Goal: Task Accomplishment & Management: Use online tool/utility

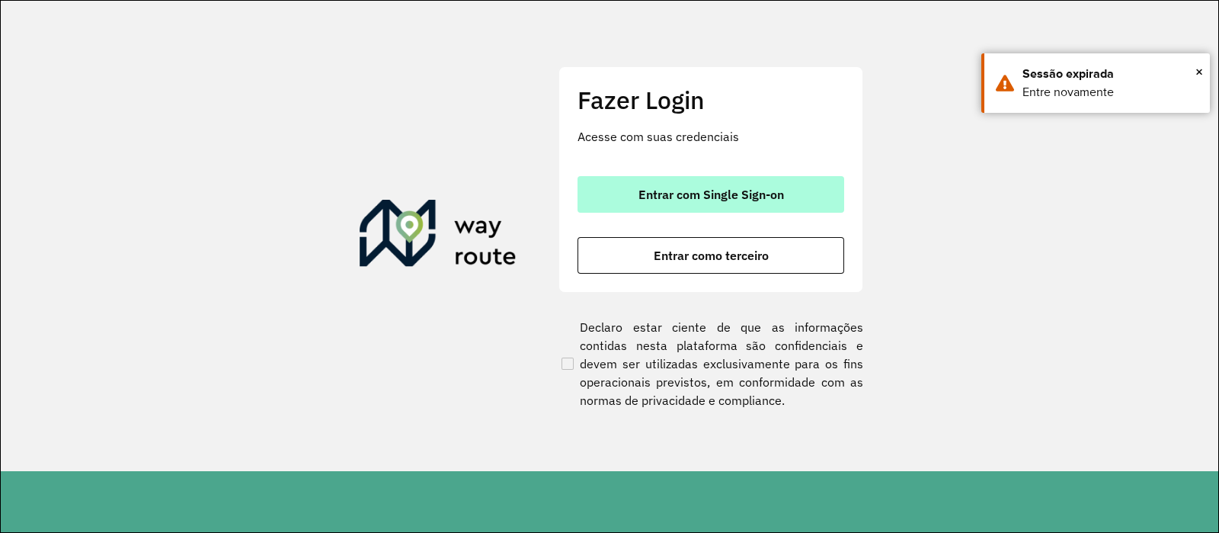
click at [701, 200] on button "Entrar com Single Sign-on" at bounding box center [710, 194] width 267 height 37
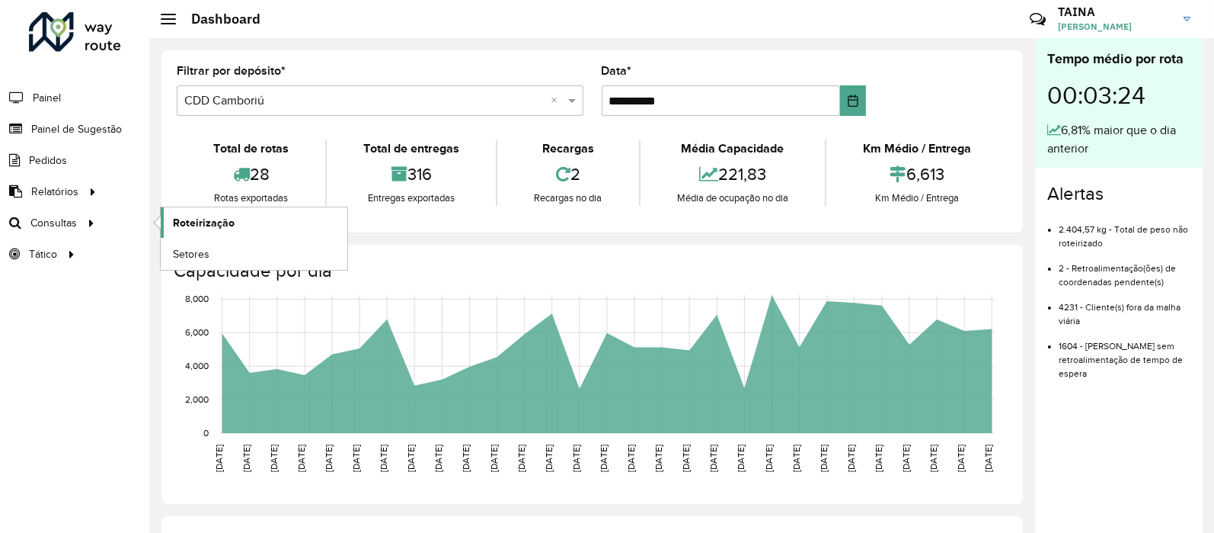
click at [164, 226] on link "Roteirização" at bounding box center [254, 222] width 187 height 30
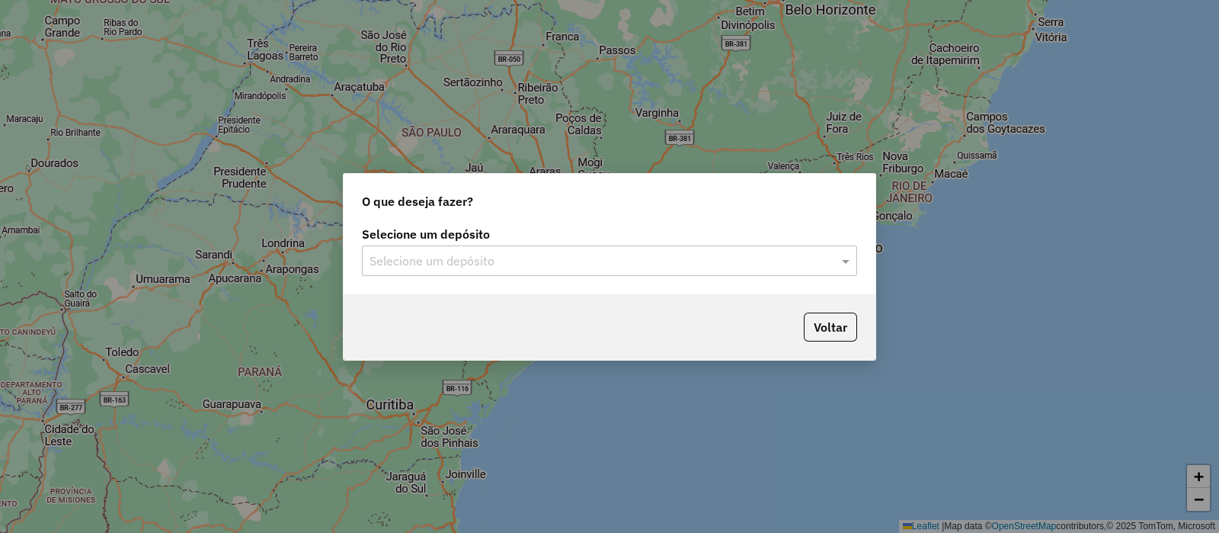
click at [396, 261] on input "text" at bounding box center [593, 261] width 449 height 18
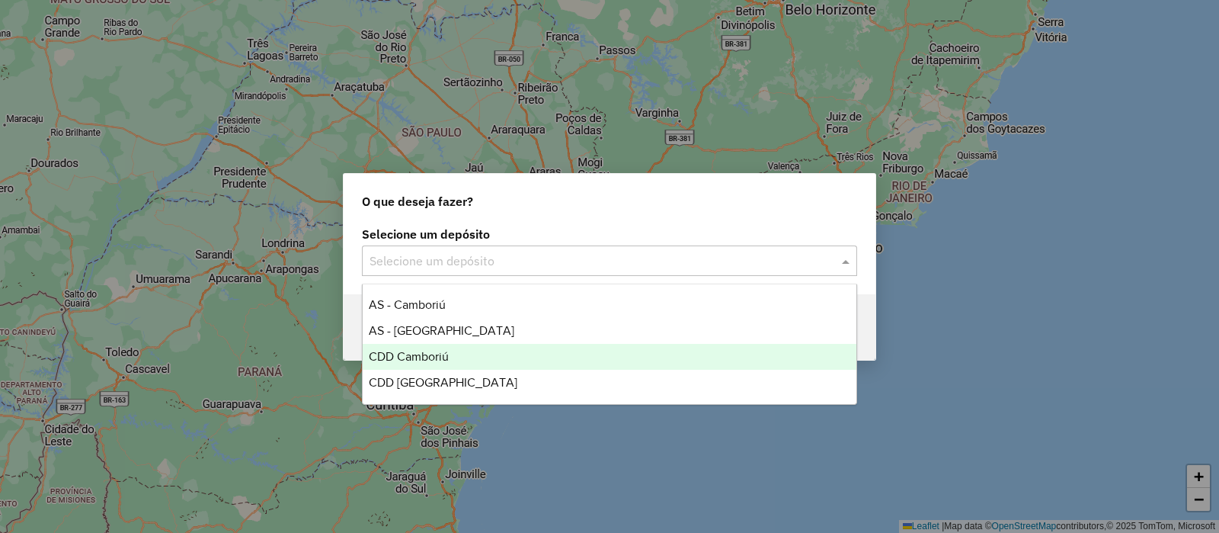
click at [457, 354] on div "CDD Camboriú" at bounding box center [610, 357] width 494 height 26
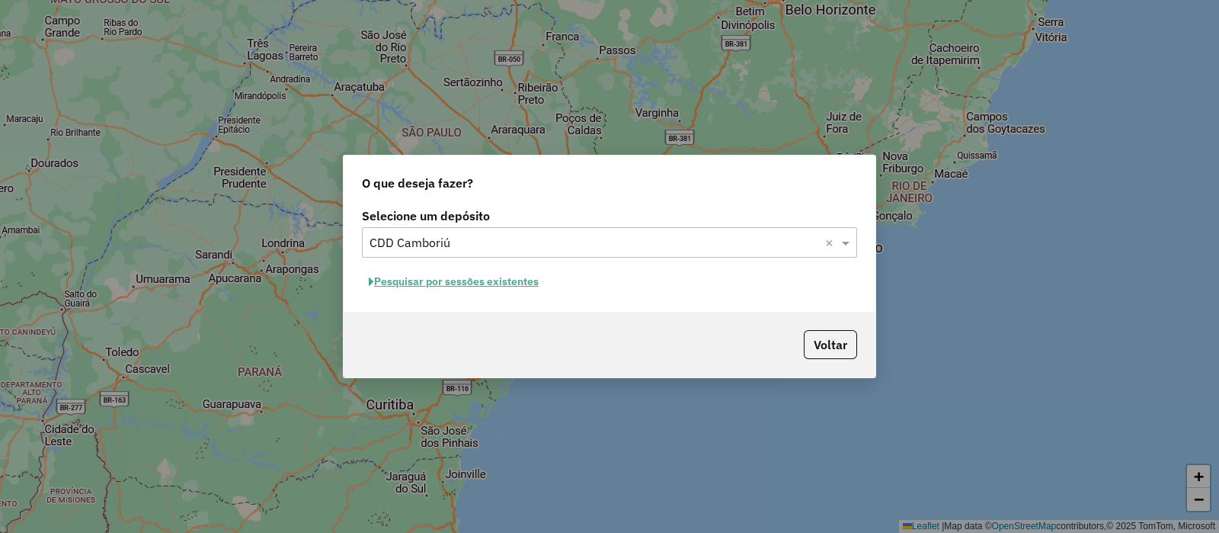
click at [518, 286] on button "Pesquisar por sessões existentes" at bounding box center [454, 282] width 184 height 24
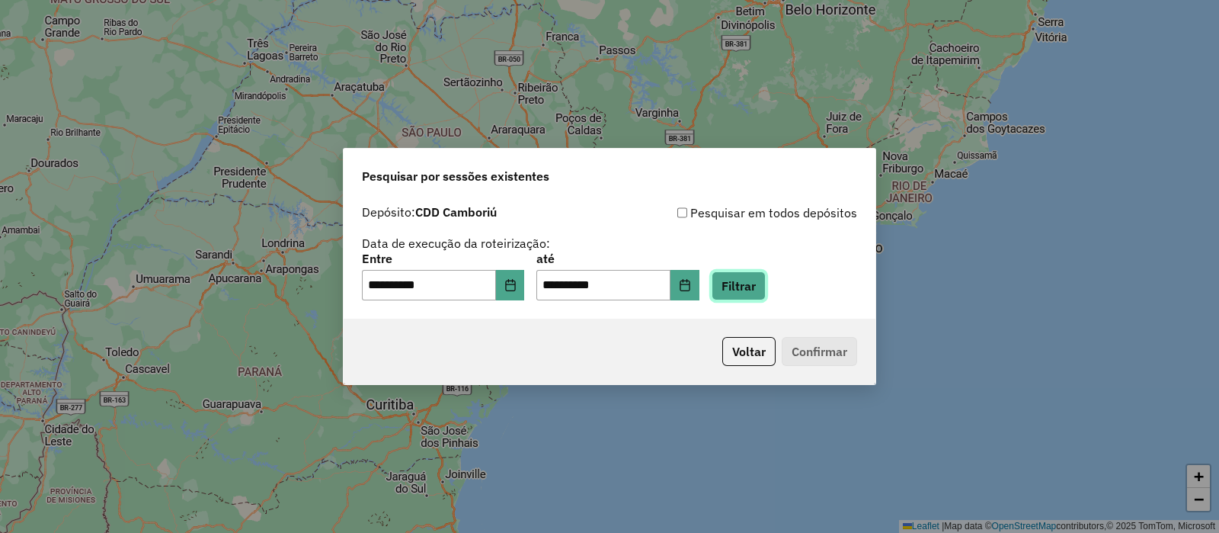
click at [754, 290] on button "Filtrar" at bounding box center [739, 285] width 54 height 29
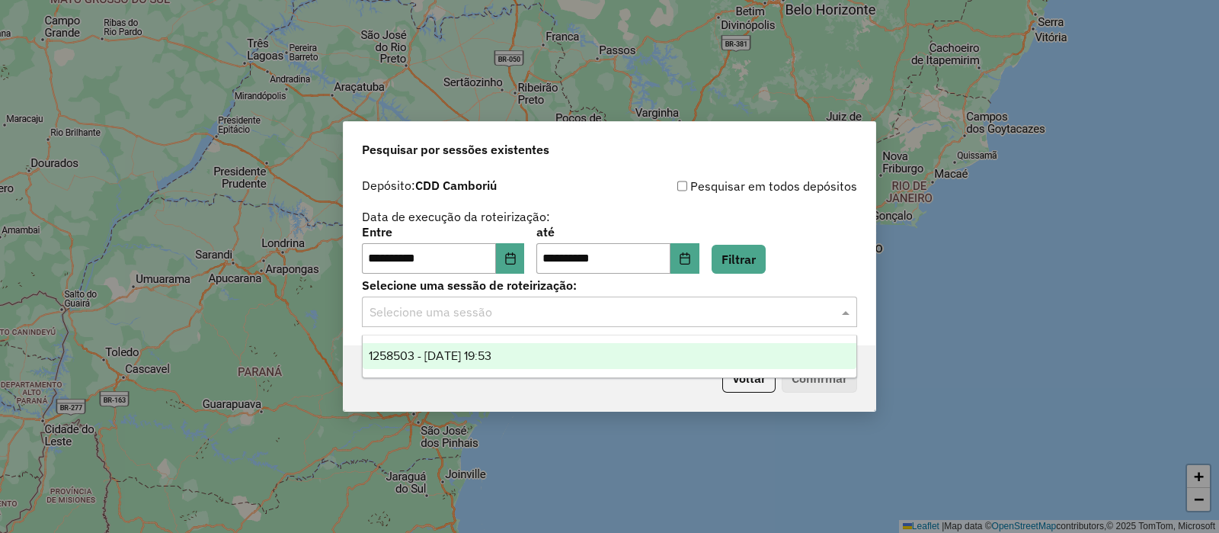
click at [437, 312] on input "text" at bounding box center [593, 312] width 449 height 18
click at [408, 350] on span "1258503 - 03/09/2025 19:53" at bounding box center [430, 355] width 123 height 13
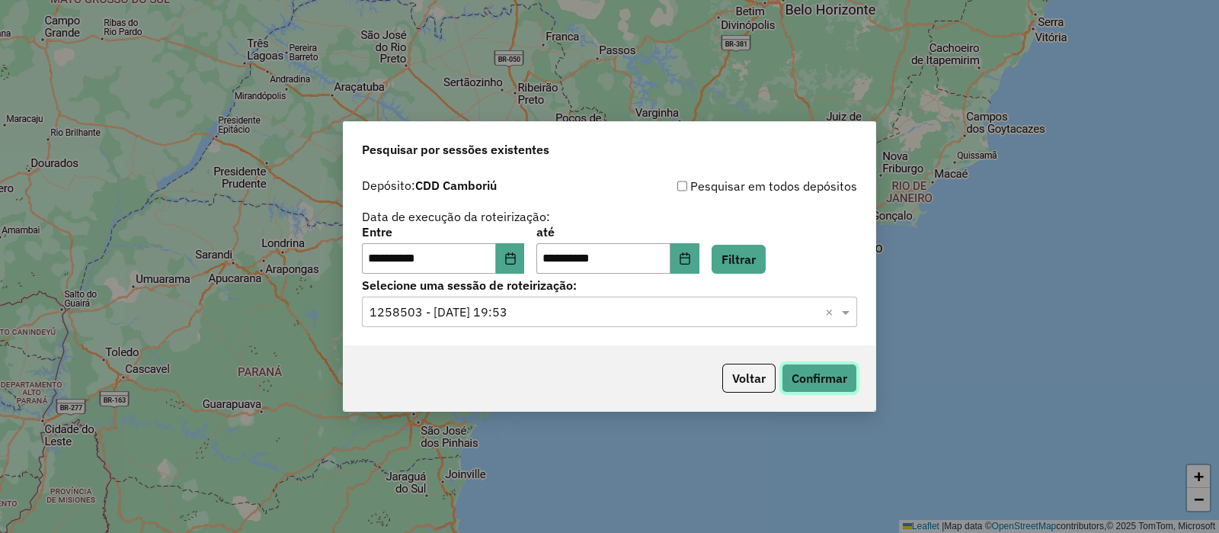
click at [824, 381] on button "Confirmar" at bounding box center [819, 377] width 75 height 29
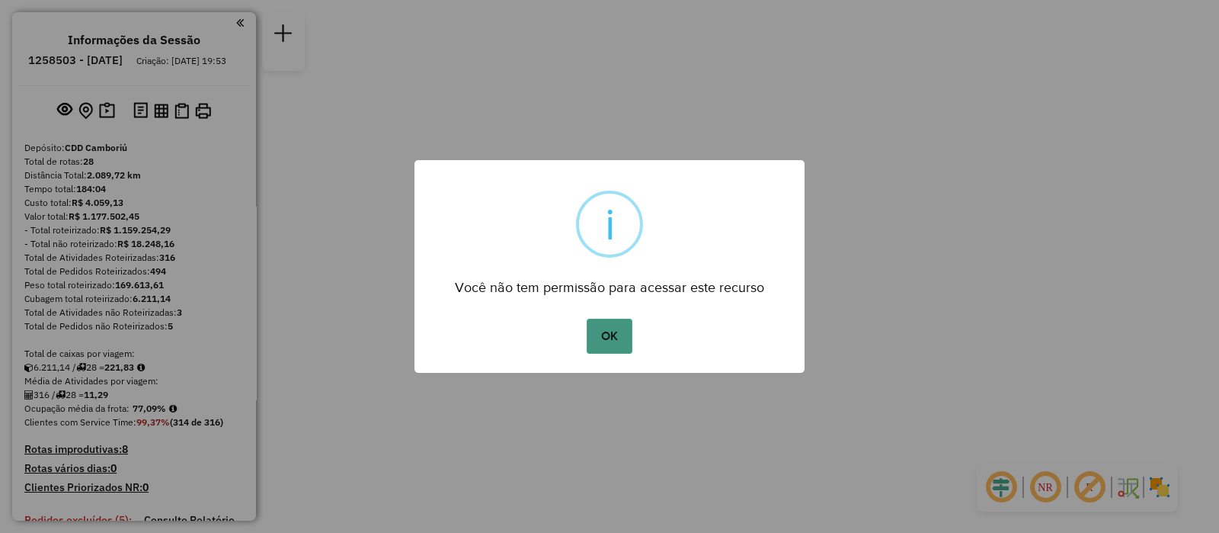
click at [606, 346] on button "OK" at bounding box center [609, 335] width 45 height 35
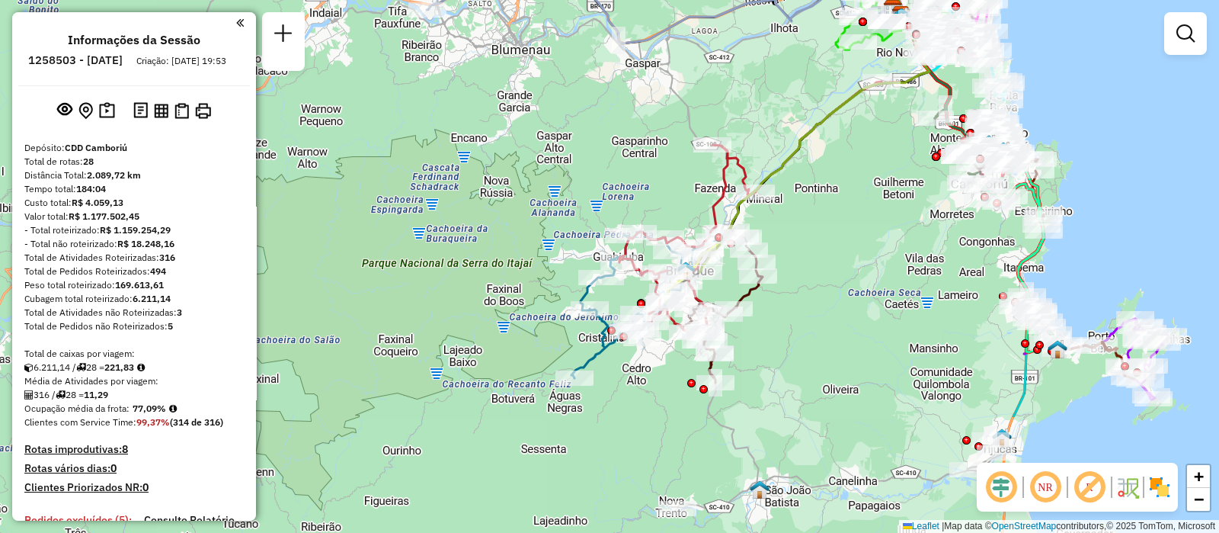
drag, startPoint x: 529, startPoint y: 421, endPoint x: 813, endPoint y: 252, distance: 330.7
click at [813, 252] on div "Janela de atendimento Grade de atendimento Capacidade Transportadoras Veículos …" at bounding box center [609, 266] width 1219 height 533
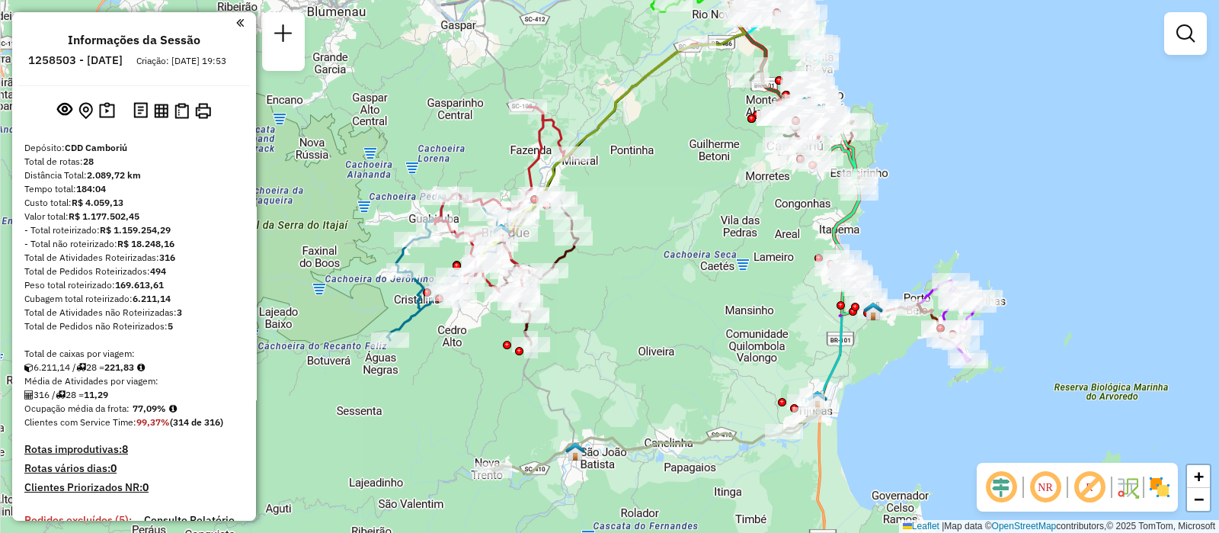
drag, startPoint x: 805, startPoint y: 322, endPoint x: 621, endPoint y: 285, distance: 188.1
click at [621, 285] on div "Janela de atendimento Grade de atendimento Capacidade Transportadoras Veículos …" at bounding box center [609, 266] width 1219 height 533
select select "**********"
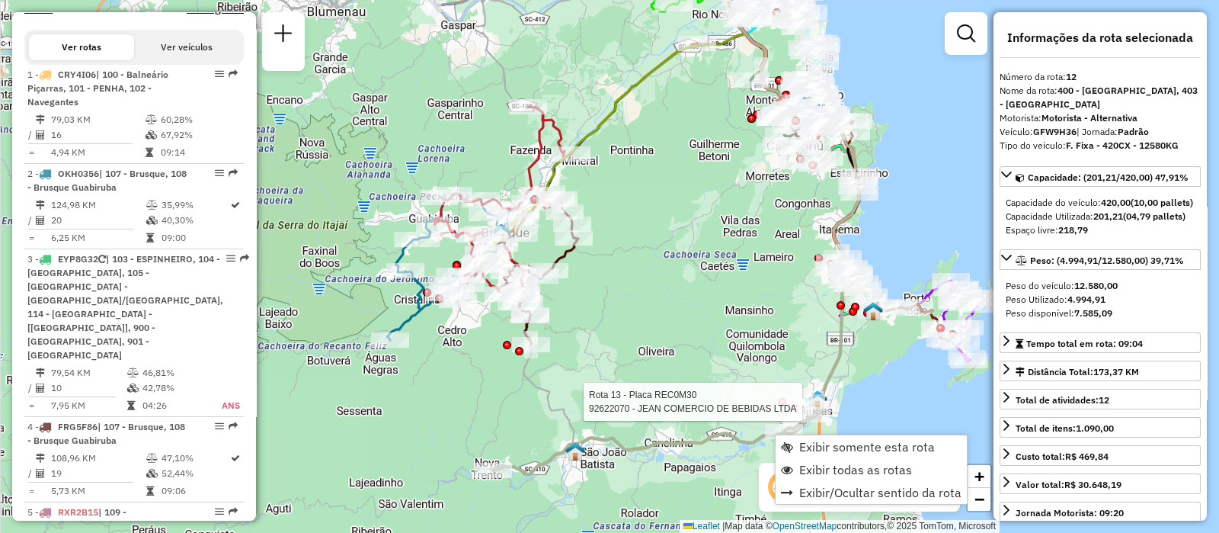
scroll to position [1620, 0]
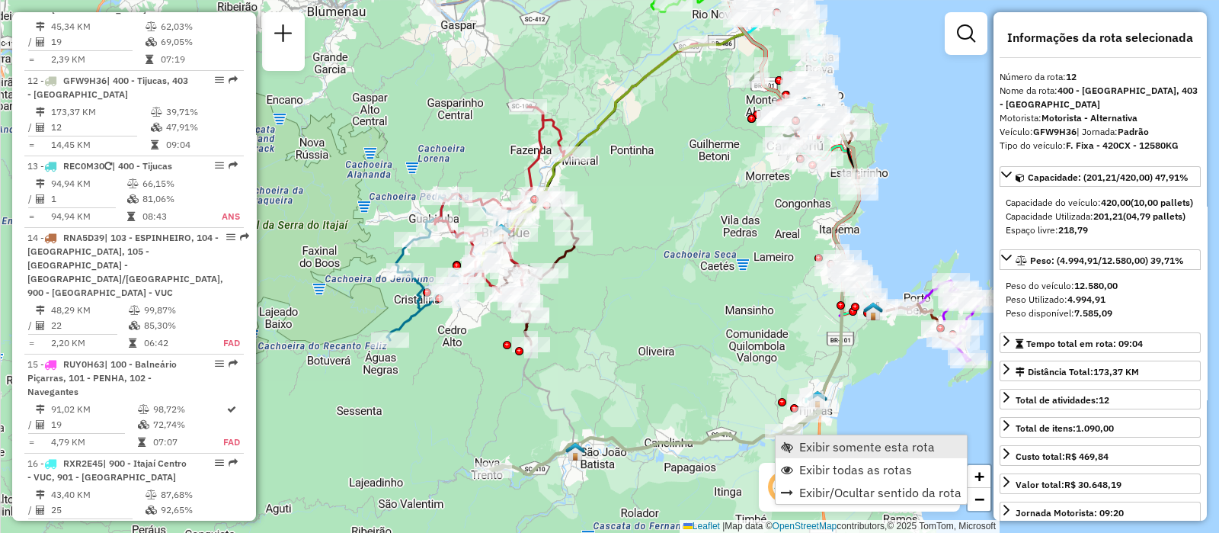
click at [825, 443] on span "Exibir somente esta rota" at bounding box center [867, 446] width 136 height 12
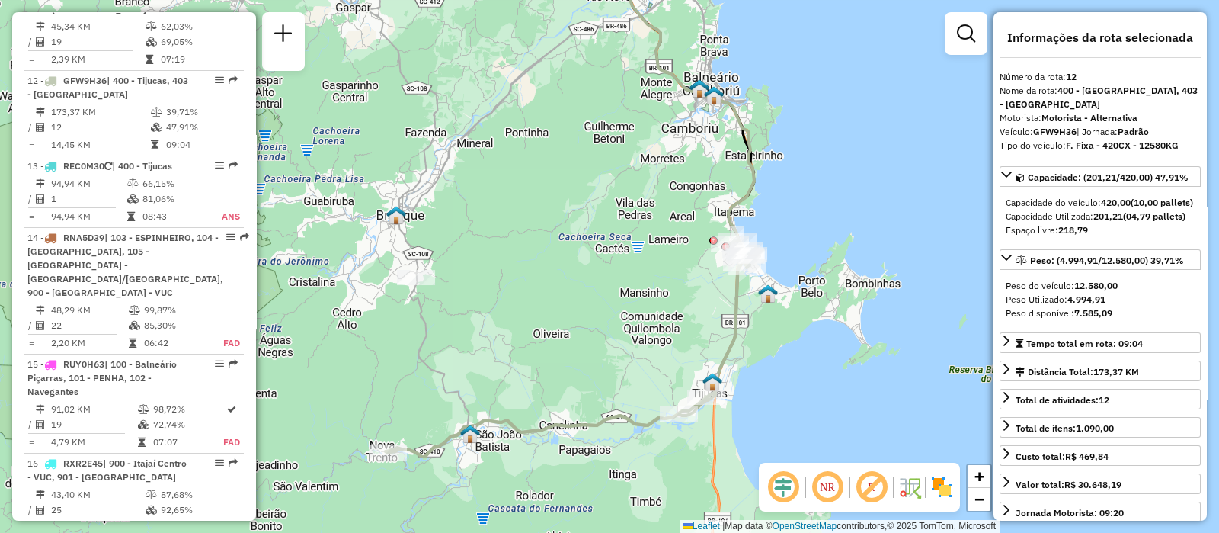
drag, startPoint x: 744, startPoint y: 401, endPoint x: 704, endPoint y: 337, distance: 75.9
click at [705, 343] on div "Janela de atendimento Grade de atendimento Capacidade Transportadoras Veículos …" at bounding box center [609, 266] width 1219 height 533
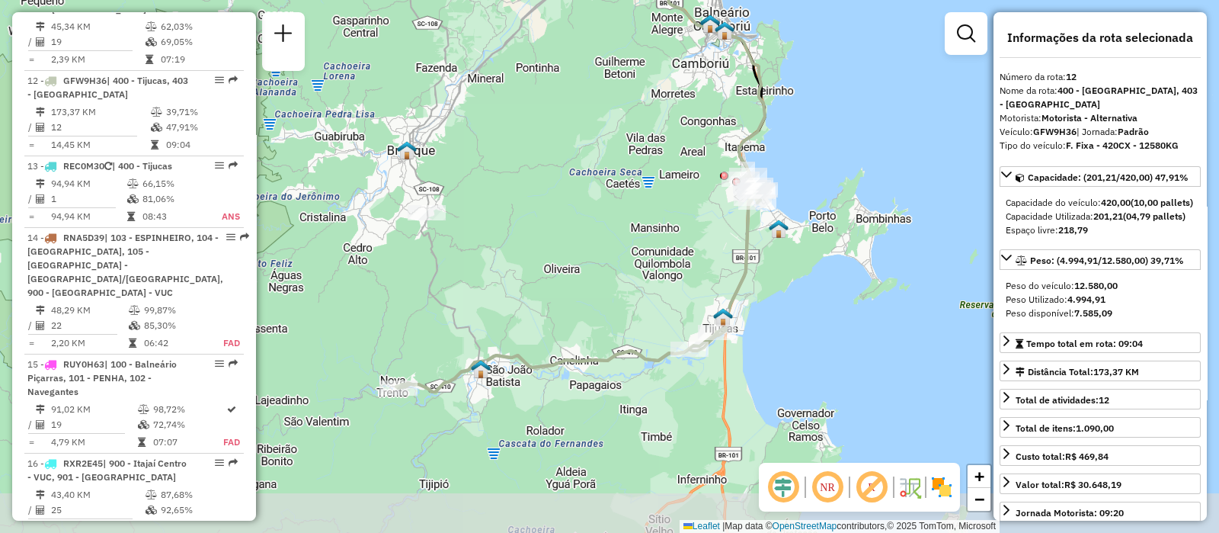
drag, startPoint x: 693, startPoint y: 334, endPoint x: 699, endPoint y: 286, distance: 48.3
click at [699, 286] on div "Janela de atendimento Grade de atendimento Capacidade Transportadoras Veículos …" at bounding box center [609, 266] width 1219 height 533
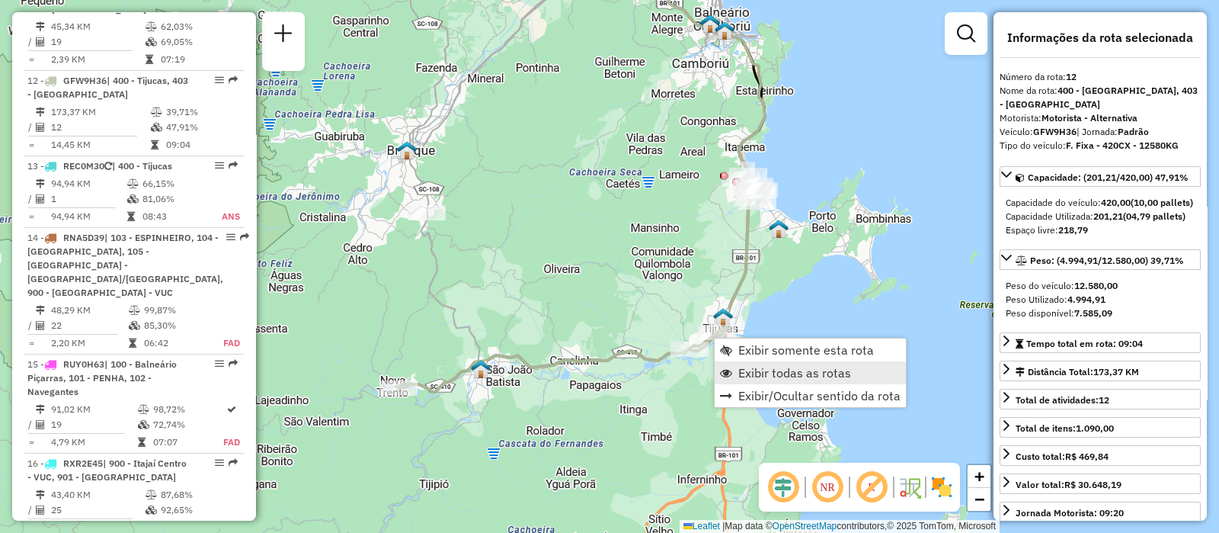
click at [731, 371] on link "Exibir todas as rotas" at bounding box center [810, 372] width 191 height 23
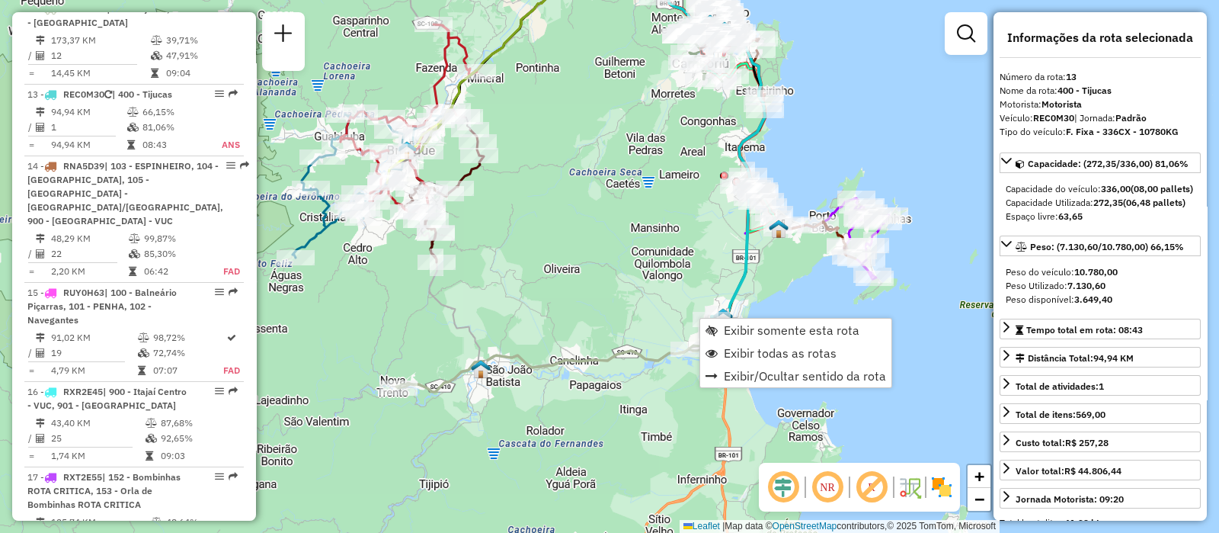
scroll to position [1705, 0]
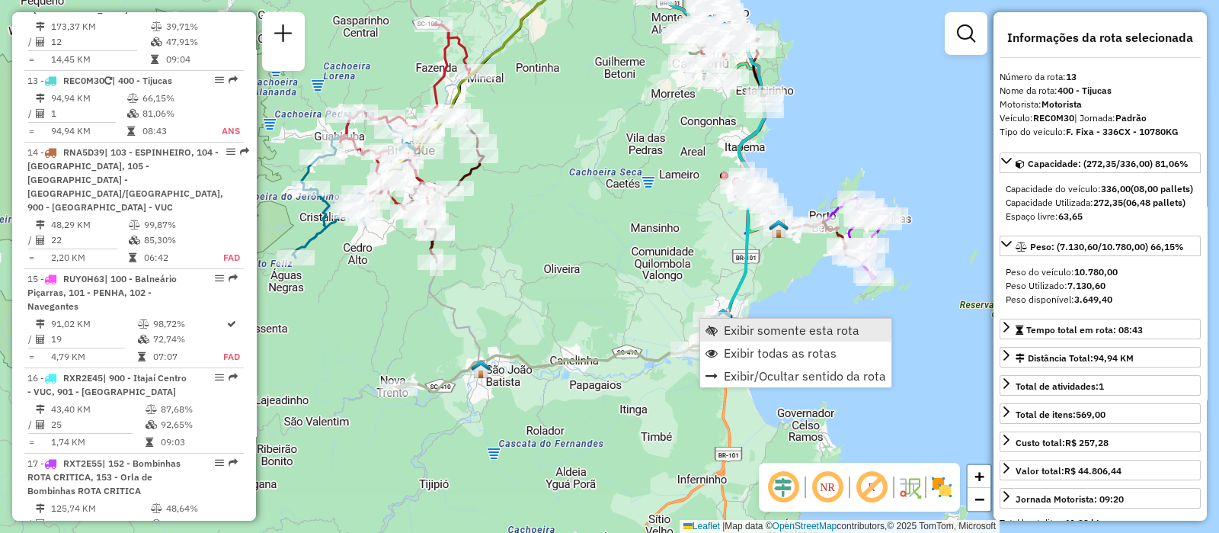
click at [705, 321] on link "Exibir somente esta rota" at bounding box center [795, 329] width 191 height 23
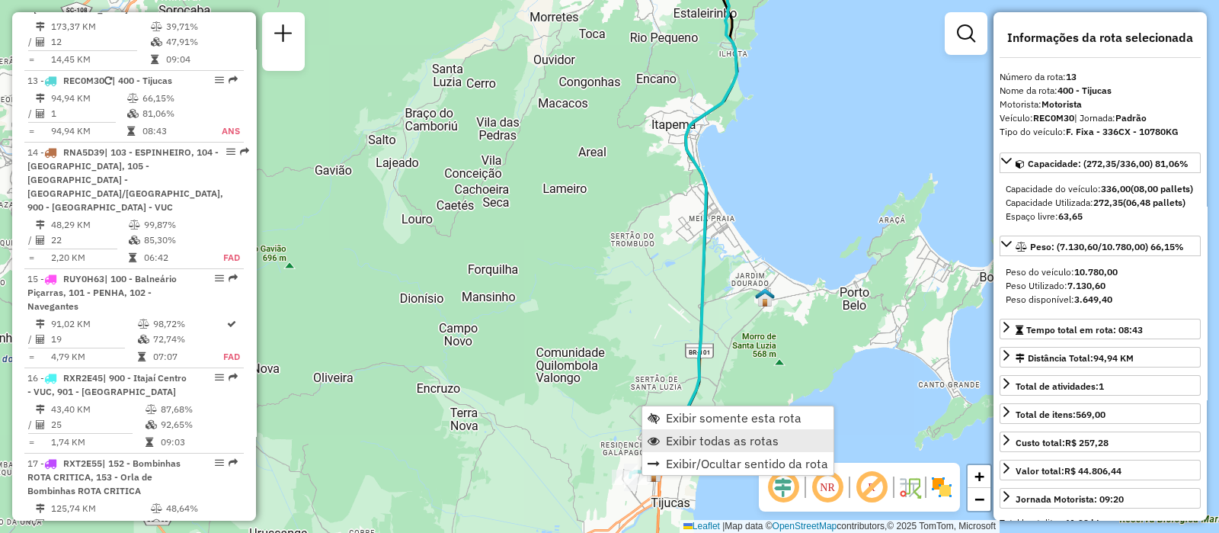
click at [734, 437] on span "Exibir todas as rotas" at bounding box center [722, 440] width 113 height 12
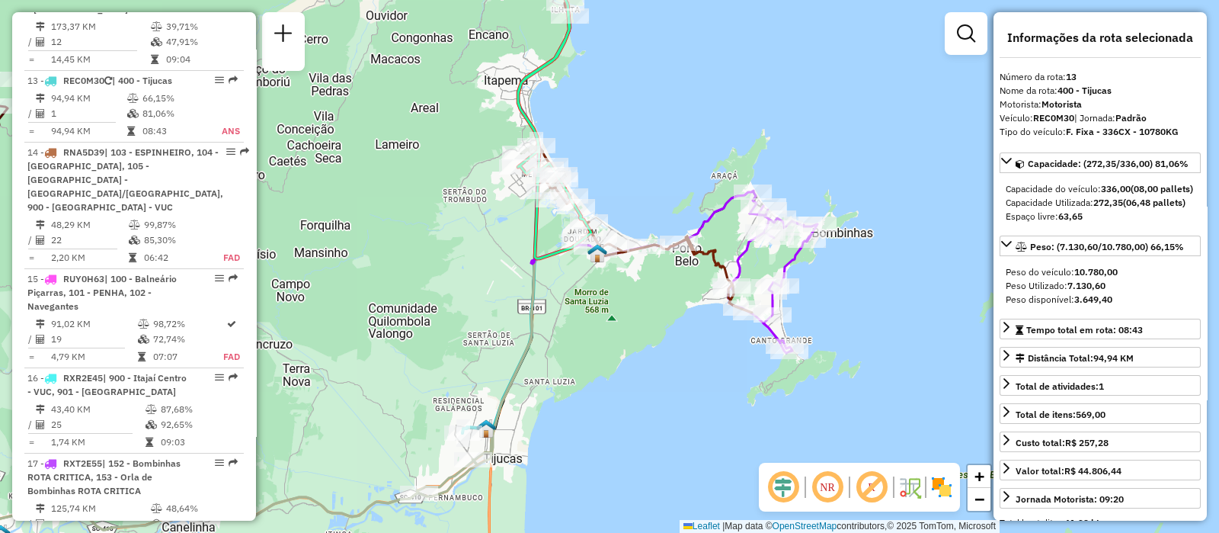
drag, startPoint x: 731, startPoint y: 400, endPoint x: 564, endPoint y: 356, distance: 173.3
click at [564, 356] on div "Janela de atendimento Grade de atendimento Capacidade Transportadoras Veículos …" at bounding box center [609, 266] width 1219 height 533
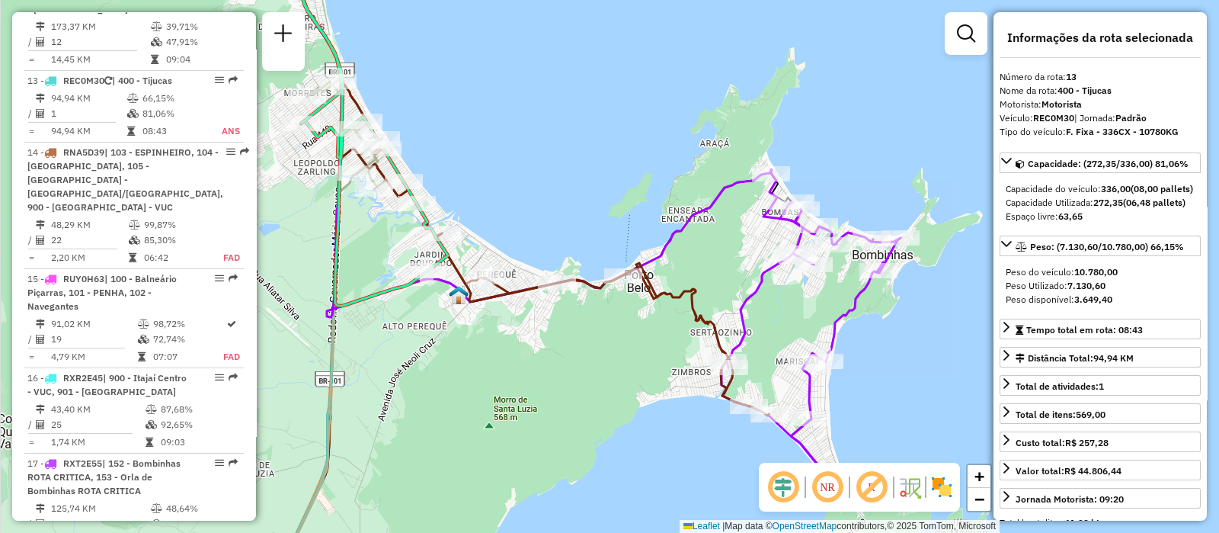
drag, startPoint x: 547, startPoint y: 293, endPoint x: 578, endPoint y: 336, distance: 53.5
click at [583, 338] on div "Janela de atendimento Grade de atendimento Capacidade Transportadoras Veículos …" at bounding box center [609, 266] width 1219 height 533
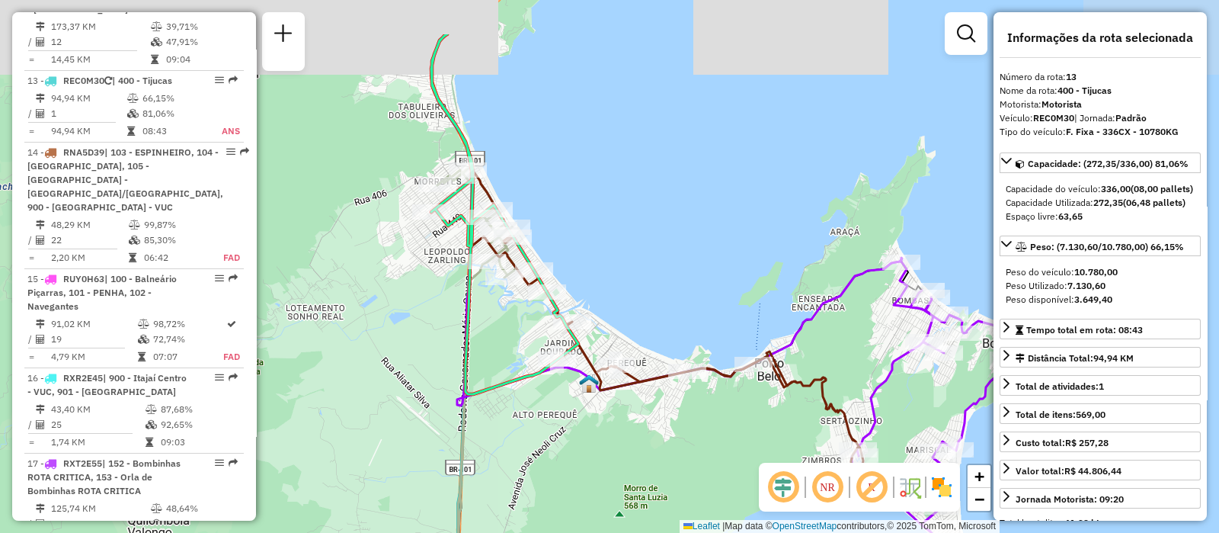
drag, startPoint x: 541, startPoint y: 261, endPoint x: 670, endPoint y: 344, distance: 153.6
click at [670, 344] on div "Janela de atendimento Grade de atendimento Capacidade Transportadoras Veículos …" at bounding box center [609, 266] width 1219 height 533
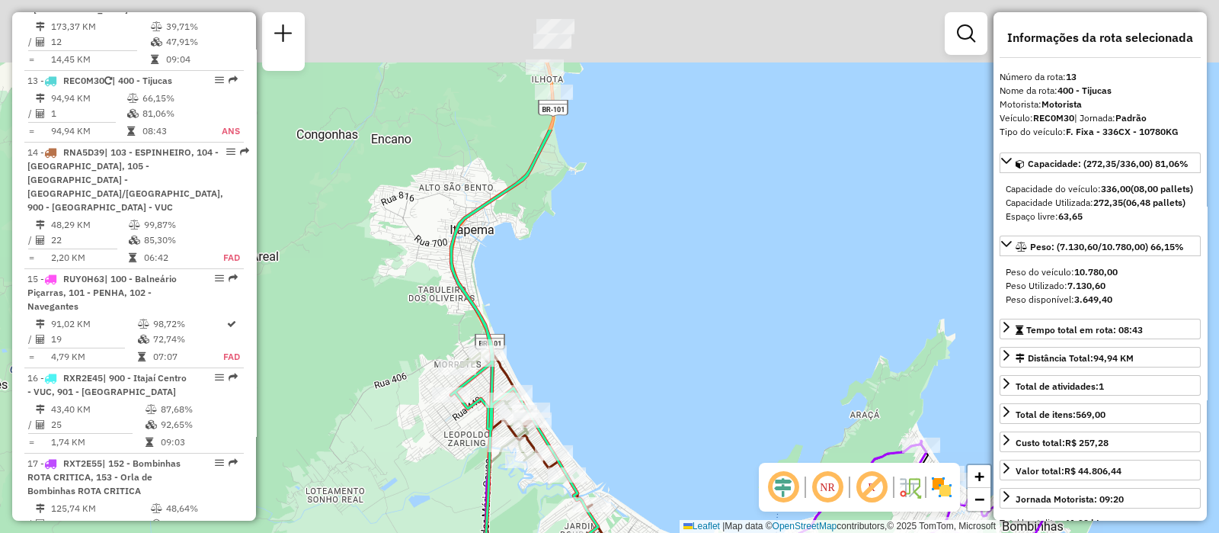
drag, startPoint x: 539, startPoint y: 171, endPoint x: 558, endPoint y: 354, distance: 183.9
click at [558, 354] on div "Janela de atendimento Grade de atendimento Capacidade Transportadoras Veículos …" at bounding box center [609, 266] width 1219 height 533
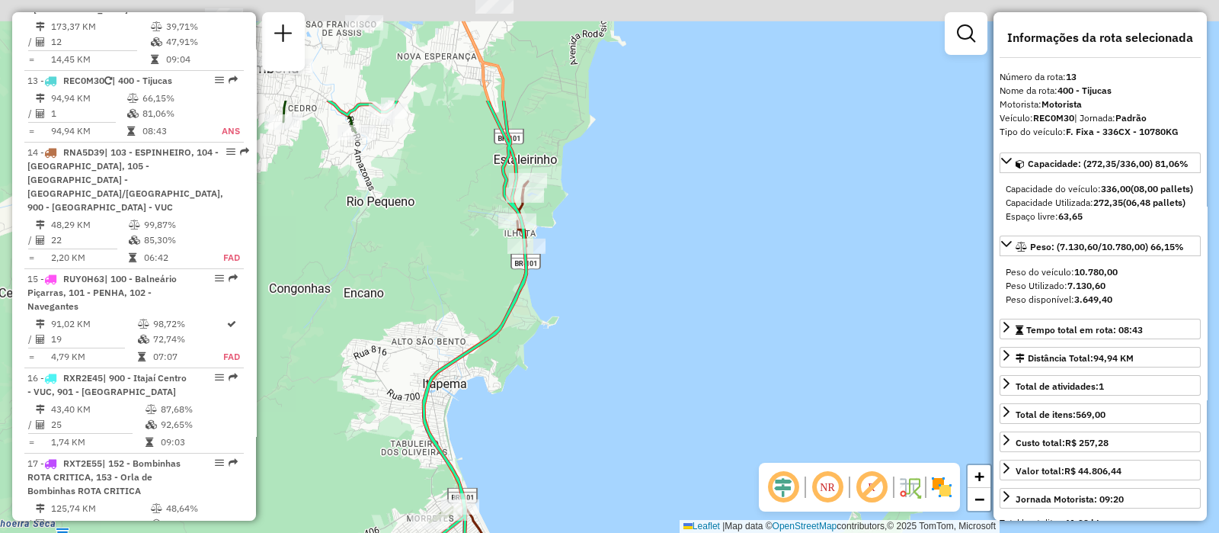
drag, startPoint x: 555, startPoint y: 215, endPoint x: 530, endPoint y: 319, distance: 107.2
click at [526, 343] on div "Janela de atendimento Grade de atendimento Capacidade Transportadoras Veículos …" at bounding box center [609, 266] width 1219 height 533
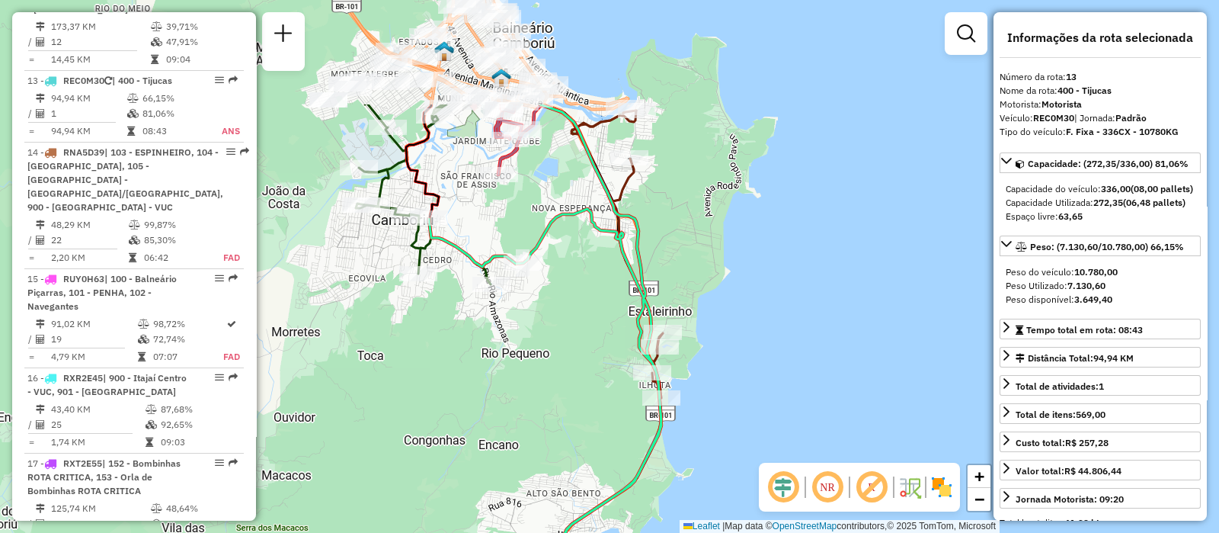
drag, startPoint x: 549, startPoint y: 103, endPoint x: 682, endPoint y: 261, distance: 206.5
click at [682, 261] on div "Janela de atendimento Grade de atendimento Capacidade Transportadoras Veículos …" at bounding box center [609, 266] width 1219 height 533
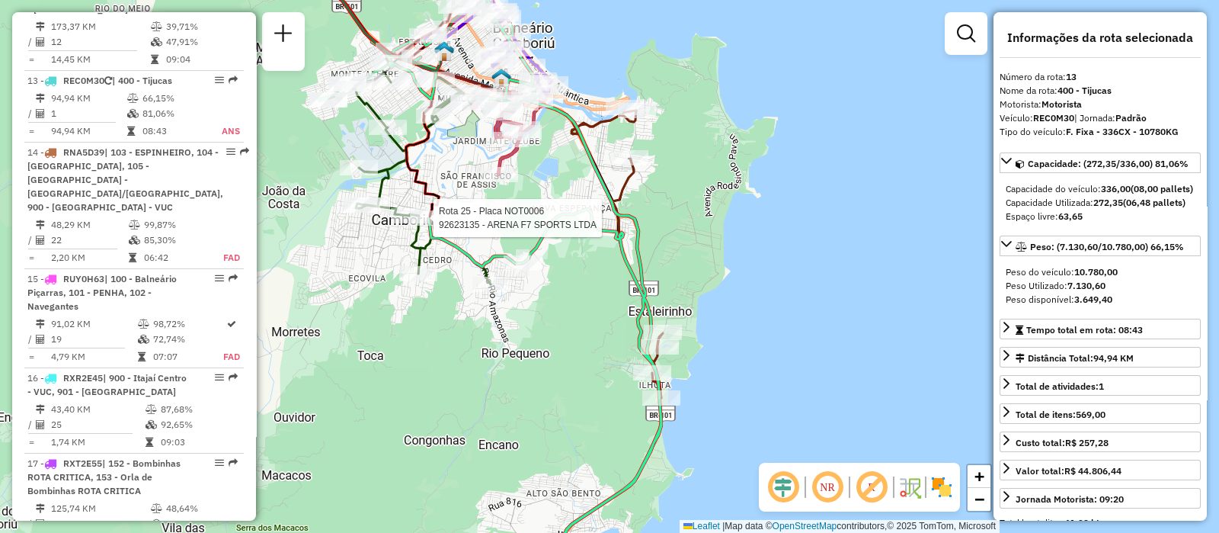
click at [437, 226] on div at bounding box center [429, 217] width 38 height 15
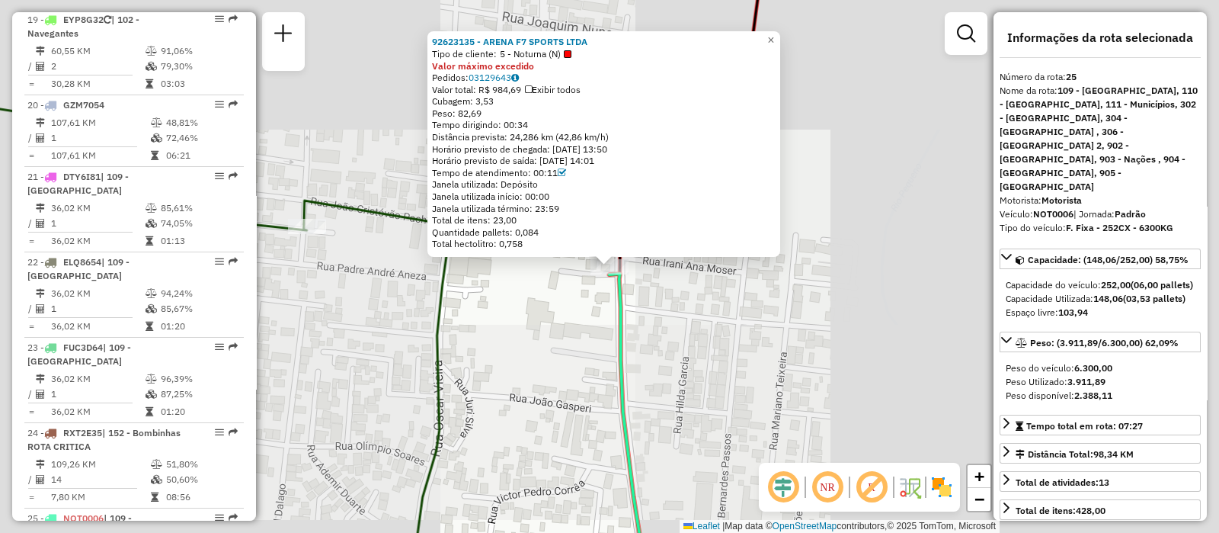
scroll to position [2754, 0]
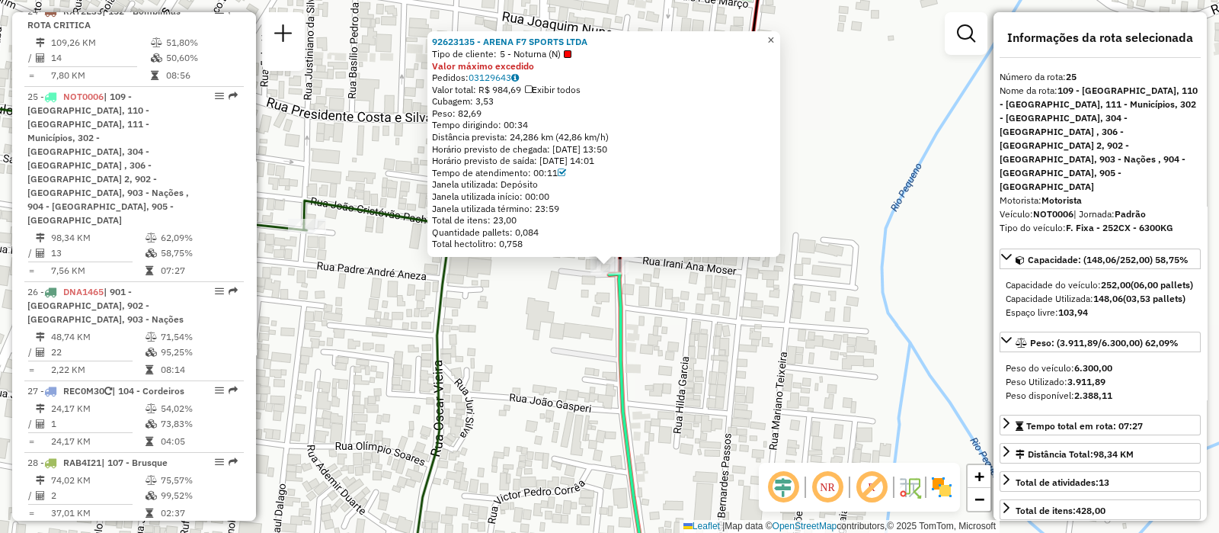
click at [774, 36] on span "×" at bounding box center [770, 40] width 7 height 13
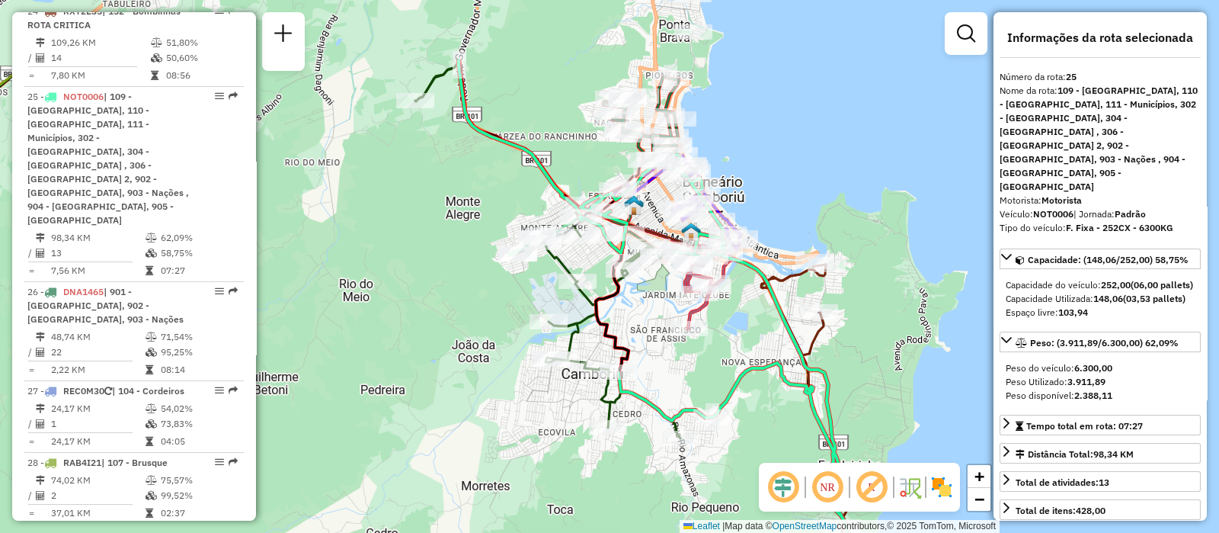
drag, startPoint x: 630, startPoint y: 206, endPoint x: 653, endPoint y: 318, distance: 115.0
click at [653, 318] on div "Janela de atendimento Grade de atendimento Capacidade Transportadoras Veículos …" at bounding box center [609, 266] width 1219 height 533
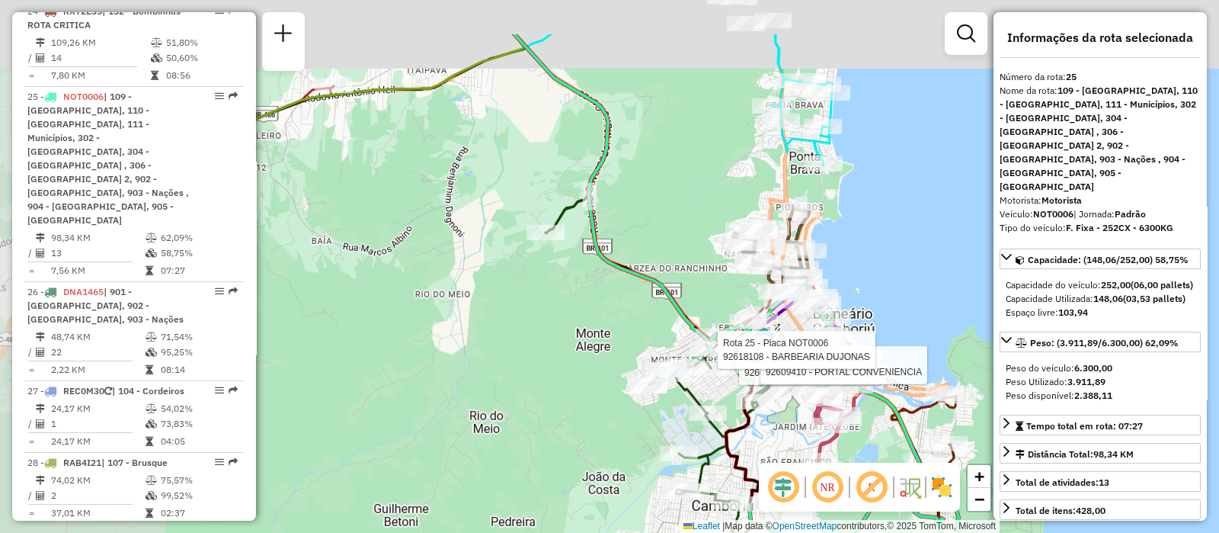
drag, startPoint x: 446, startPoint y: 119, endPoint x: 719, endPoint y: 213, distance: 288.6
click at [719, 213] on div "Rota 25 - Placa NOT0006 92609877 - MAYCO ANDRE GARCIA 0 Rota 6 - Placa OKH0366 …" at bounding box center [609, 266] width 1219 height 533
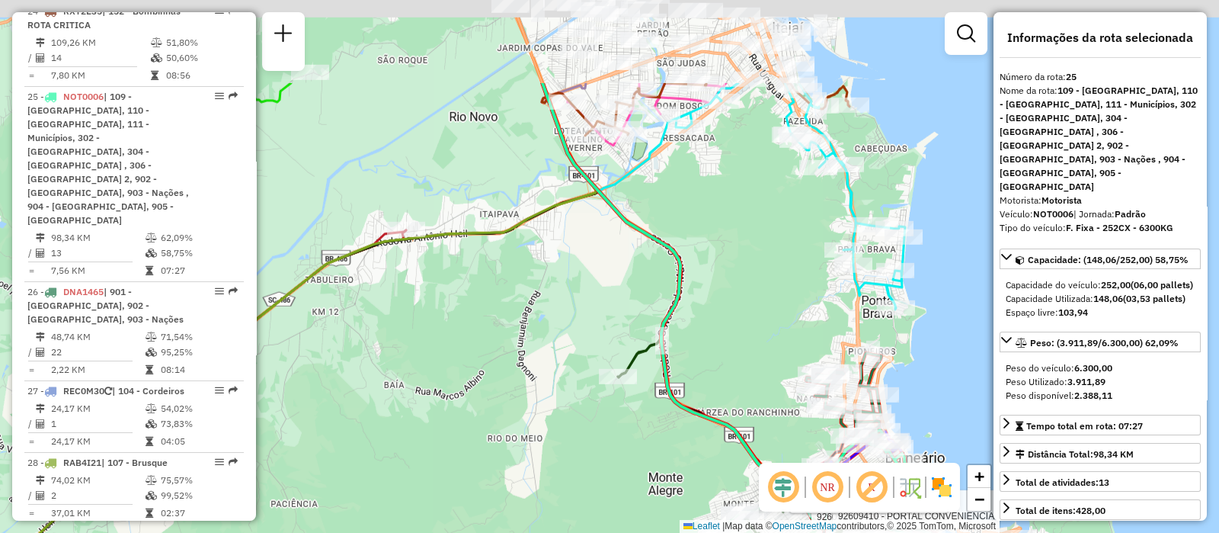
drag, startPoint x: 597, startPoint y: 157, endPoint x: 613, endPoint y: 305, distance: 148.7
click at [613, 305] on div "Rota 25 - Placa NOT0006 92609877 - MAYCO ANDRE GARCIA 0 Rota 6 - Placa OKH0366 …" at bounding box center [609, 266] width 1219 height 533
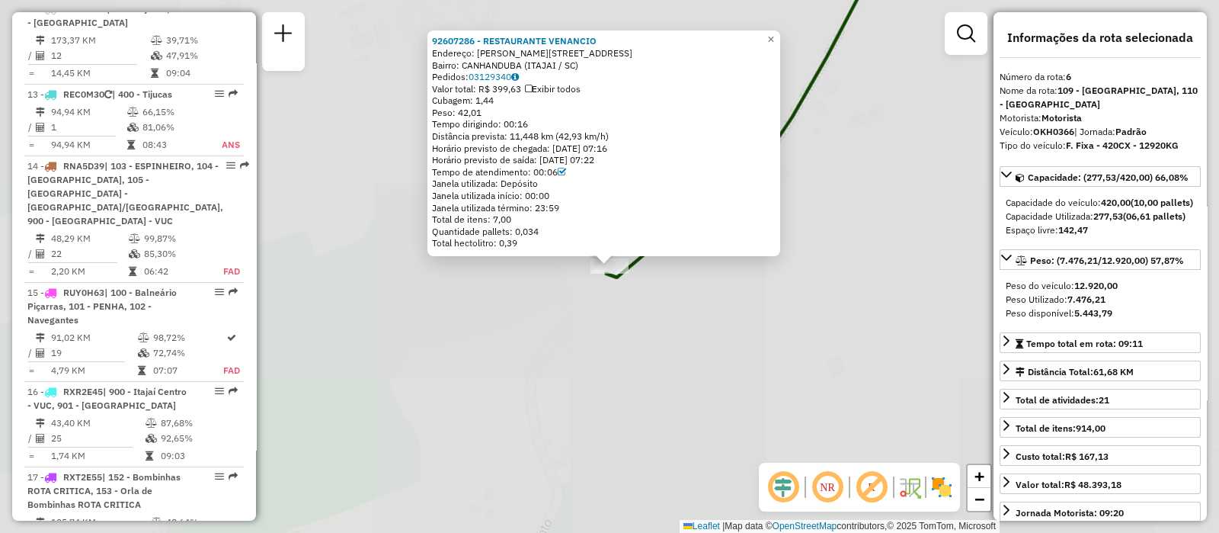
scroll to position [1124, 0]
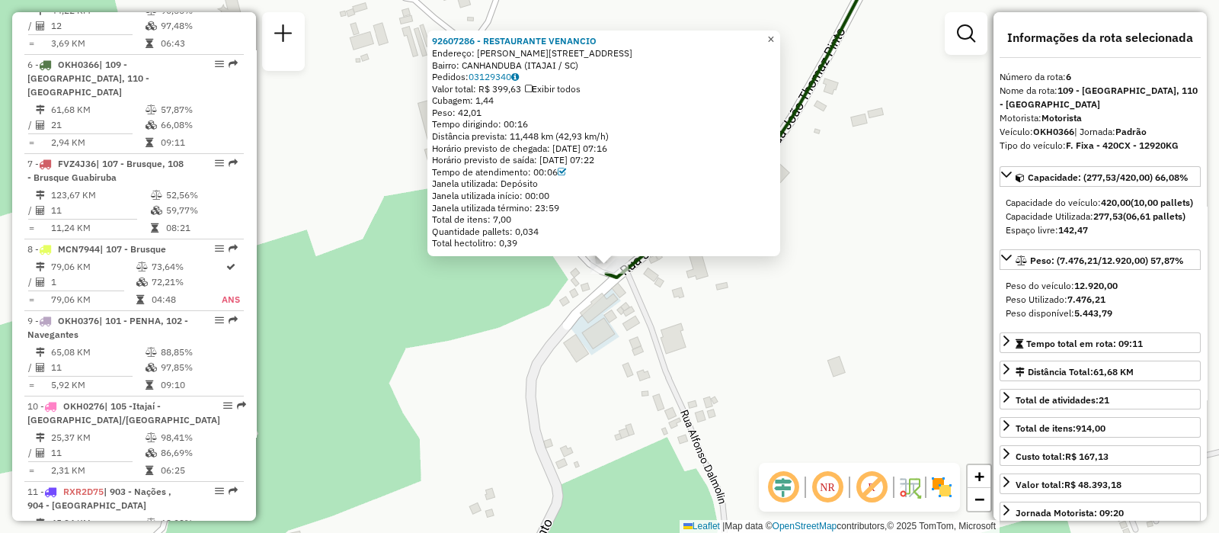
click at [774, 33] on span "×" at bounding box center [770, 39] width 7 height 13
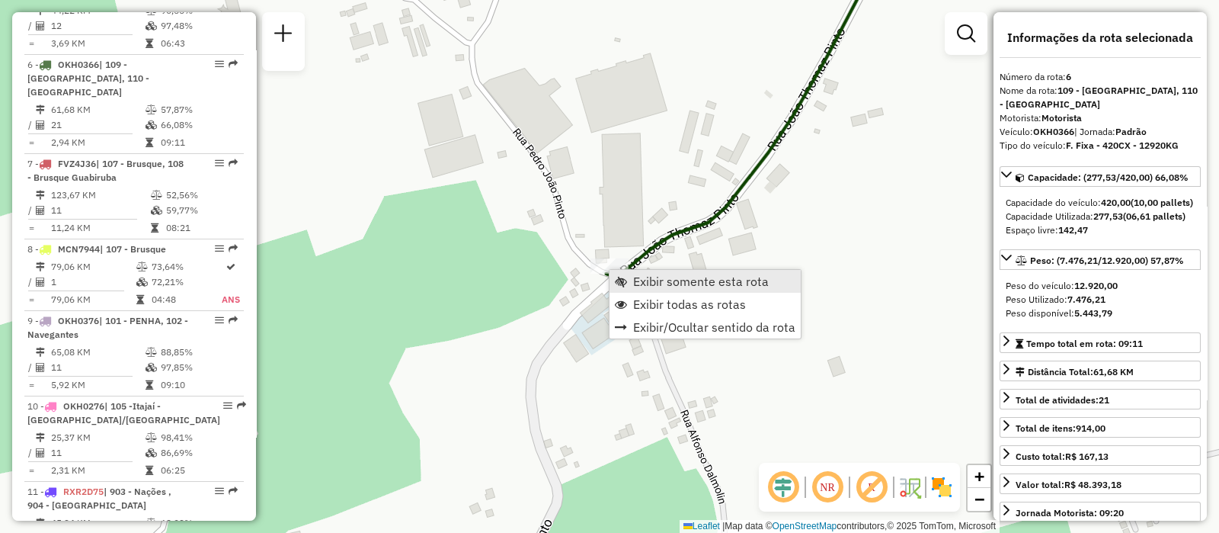
click at [615, 290] on link "Exibir somente esta rota" at bounding box center [704, 281] width 191 height 23
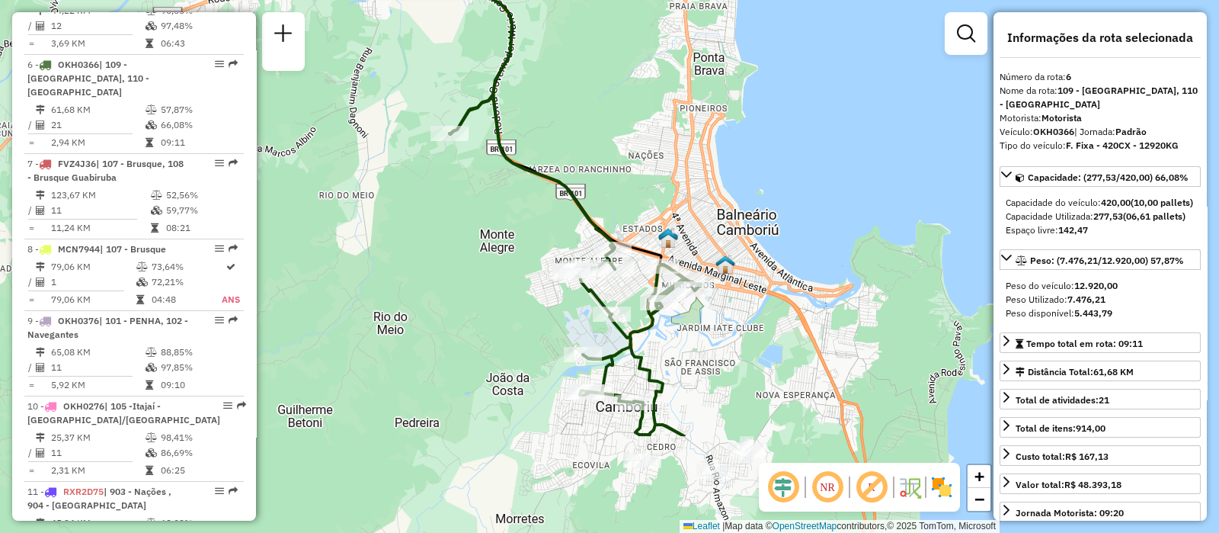
drag, startPoint x: 671, startPoint y: 316, endPoint x: 597, endPoint y: 155, distance: 177.6
click at [597, 155] on div "Janela de atendimento Grade de atendimento Capacidade Transportadoras Veículos …" at bounding box center [609, 266] width 1219 height 533
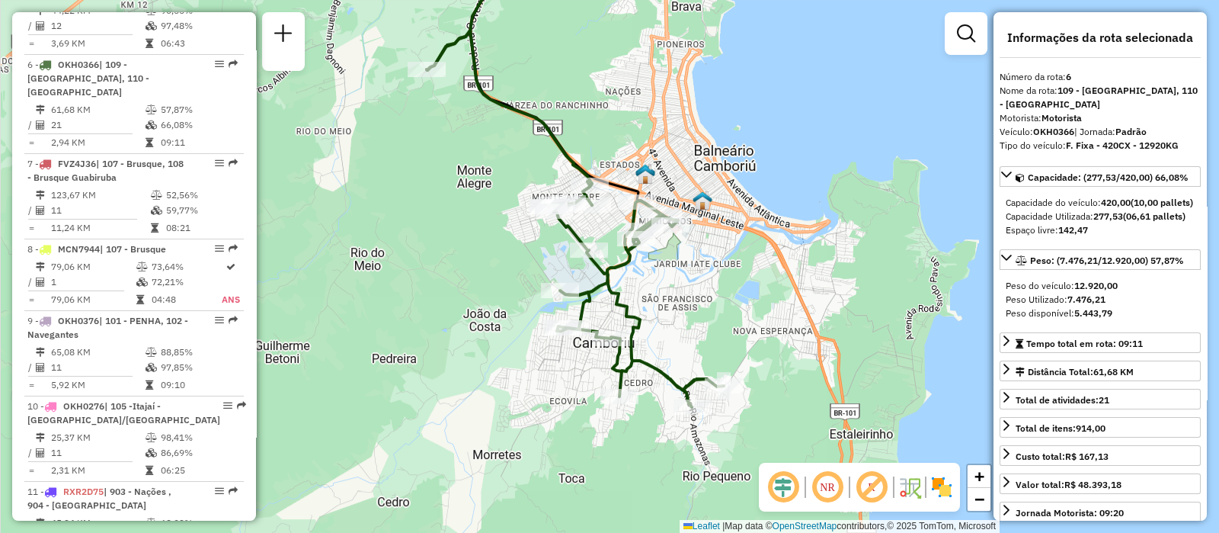
drag, startPoint x: 638, startPoint y: 276, endPoint x: 617, endPoint y: 223, distance: 56.7
click at [617, 223] on div "Janela de atendimento Grade de atendimento Capacidade Transportadoras Veículos …" at bounding box center [609, 266] width 1219 height 533
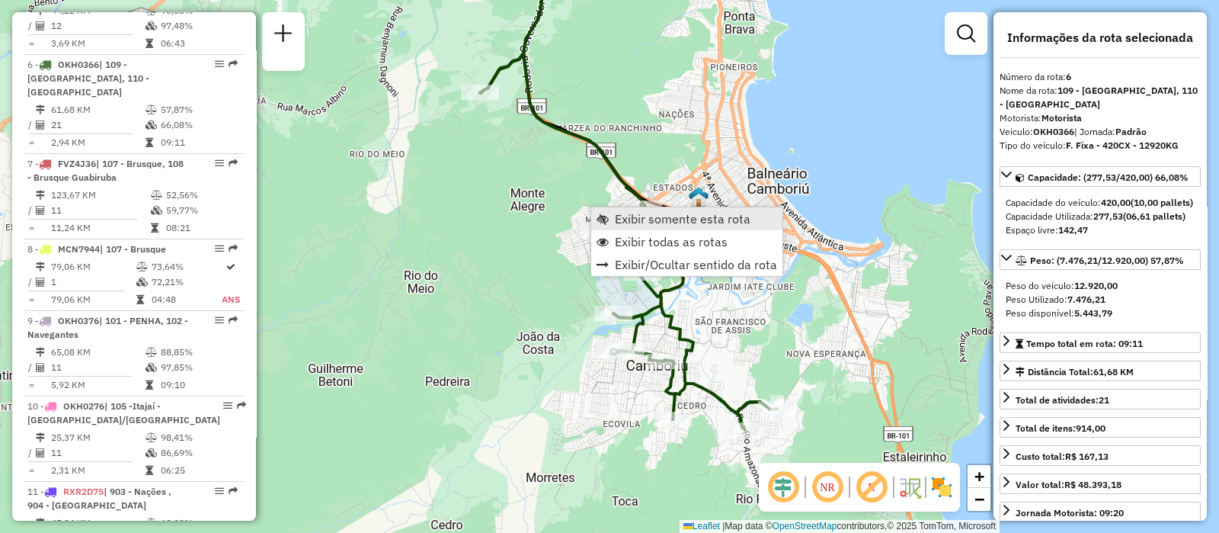
click at [643, 229] on hb-router-mapa "Exibir somente esta rota Exibir todas as rotas Exibir/Ocultar sentido da rota I…" at bounding box center [609, 266] width 1219 height 533
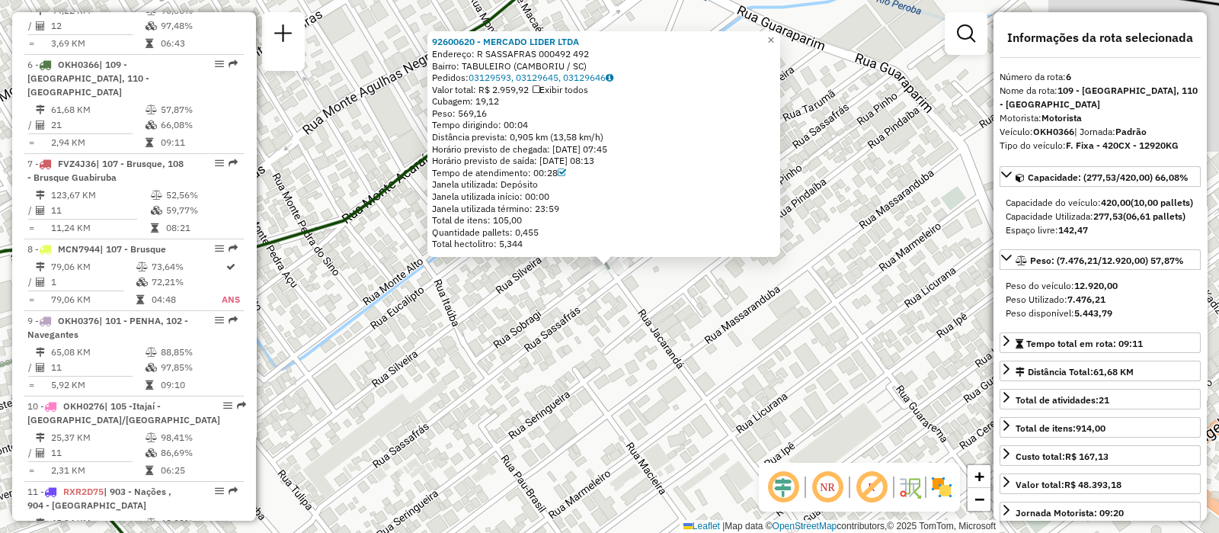
drag, startPoint x: 643, startPoint y: 229, endPoint x: 636, endPoint y: 319, distance: 90.9
click at [636, 319] on div "92600620 - MERCADO LIDER LTDA Endereço: R SASSAFRAS 000492 492 Bairro: TABULEIR…" at bounding box center [609, 266] width 1219 height 533
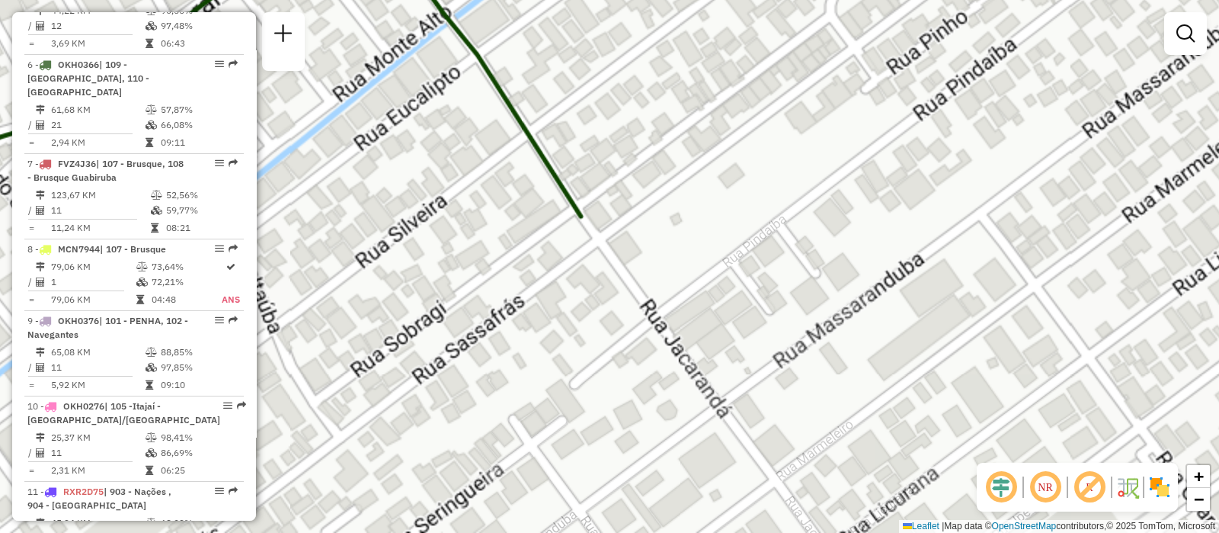
click at [636, 319] on div "Janela de atendimento Grade de atendimento Capacidade Transportadoras Veículos …" at bounding box center [609, 266] width 1219 height 533
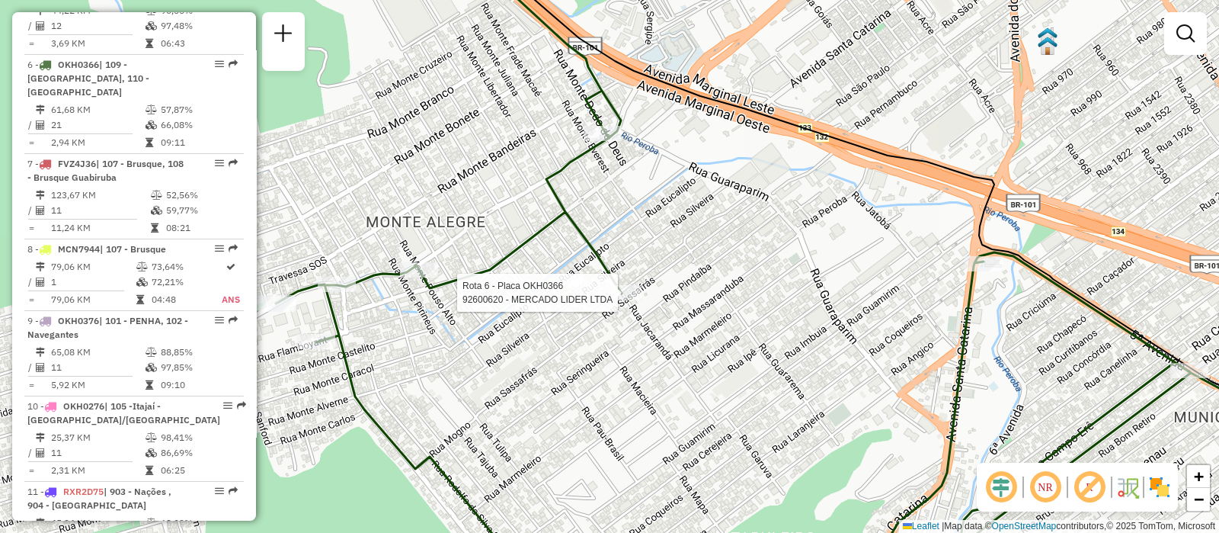
select select "**********"
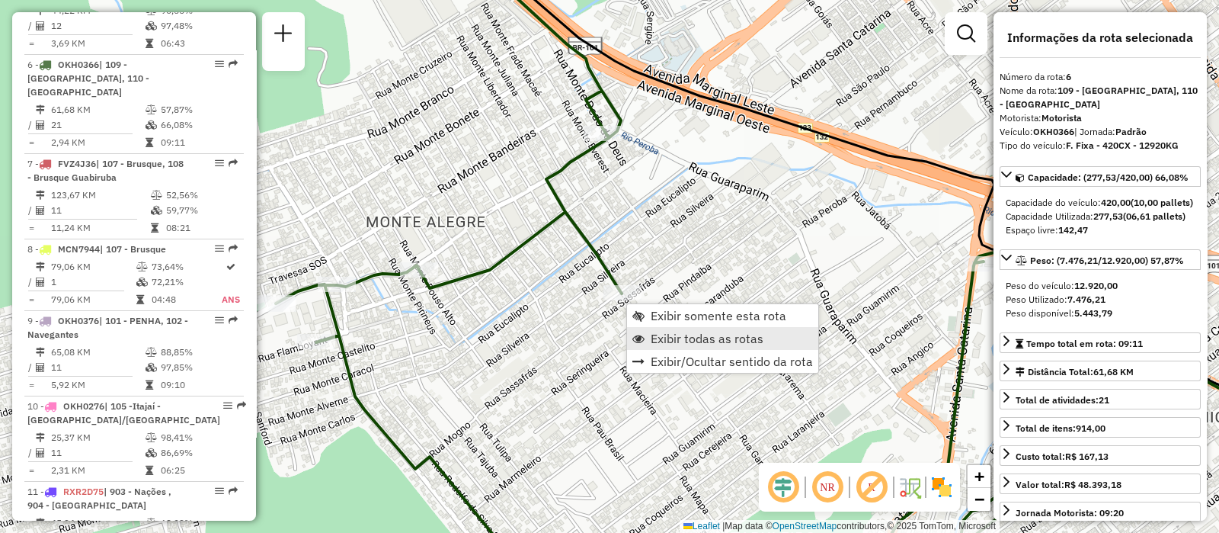
click at [687, 342] on span "Exibir todas as rotas" at bounding box center [707, 338] width 113 height 12
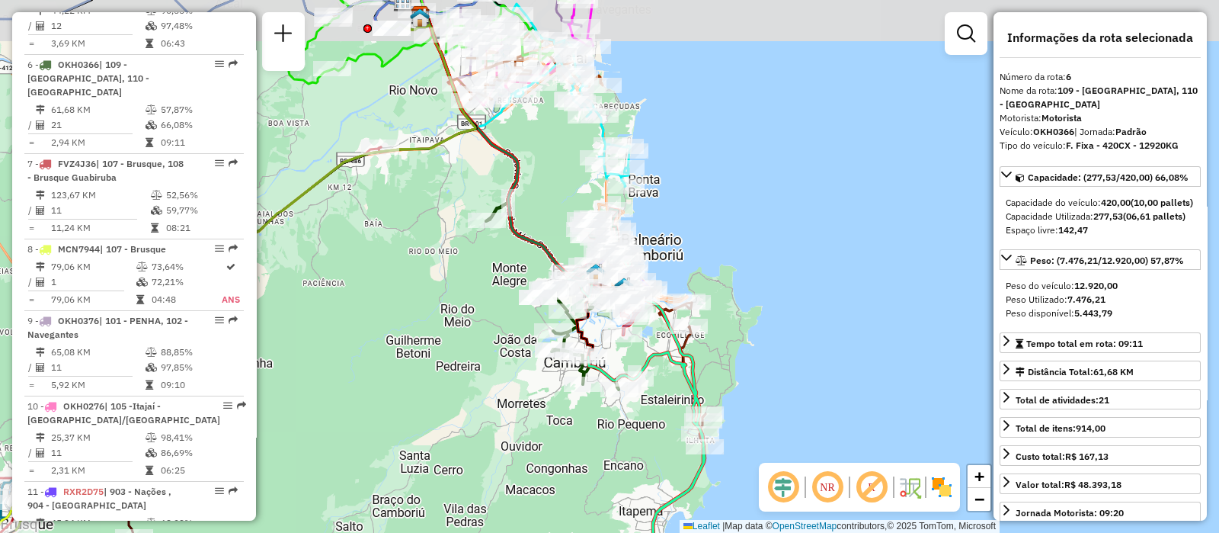
drag, startPoint x: 659, startPoint y: 181, endPoint x: 642, endPoint y: 234, distance: 55.9
click at [642, 234] on div "Janela de atendimento Grade de atendimento Capacidade Transportadoras Veículos …" at bounding box center [609, 266] width 1219 height 533
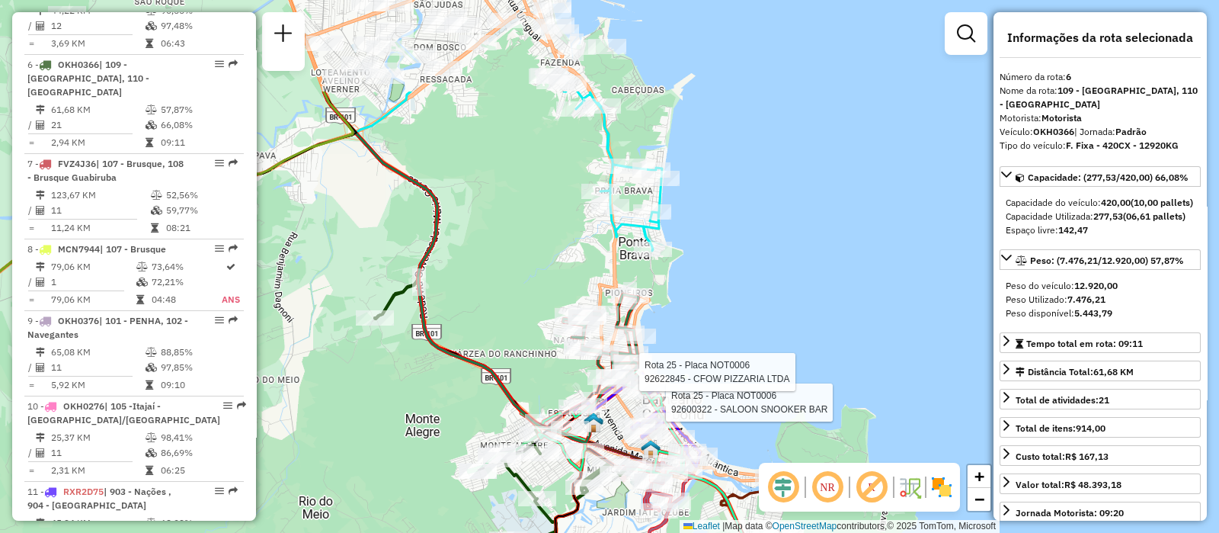
drag, startPoint x: 720, startPoint y: 108, endPoint x: 797, endPoint y: 261, distance: 171.4
click at [795, 262] on div "Rota 25 - Placa NOT0006 92600322 - SALOON SNOOKER BAR Rota 25 - Placa NOT0006 9…" at bounding box center [609, 266] width 1219 height 533
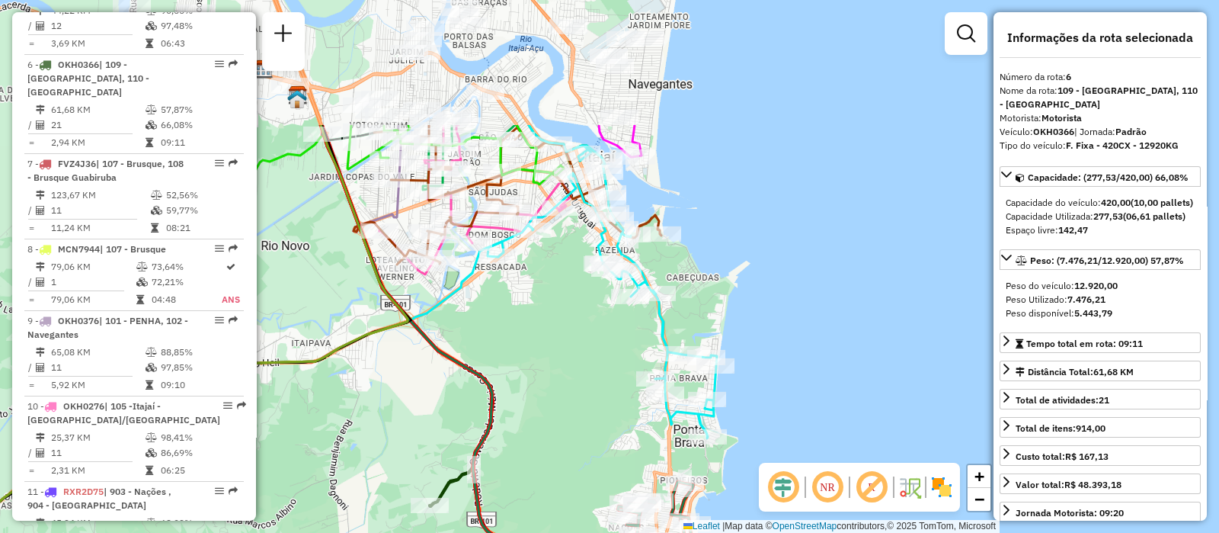
drag, startPoint x: 514, startPoint y: 156, endPoint x: 564, endPoint y: 334, distance: 185.0
click at [564, 334] on div "Rota 25 - Placa NOT0006 92600322 - SALOON SNOOKER BAR Rota 25 - Placa NOT0006 9…" at bounding box center [609, 266] width 1219 height 533
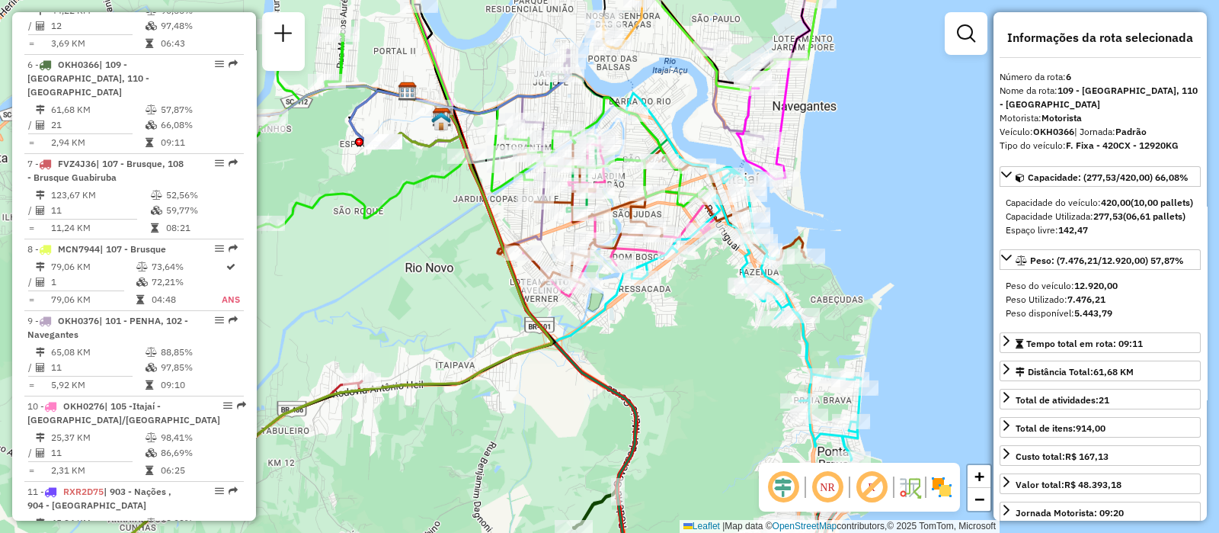
drag, startPoint x: 491, startPoint y: 317, endPoint x: 635, endPoint y: 337, distance: 145.3
click at [635, 337] on div "Rota 25 - Placa NOT0006 92600322 - SALOON SNOOKER BAR Rota 25 - Placa NOT0006 9…" at bounding box center [609, 266] width 1219 height 533
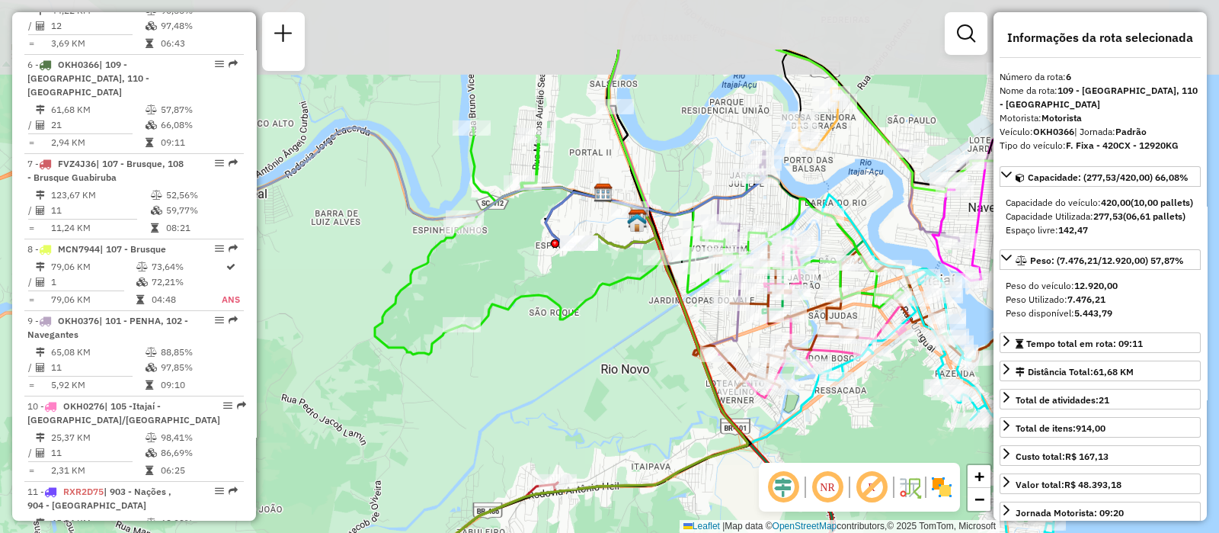
drag, startPoint x: 490, startPoint y: 251, endPoint x: 682, endPoint y: 339, distance: 211.3
click at [682, 354] on div "Rota 25 - Placa NOT0006 92600322 - SALOON SNOOKER BAR Rota 25 - Placa NOT0006 9…" at bounding box center [609, 266] width 1219 height 533
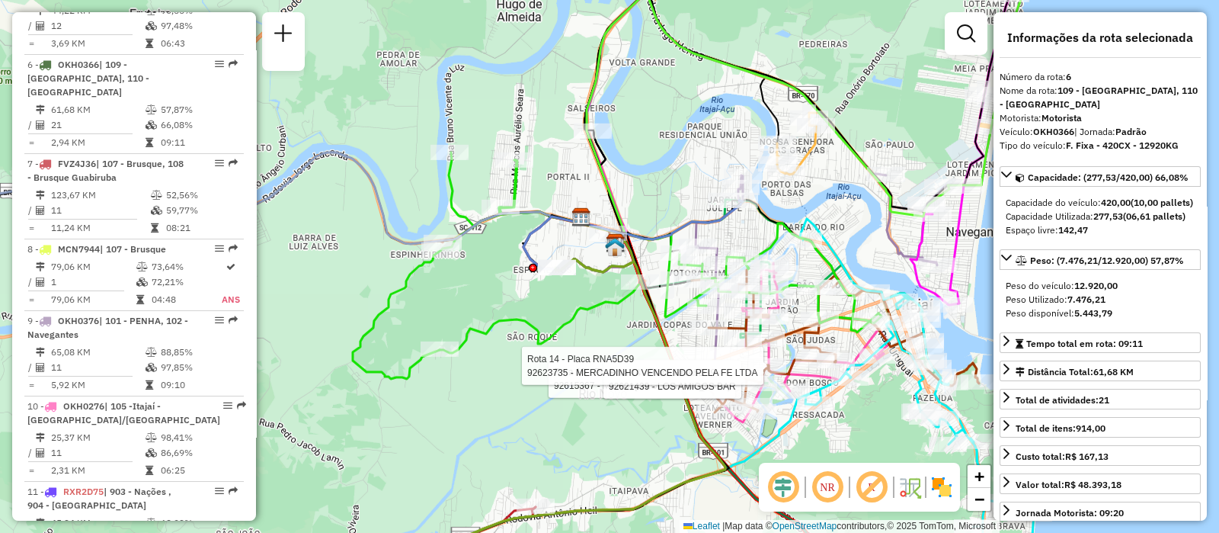
drag, startPoint x: 604, startPoint y: 152, endPoint x: 581, endPoint y: 174, distance: 32.9
click at [581, 174] on div "Rota 25 - Placa NOT0006 92600322 - SALOON SNOOKER BAR Rota 25 - Placa NOT0006 9…" at bounding box center [609, 266] width 1219 height 533
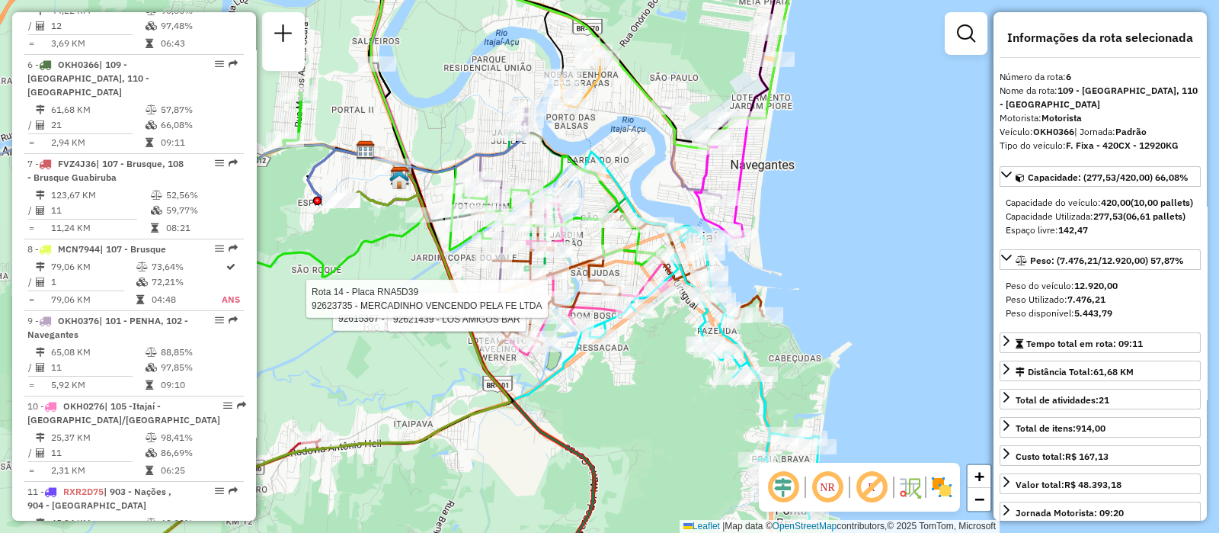
drag, startPoint x: 823, startPoint y: 82, endPoint x: 815, endPoint y: 46, distance: 35.9
click at [815, 46] on div "Rota 25 - Placa NOT0006 92600322 - SALOON SNOOKER BAR Rota 25 - Placa NOT0006 9…" at bounding box center [609, 266] width 1219 height 533
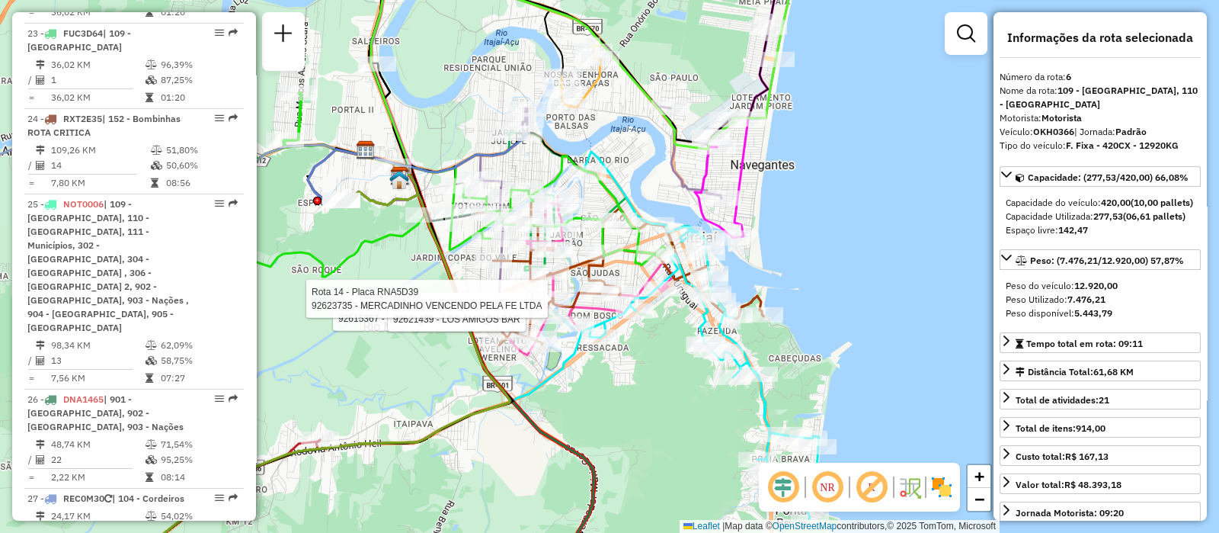
scroll to position [2742, 0]
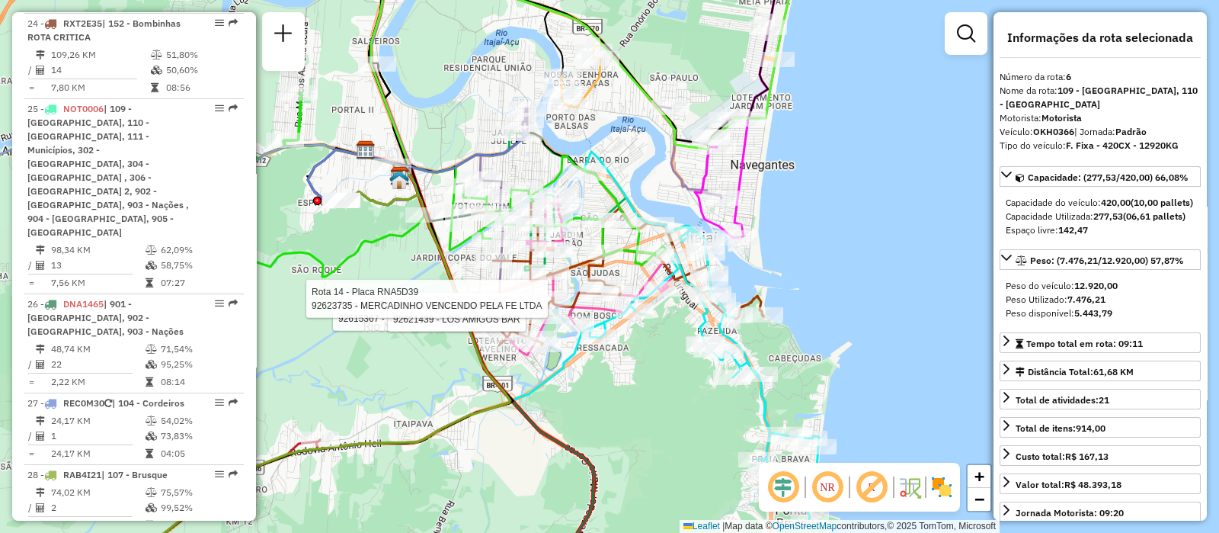
click at [153, 298] on span "| 901 - Praia Brava, 902 - Balneário - Barra Norte, 903 - Nações" at bounding box center [105, 317] width 156 height 39
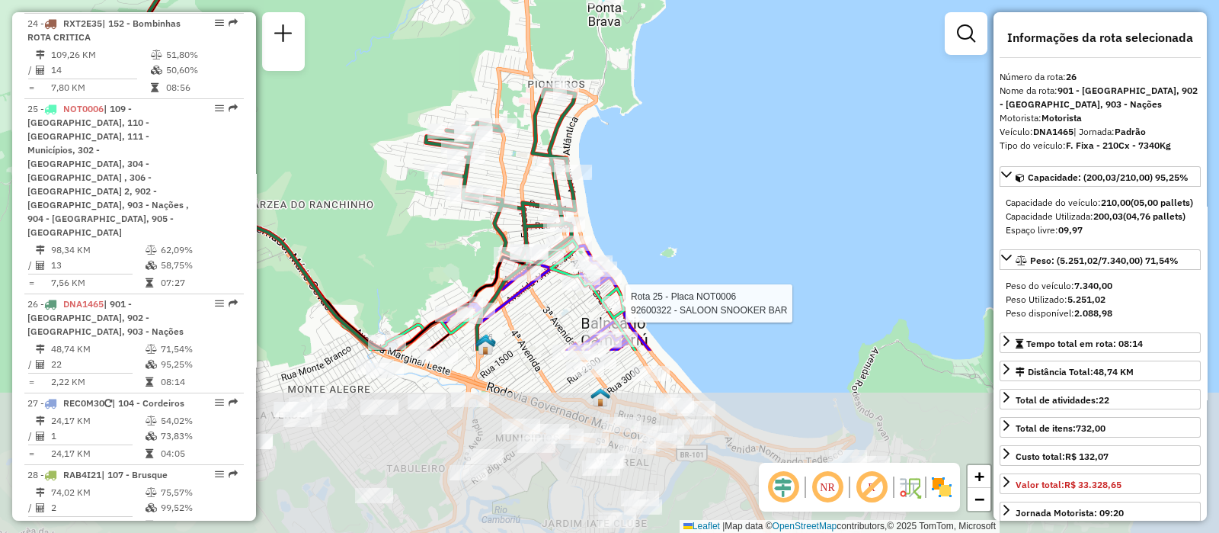
drag, startPoint x: 693, startPoint y: 374, endPoint x: 743, endPoint y: 136, distance: 243.5
click at [744, 135] on div "Rota 25 - Placa NOT0006 92600322 - SALOON SNOOKER BAR Rota 10 - Placa OKH0276 9…" at bounding box center [609, 266] width 1219 height 533
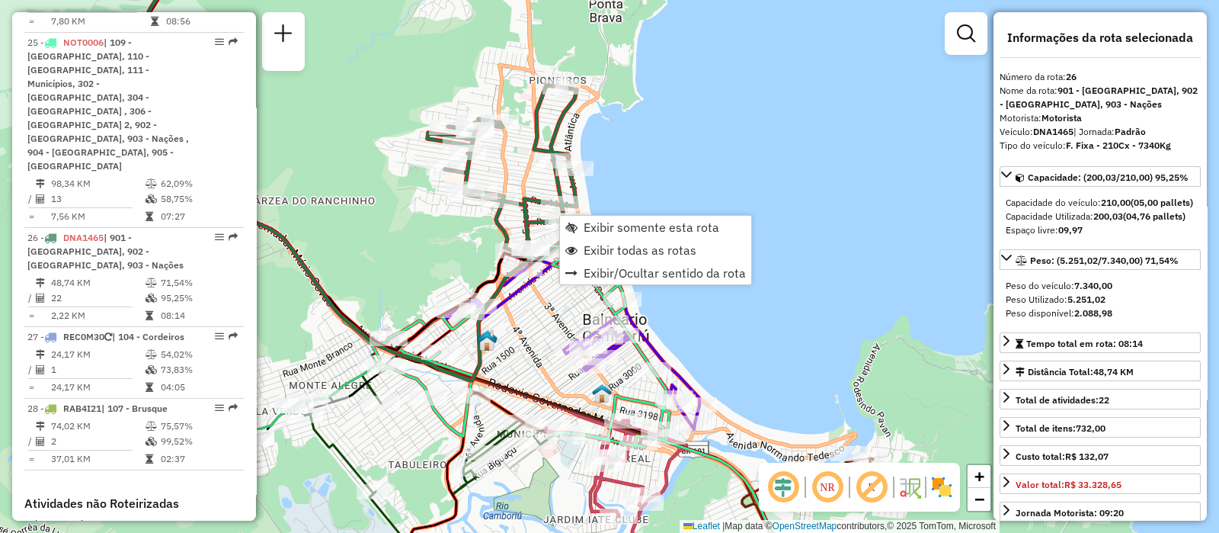
scroll to position [2908, 0]
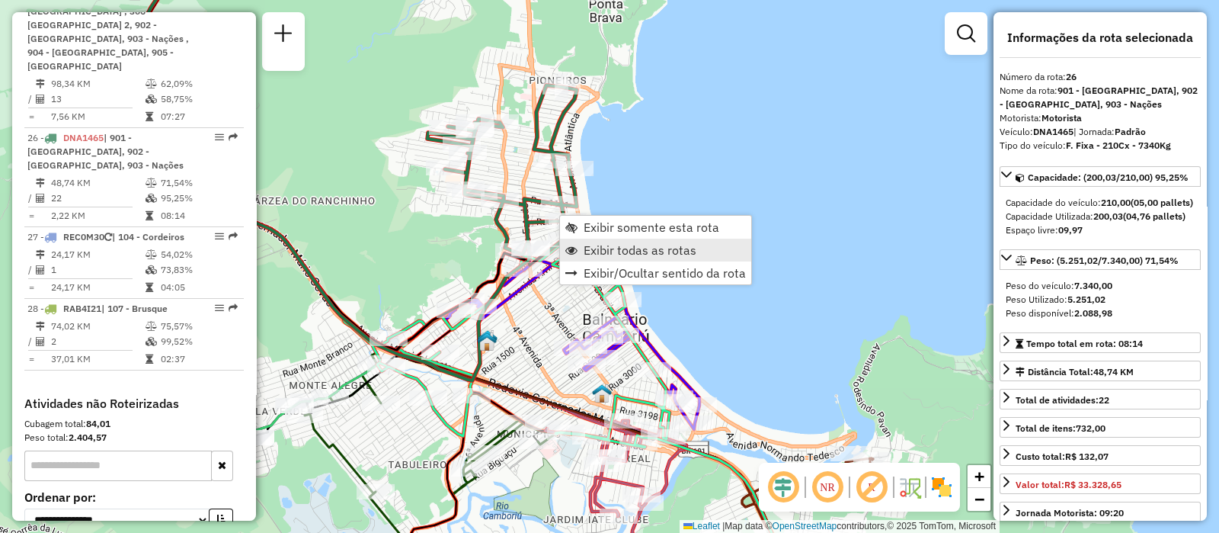
click at [590, 245] on span "Exibir todas as rotas" at bounding box center [640, 250] width 113 height 12
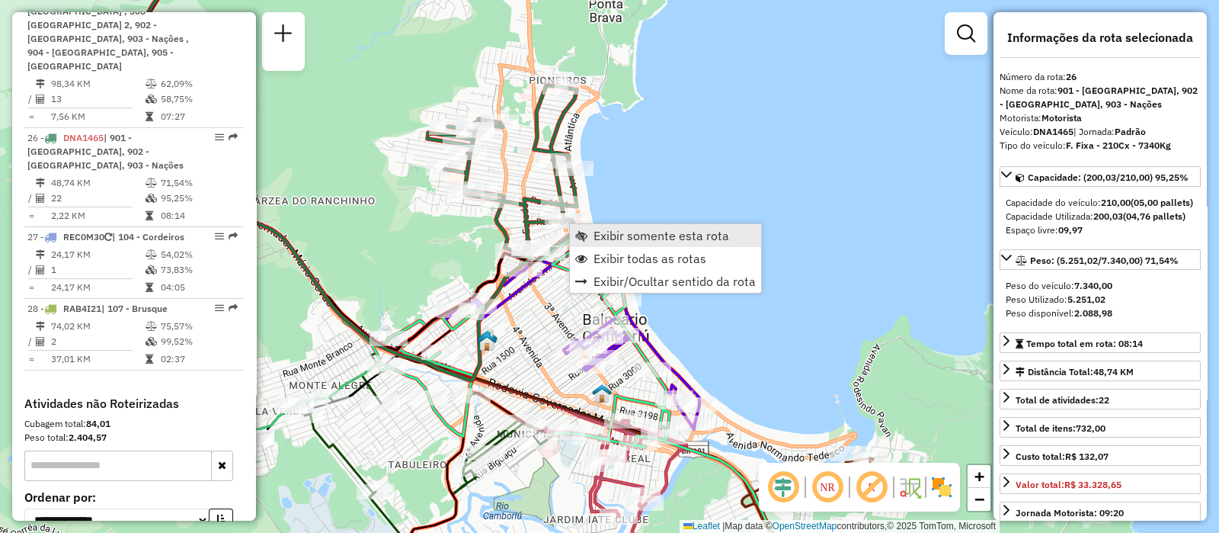
click at [620, 235] on span "Exibir somente esta rota" at bounding box center [661, 235] width 136 height 12
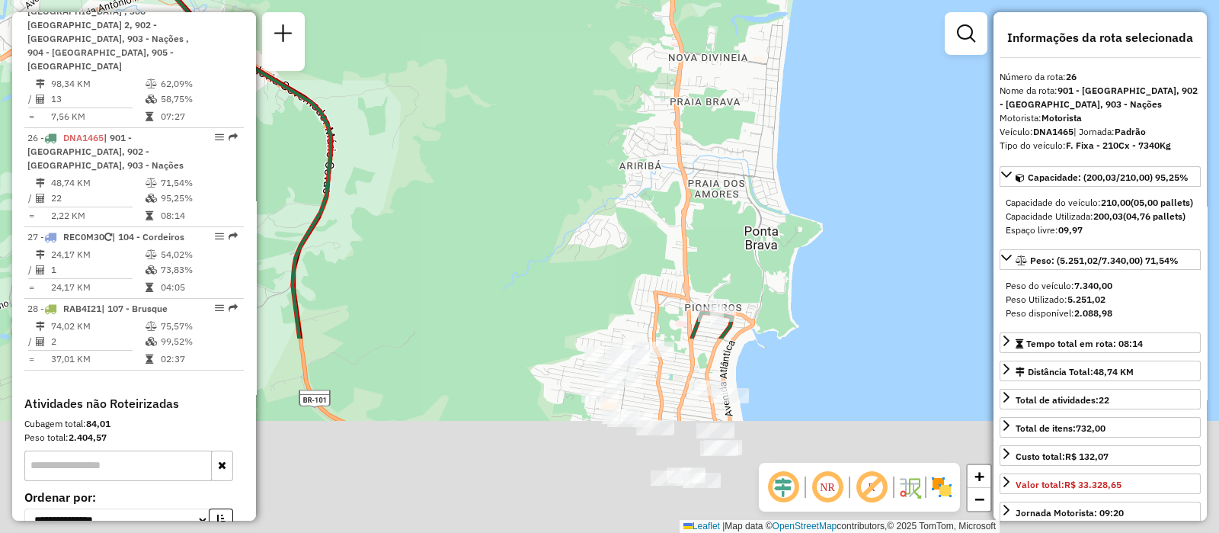
drag, startPoint x: 705, startPoint y: 315, endPoint x: 721, endPoint y: 174, distance: 141.2
click at [728, 74] on div "Janela de atendimento Grade de atendimento Capacidade Transportadoras Veículos …" at bounding box center [609, 266] width 1219 height 533
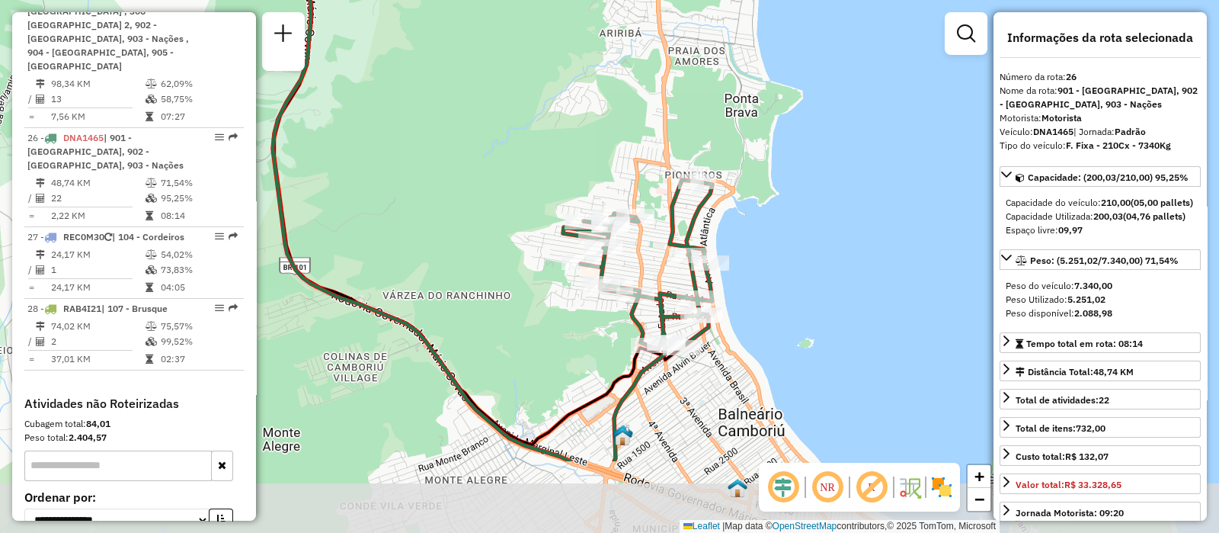
drag, startPoint x: 718, startPoint y: 270, endPoint x: 694, endPoint y: 155, distance: 116.8
click at [693, 147] on div "Janela de atendimento Grade de atendimento Capacidade Transportadoras Veículos …" at bounding box center [609, 266] width 1219 height 533
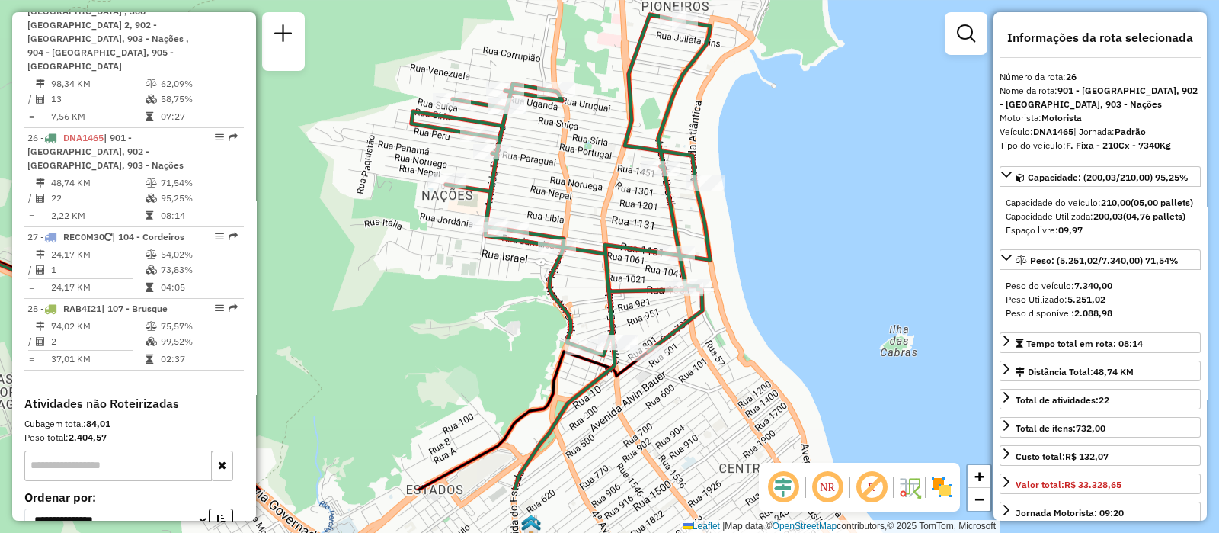
drag, startPoint x: 715, startPoint y: 209, endPoint x: 709, endPoint y: 134, distance: 75.0
click at [709, 134] on div "Janela de atendimento Grade de atendimento Capacidade Transportadoras Veículos …" at bounding box center [609, 266] width 1219 height 533
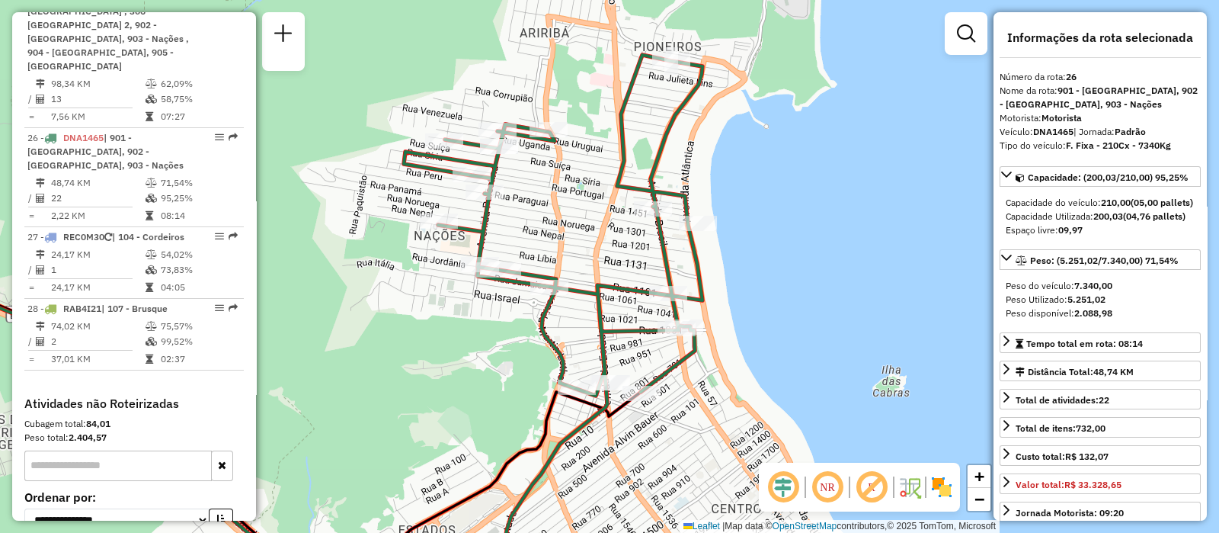
drag, startPoint x: 709, startPoint y: 134, endPoint x: 700, endPoint y: 175, distance: 42.0
click at [700, 175] on div "Janela de atendimento Grade de atendimento Capacidade Transportadoras Veículos …" at bounding box center [609, 266] width 1219 height 533
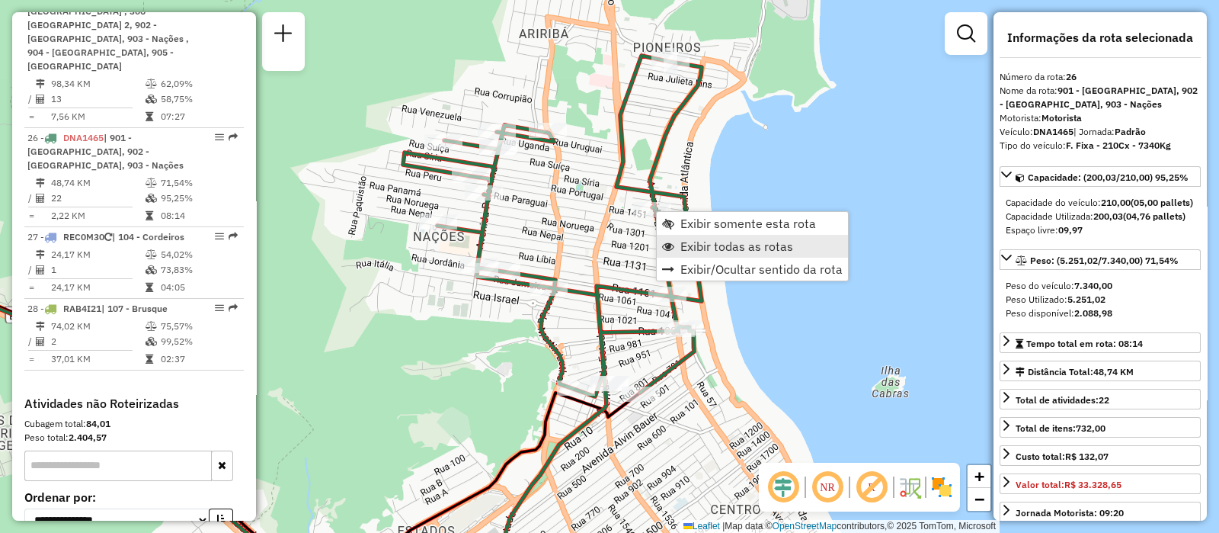
click at [680, 235] on link "Exibir todas as rotas" at bounding box center [752, 246] width 191 height 23
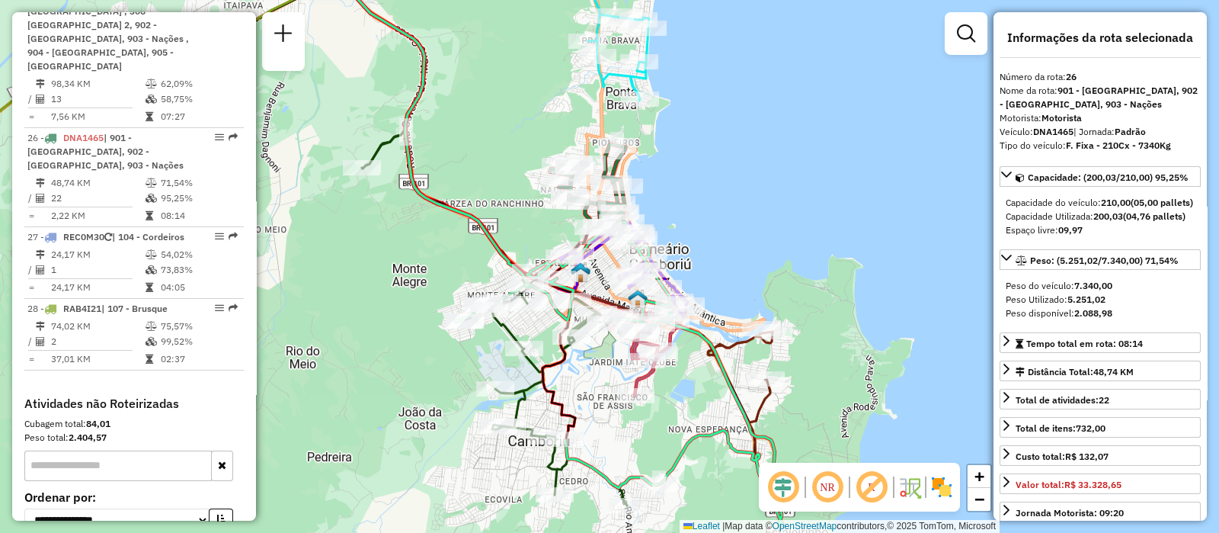
drag, startPoint x: 631, startPoint y: 311, endPoint x: 613, endPoint y: 267, distance: 46.8
click at [613, 267] on div "Janela de atendimento Grade de atendimento Capacidade Transportadoras Veículos …" at bounding box center [609, 266] width 1219 height 533
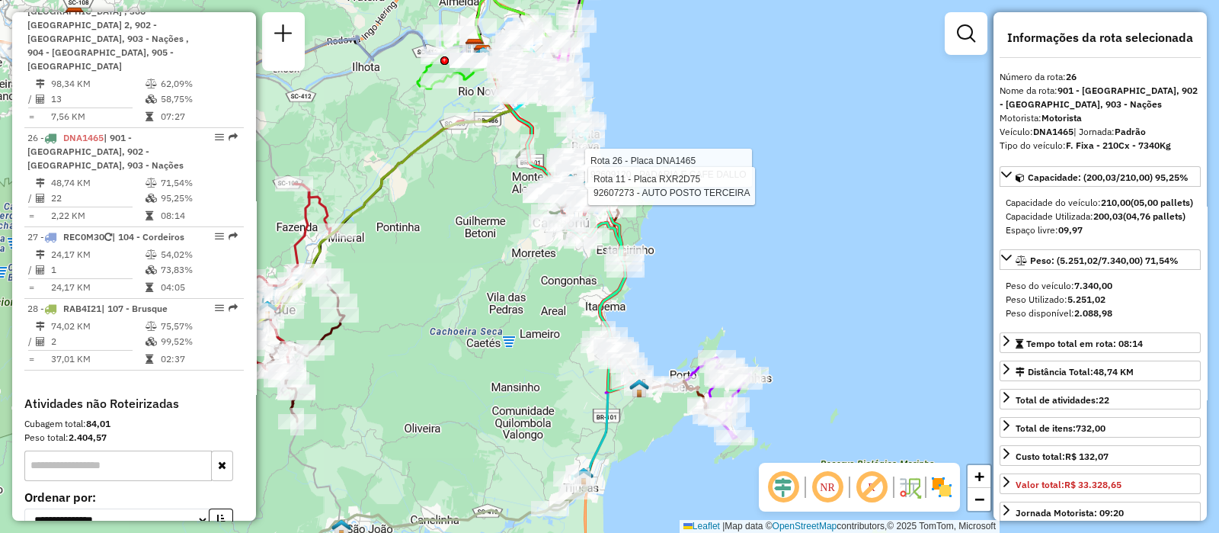
click at [945, 485] on img at bounding box center [941, 487] width 24 height 24
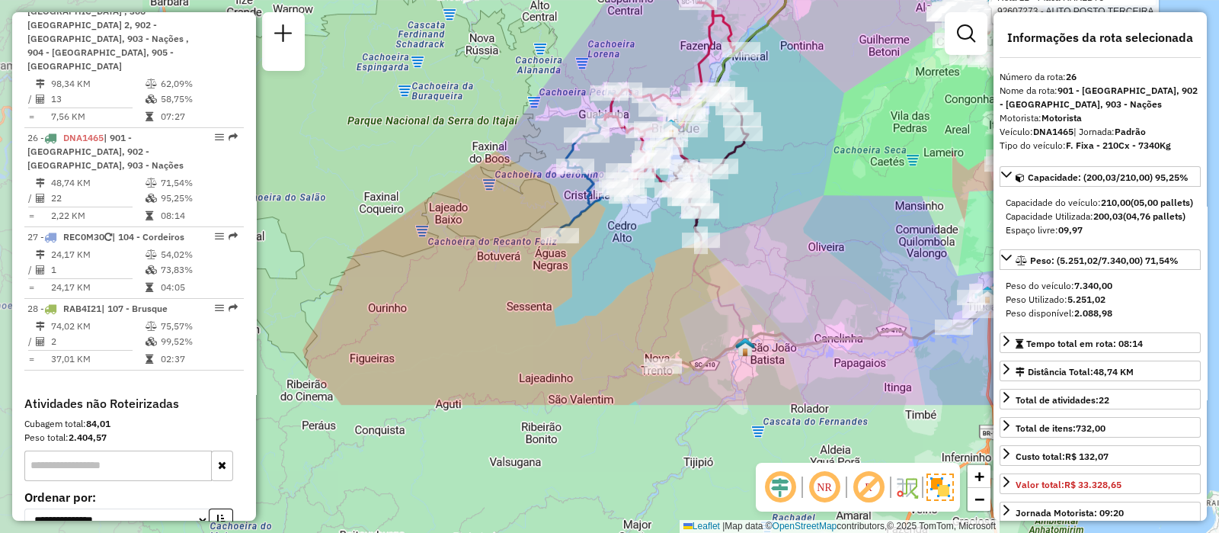
drag, startPoint x: 602, startPoint y: 417, endPoint x: 981, endPoint y: 242, distance: 417.9
click at [1006, 238] on hb-router-mapa "Informações da Sessão 1258503 - 03/09/2025 Criação: 02/09/2025 19:53 Depósito: …" at bounding box center [609, 266] width 1219 height 533
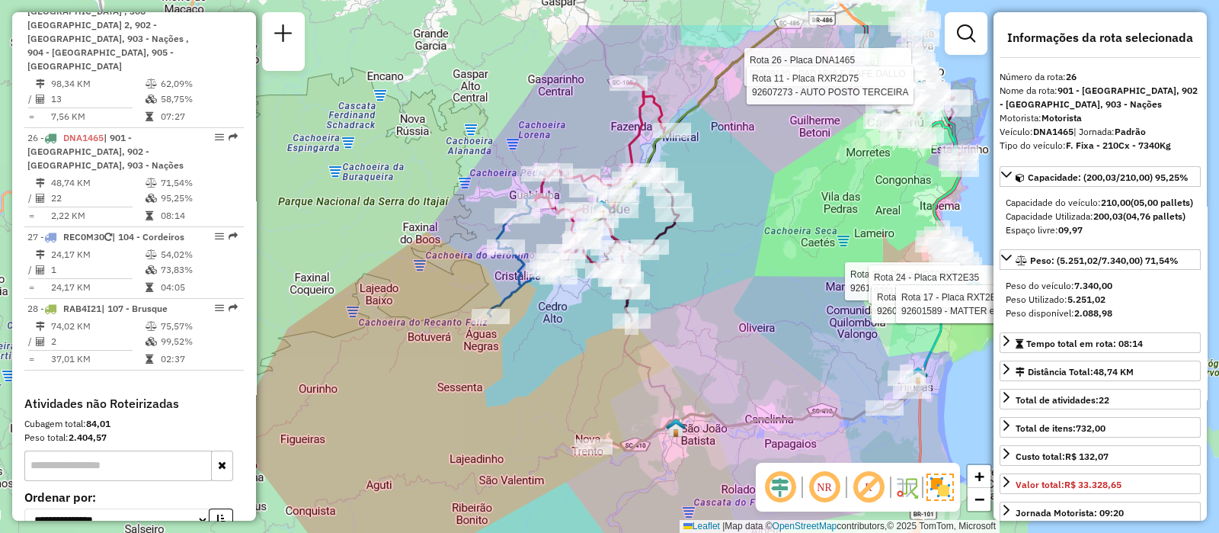
drag, startPoint x: 616, startPoint y: 261, endPoint x: 541, endPoint y: 340, distance: 108.8
click at [541, 340] on div "Rota 26 - Placa DNA1465 92609120 - PADARIA E CAFE DALLO Rota 11 - Placa RXR2D75…" at bounding box center [609, 266] width 1219 height 533
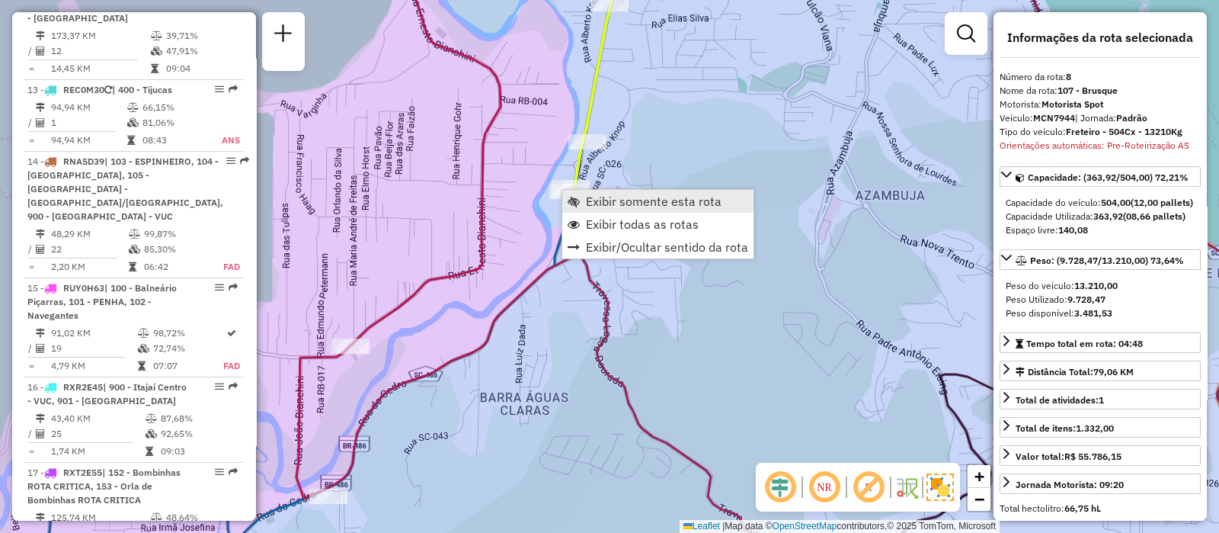
scroll to position [1293, 0]
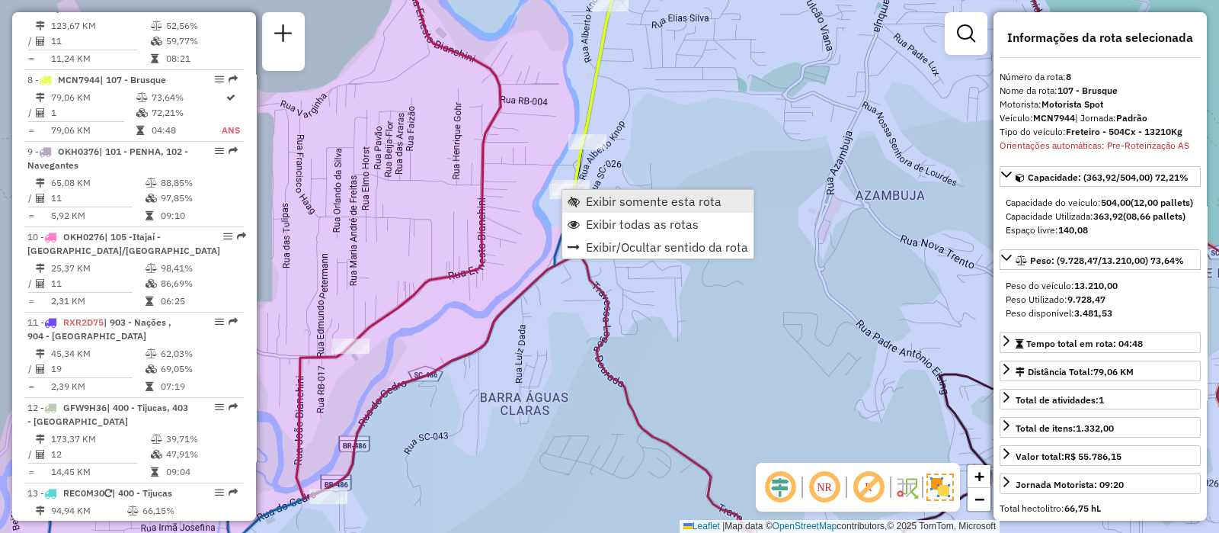
drag, startPoint x: 590, startPoint y: 225, endPoint x: 599, endPoint y: 207, distance: 19.4
click at [599, 207] on ul "Exibir somente esta rota Exibir todas as rotas Exibir/Ocultar sentido da rota" at bounding box center [657, 224] width 191 height 69
click at [599, 207] on span "Exibir somente esta rota" at bounding box center [654, 201] width 136 height 12
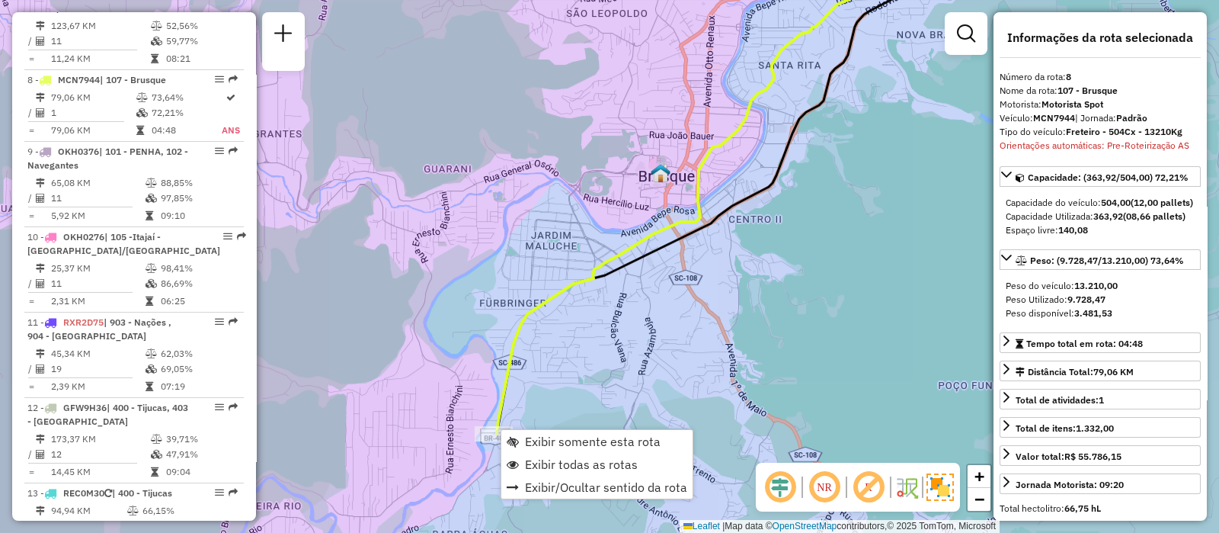
drag, startPoint x: 560, startPoint y: 456, endPoint x: 632, endPoint y: 359, distance: 120.8
click at [561, 458] on span "Exibir todas as rotas" at bounding box center [581, 464] width 113 height 12
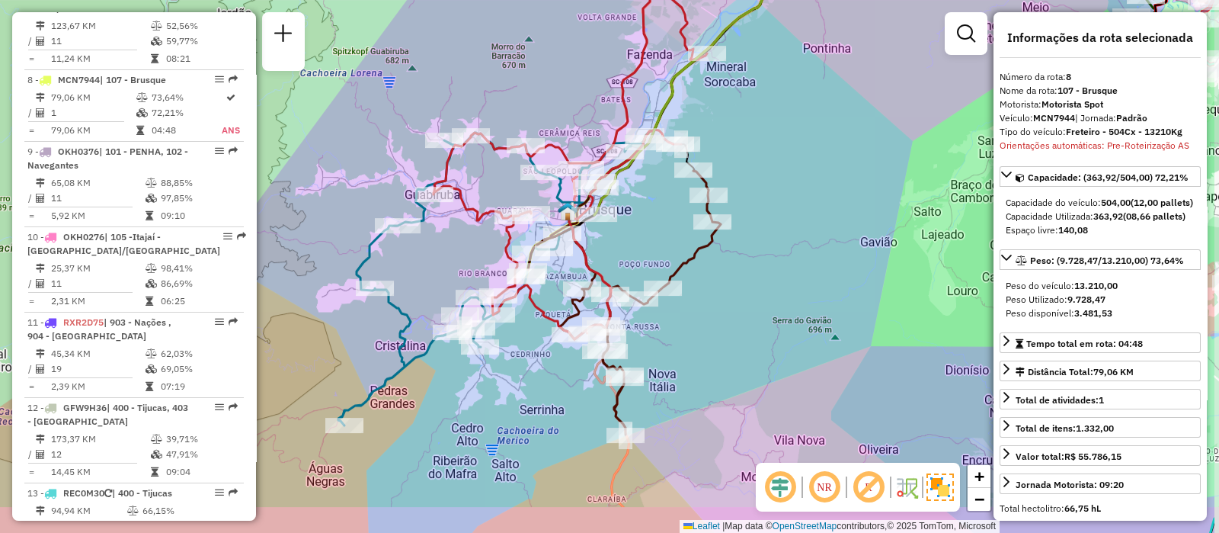
drag, startPoint x: 736, startPoint y: 295, endPoint x: 475, endPoint y: 226, distance: 269.6
click at [475, 226] on div "Janela de atendimento Grade de atendimento Capacidade Transportadoras Veículos …" at bounding box center [609, 266] width 1219 height 533
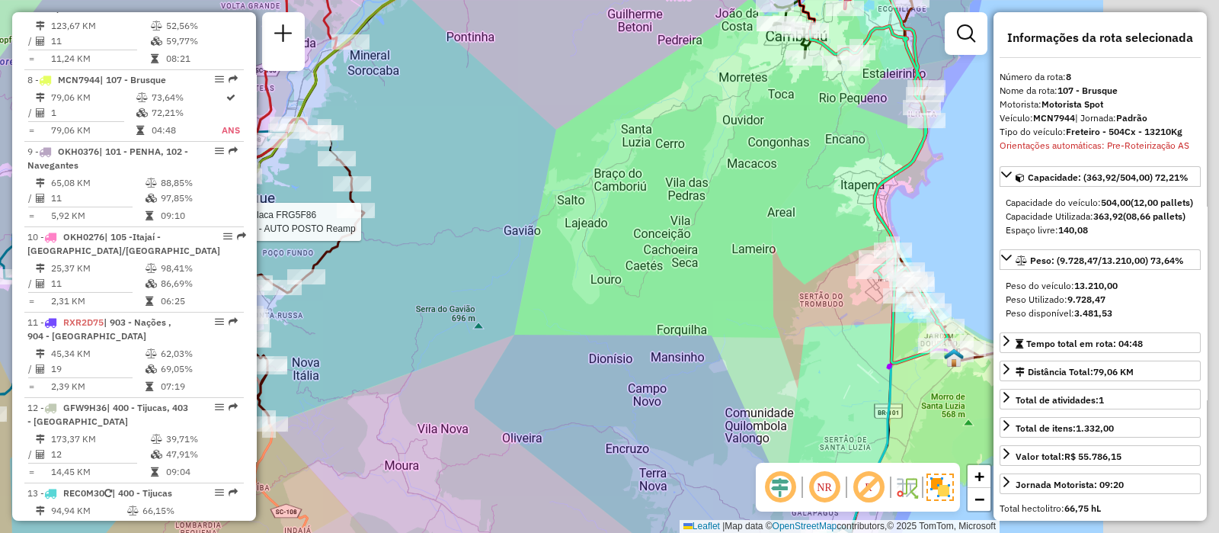
drag, startPoint x: 686, startPoint y: 261, endPoint x: 577, endPoint y: 287, distance: 112.9
click at [462, 274] on div "Rota 4 - Placa FRG5F86 92607900 - AUTO POSTO Reamp Janela de atendimento Grade …" at bounding box center [609, 266] width 1219 height 533
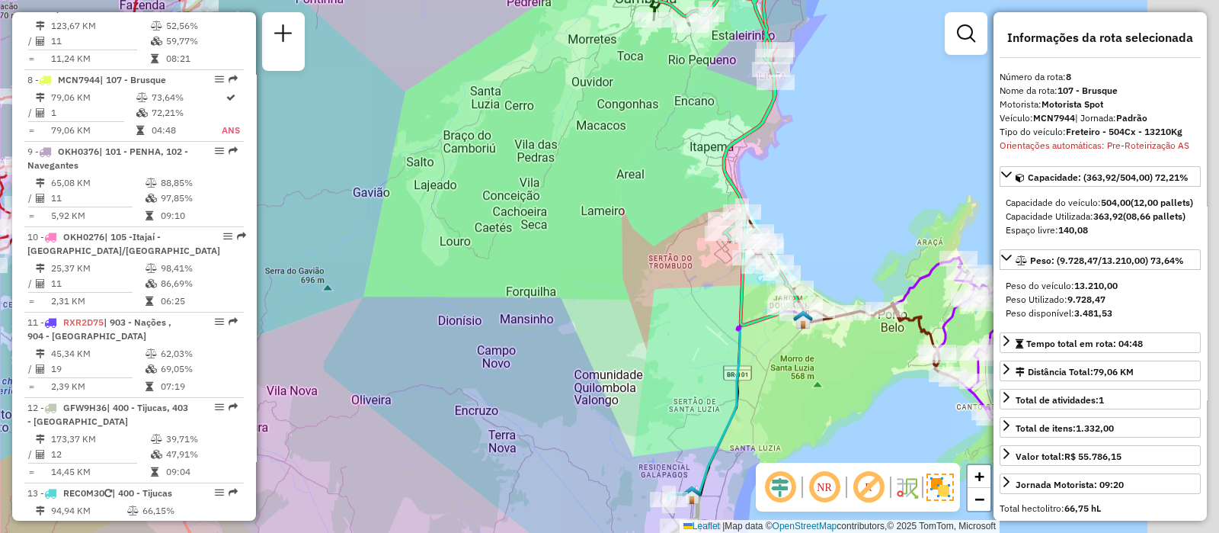
drag, startPoint x: 686, startPoint y: 309, endPoint x: 508, endPoint y: 267, distance: 183.1
click at [508, 267] on div "Rota 4 - Placa FRG5F86 92607900 - AUTO POSTO Reamp Janela de atendimento Grade …" at bounding box center [609, 266] width 1219 height 533
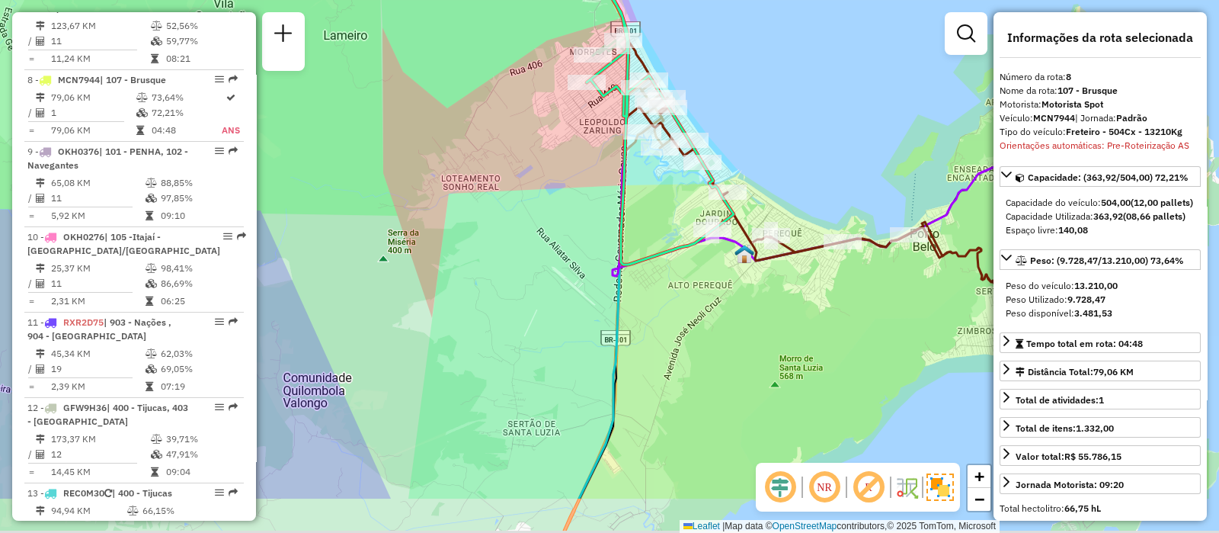
drag, startPoint x: 696, startPoint y: 310, endPoint x: 518, endPoint y: 203, distance: 207.1
click at [518, 203] on div "Rota 4 - Placa FRG5F86 92607900 - AUTO POSTO Reamp Janela de atendimento Grade …" at bounding box center [609, 266] width 1219 height 533
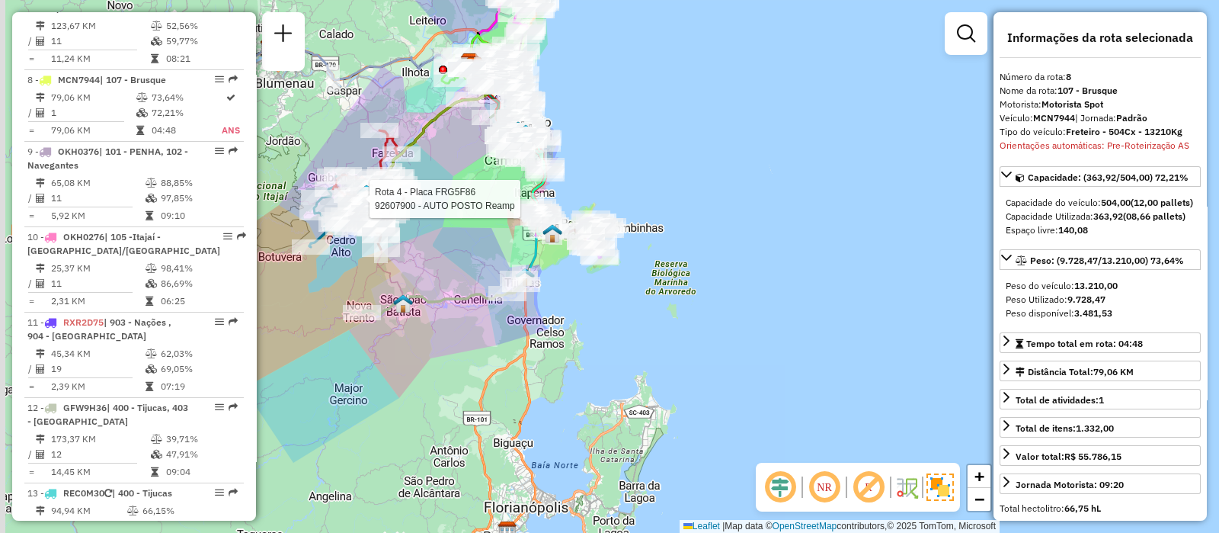
drag, startPoint x: 539, startPoint y: 309, endPoint x: 550, endPoint y: 337, distance: 29.7
click at [550, 338] on div "Rota 4 - Placa FRG5F86 92607900 - AUTO POSTO Reamp Janela de atendimento Grade …" at bounding box center [609, 266] width 1219 height 533
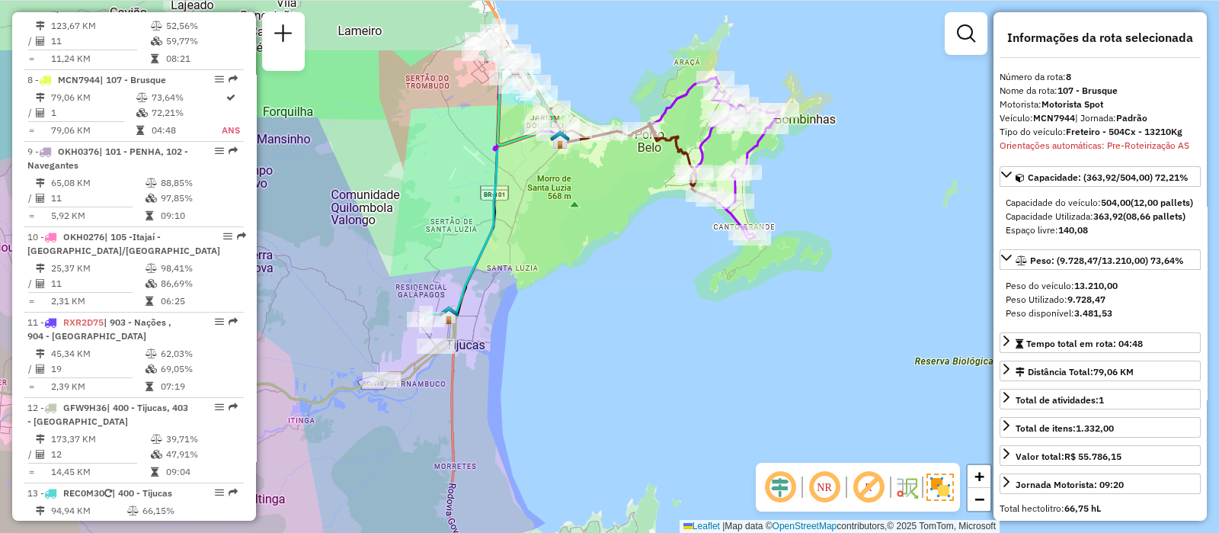
drag, startPoint x: 556, startPoint y: 237, endPoint x: 529, endPoint y: 329, distance: 96.2
click at [529, 329] on div "Rota 4 - Placa FRG5F86 92607900 - AUTO POSTO Reamp Janela de atendimento Grade …" at bounding box center [609, 266] width 1219 height 533
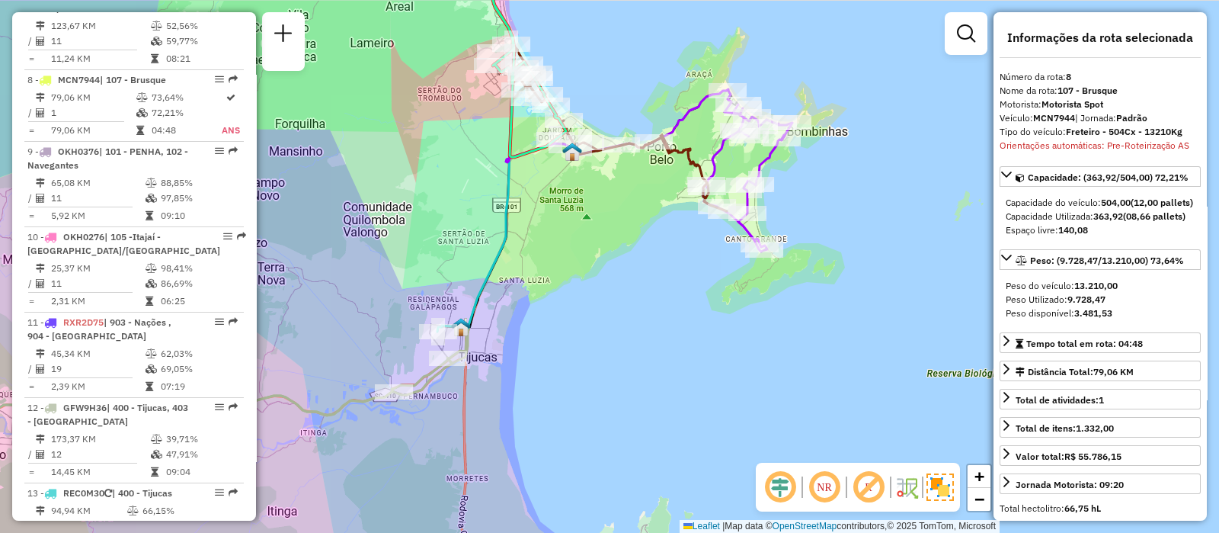
drag, startPoint x: 468, startPoint y: 320, endPoint x: 488, endPoint y: 340, distance: 28.0
click at [488, 340] on div "Rota 4 - Placa FRG5F86 92607900 - AUTO POSTO Reamp Janela de atendimento Grade …" at bounding box center [609, 266] width 1219 height 533
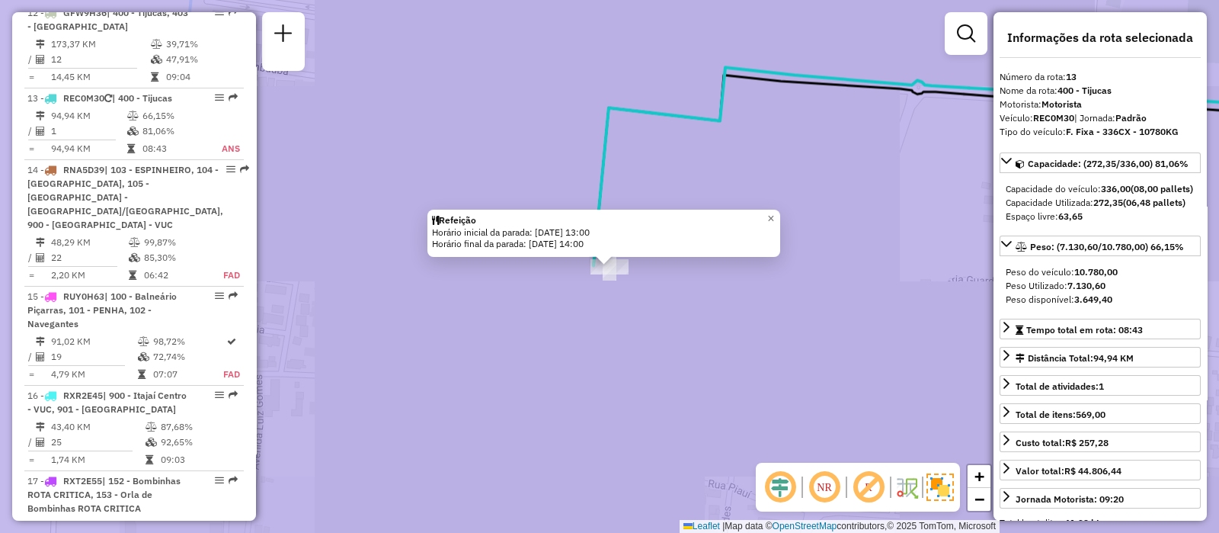
scroll to position [1705, 0]
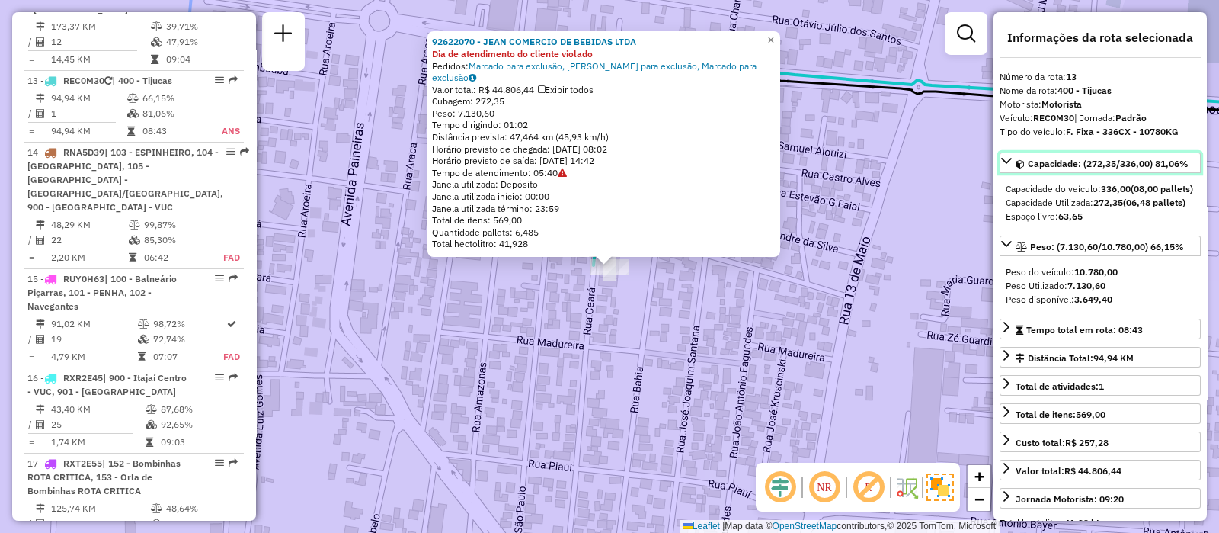
drag, startPoint x: 1156, startPoint y: 168, endPoint x: 1176, endPoint y: 174, distance: 21.5
click at [1176, 174] on div "Capacidade: (272,35/336,00) 81,06% Capacidade do veículo: 336,00 (08,00 pallets…" at bounding box center [1100, 190] width 201 height 77
click at [774, 46] on span "×" at bounding box center [770, 40] width 7 height 13
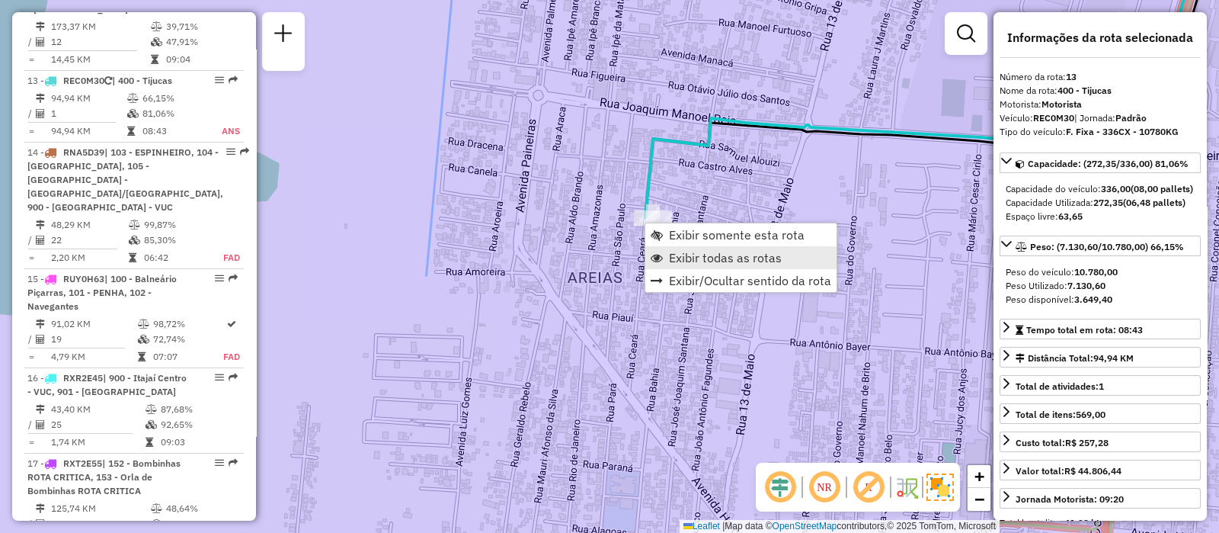
click at [674, 255] on span "Exibir todas as rotas" at bounding box center [725, 257] width 113 height 12
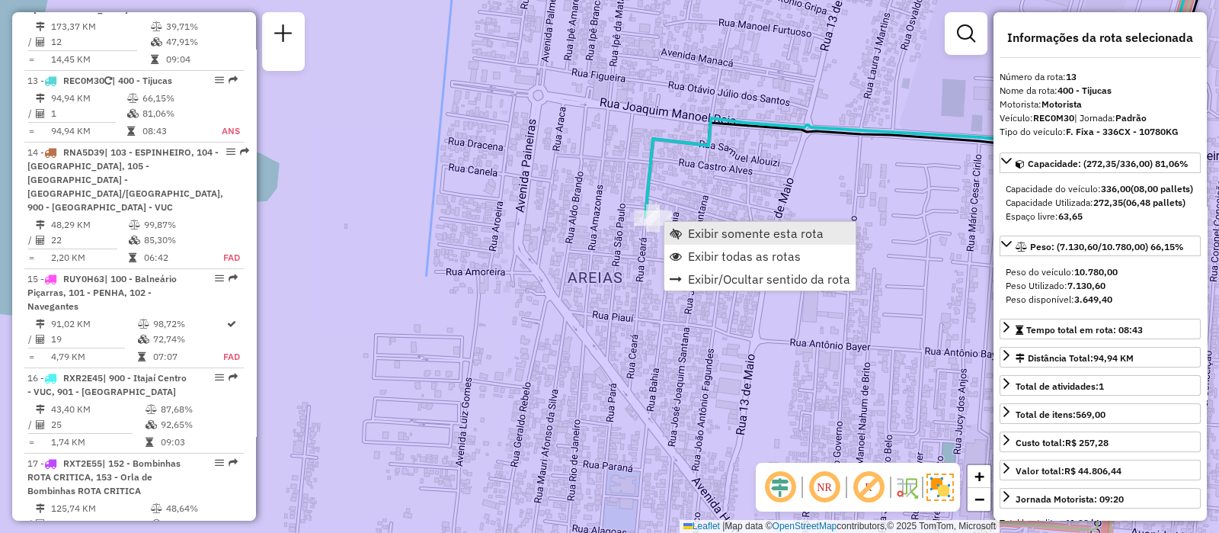
click at [680, 230] on span "Exibir somente esta rota" at bounding box center [676, 233] width 12 height 12
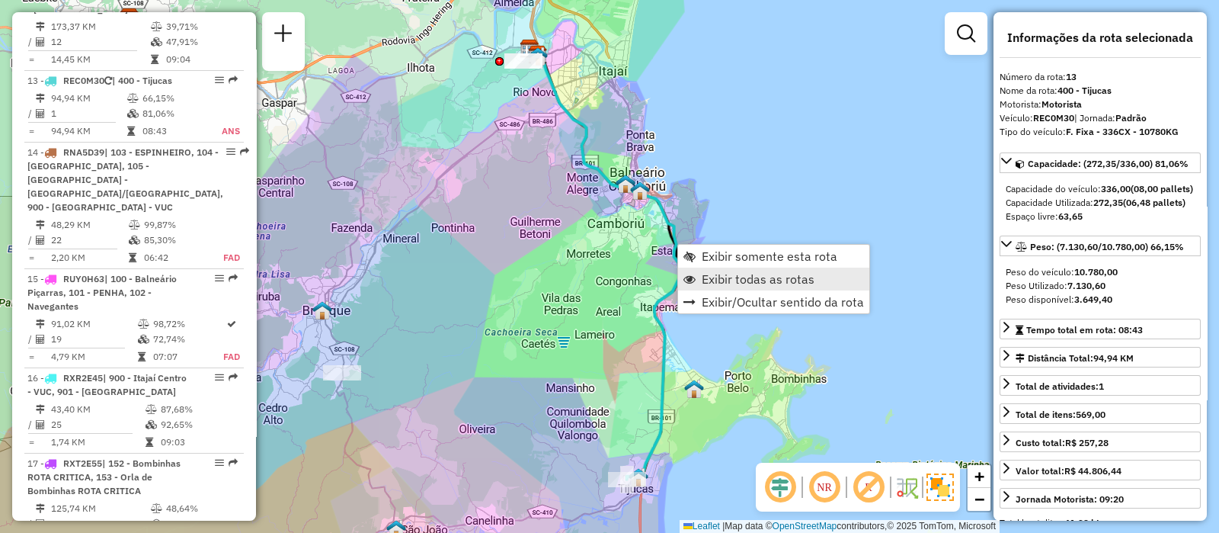
click at [699, 269] on link "Exibir todas as rotas" at bounding box center [773, 278] width 191 height 23
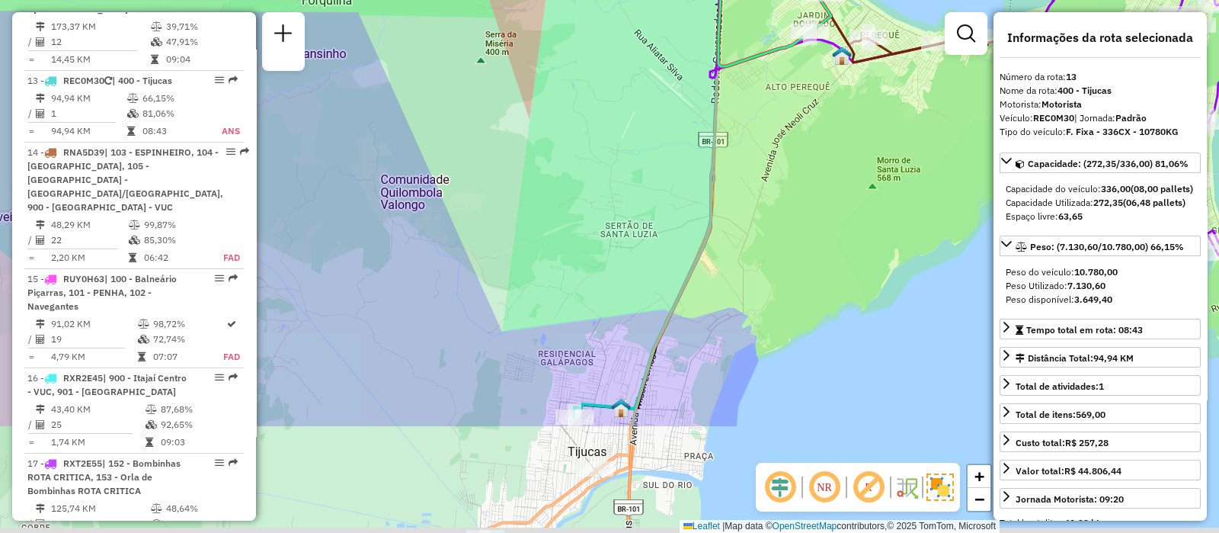
drag, startPoint x: 645, startPoint y: 441, endPoint x: 646, endPoint y: 192, distance: 249.1
click at [646, 192] on div "Janela de atendimento Grade de atendimento Capacidade Transportadoras Veículos …" at bounding box center [609, 266] width 1219 height 533
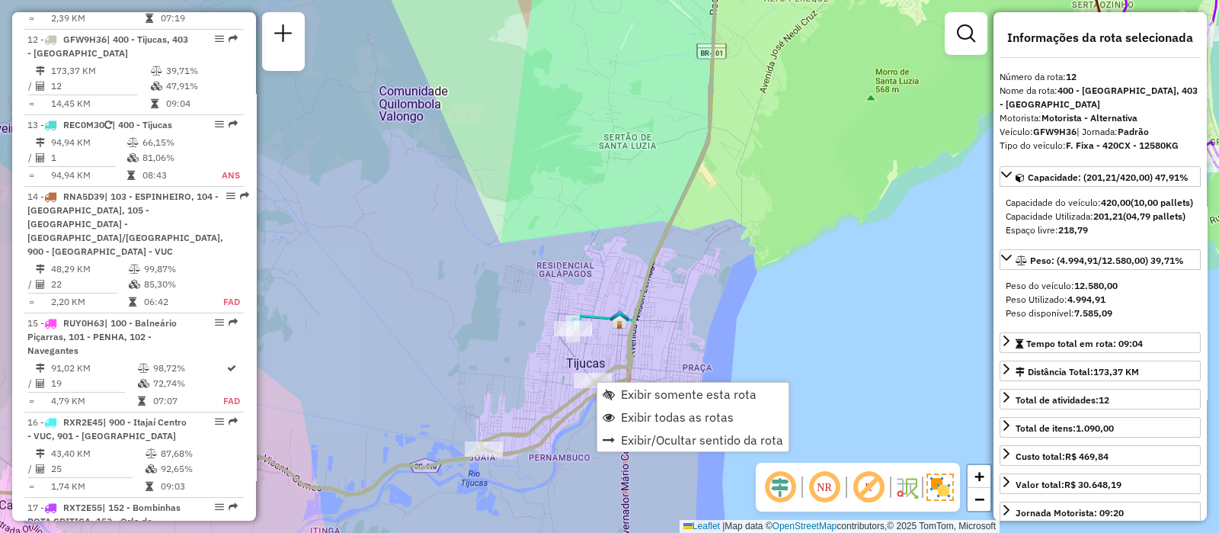
scroll to position [1620, 0]
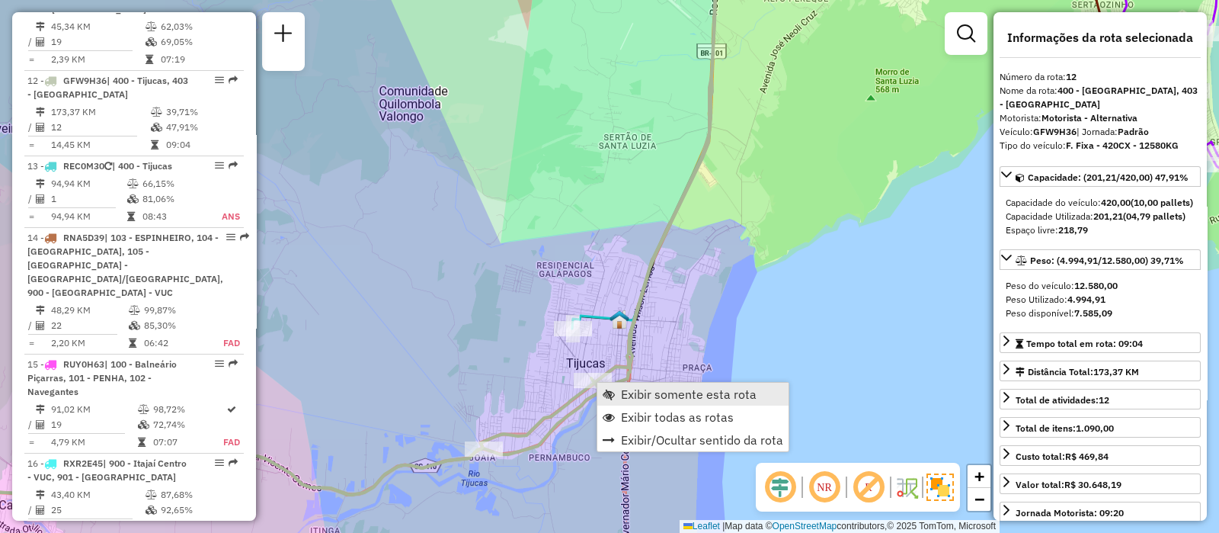
click at [626, 394] on span "Exibir somente esta rota" at bounding box center [689, 394] width 136 height 12
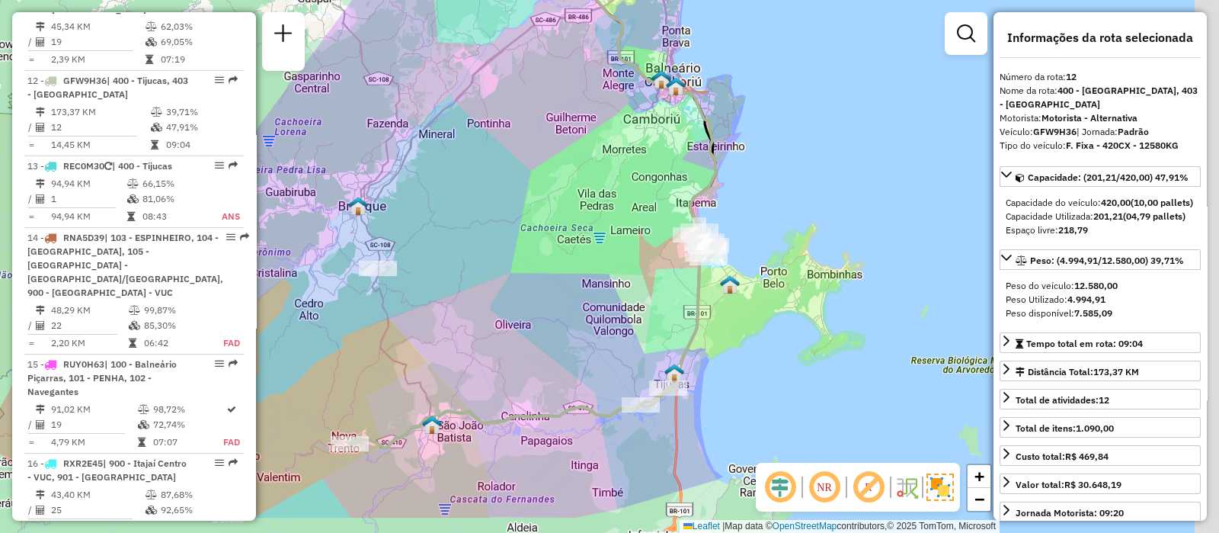
drag, startPoint x: 720, startPoint y: 368, endPoint x: 642, endPoint y: 299, distance: 103.6
click at [642, 299] on div "Janela de atendimento Grade de atendimento Capacidade Transportadoras Veículos …" at bounding box center [609, 266] width 1219 height 533
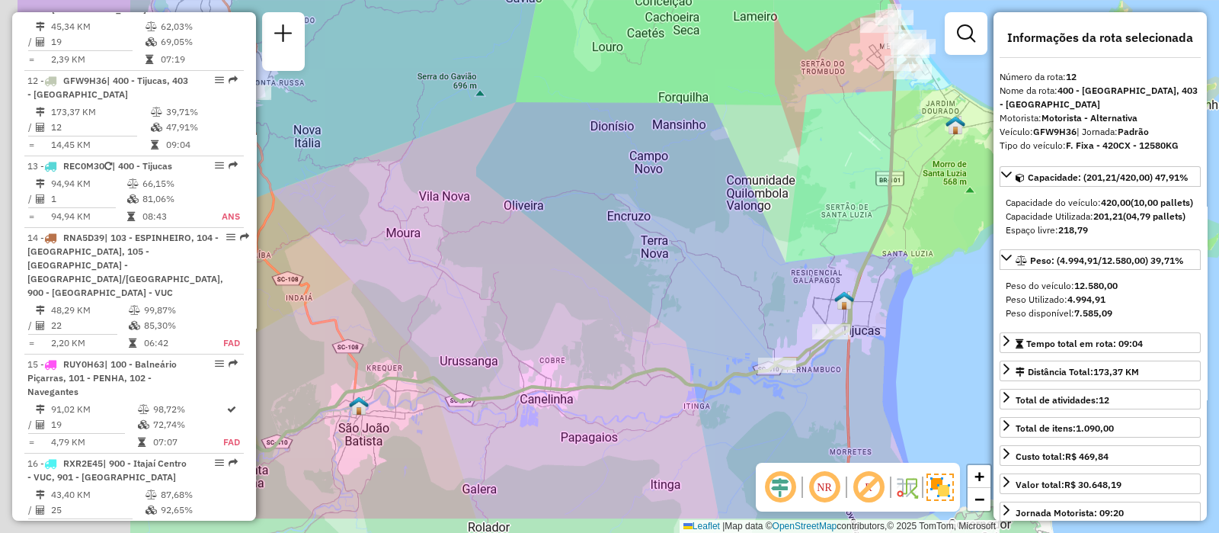
drag, startPoint x: 613, startPoint y: 353, endPoint x: 785, endPoint y: 282, distance: 186.5
click at [785, 282] on div "Janela de atendimento Grade de atendimento Capacidade Transportadoras Veículos …" at bounding box center [609, 266] width 1219 height 533
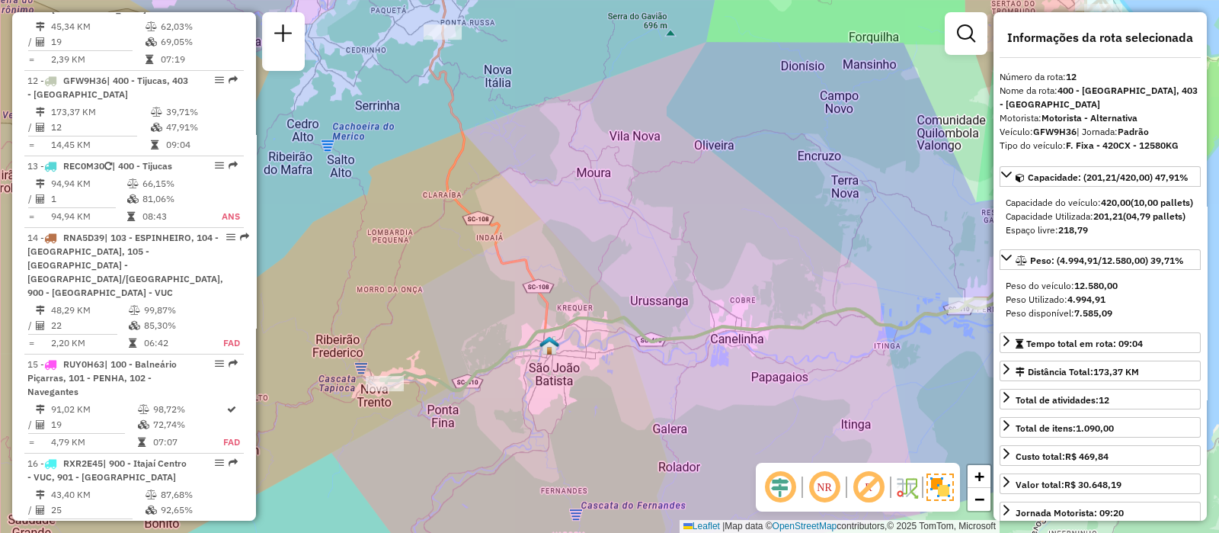
drag, startPoint x: 497, startPoint y: 326, endPoint x: 619, endPoint y: 291, distance: 126.1
click at [619, 291] on div "Janela de atendimento Grade de atendimento Capacidade Transportadoras Veículos …" at bounding box center [609, 266] width 1219 height 533
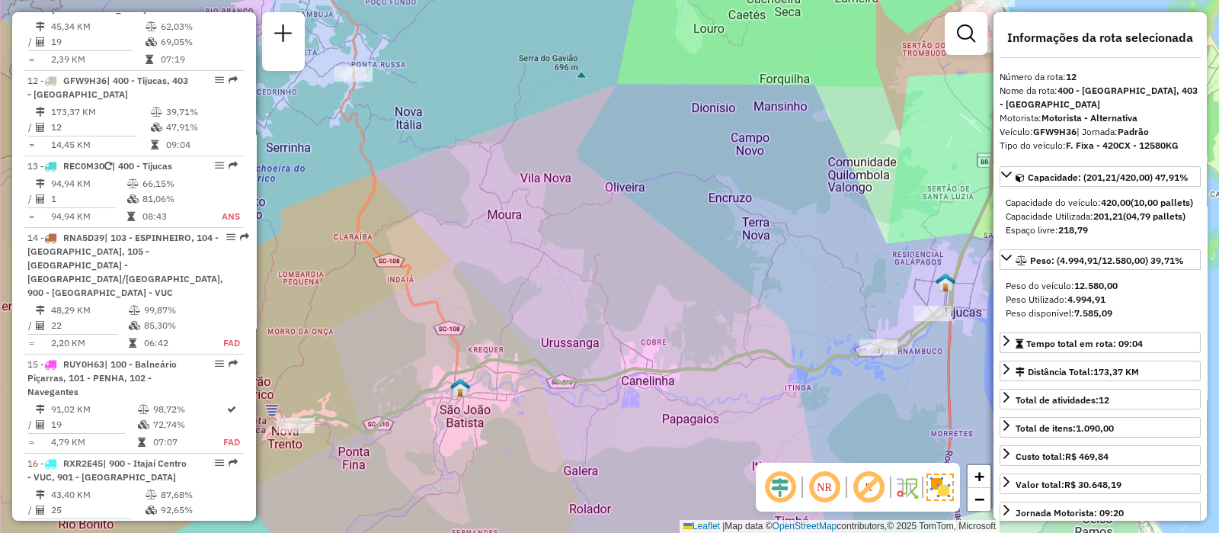
drag, startPoint x: 498, startPoint y: 329, endPoint x: 325, endPoint y: 443, distance: 207.5
click at [325, 443] on div "Janela de atendimento Grade de atendimento Capacidade Transportadoras Veículos …" at bounding box center [609, 266] width 1219 height 533
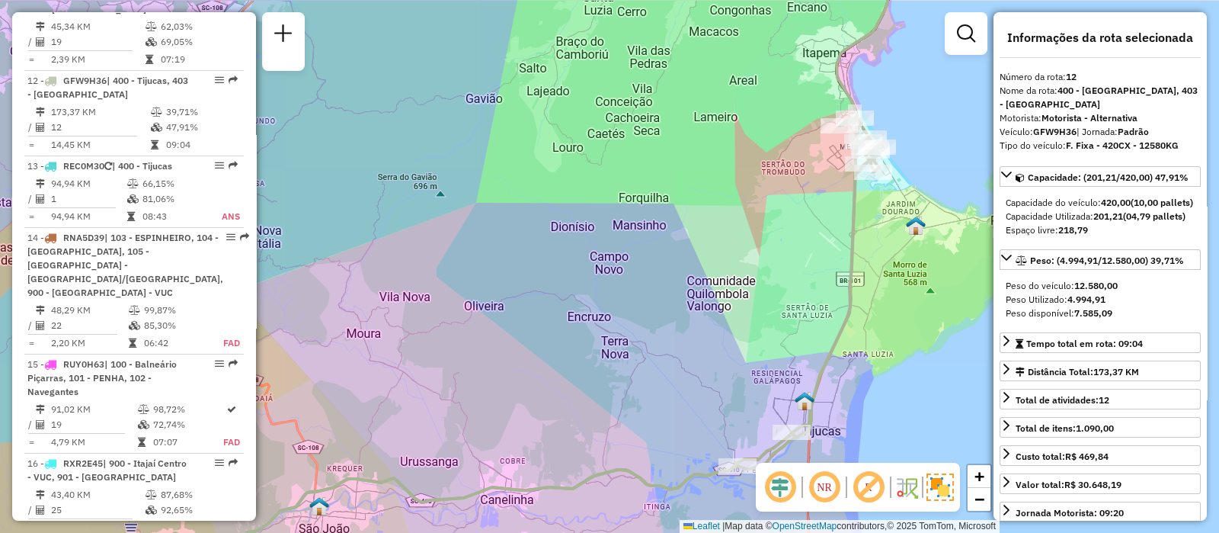
drag, startPoint x: 541, startPoint y: 309, endPoint x: 503, endPoint y: 379, distance: 79.8
click at [502, 382] on div "Janela de atendimento Grade de atendimento Capacidade Transportadoras Veículos …" at bounding box center [609, 266] width 1219 height 533
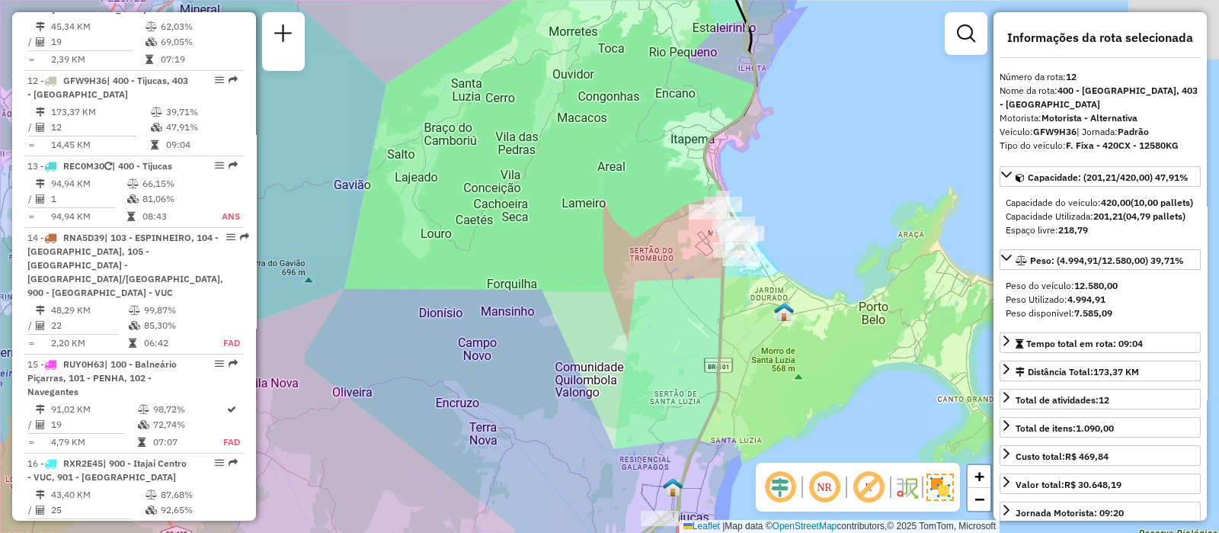
drag, startPoint x: 629, startPoint y: 290, endPoint x: 588, endPoint y: 312, distance: 46.7
click at [522, 328] on div "Janela de atendimento Grade de atendimento Capacidade Transportadoras Veículos …" at bounding box center [609, 266] width 1219 height 533
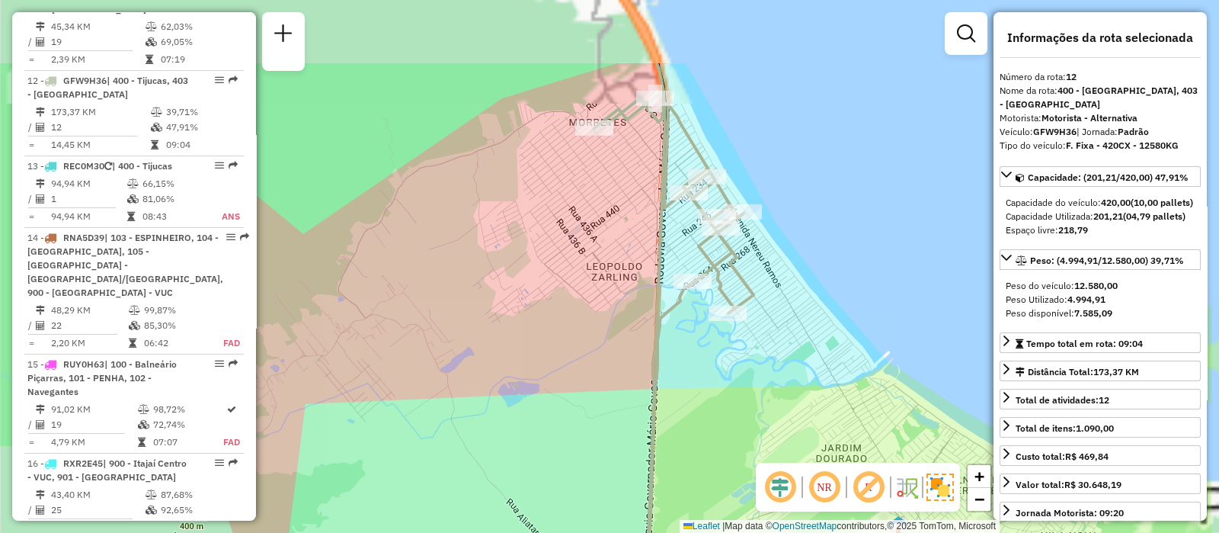
drag, startPoint x: 661, startPoint y: 245, endPoint x: 583, endPoint y: 341, distance: 123.4
click at [584, 348] on div "Janela de atendimento Grade de atendimento Capacidade Transportadoras Veículos …" at bounding box center [609, 266] width 1219 height 533
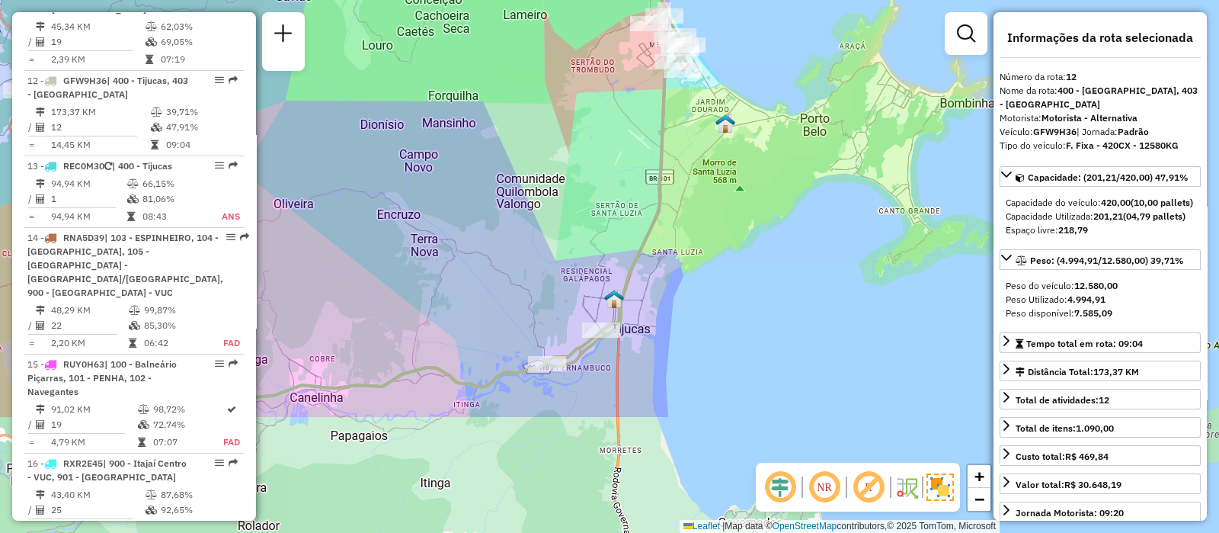
drag, startPoint x: 454, startPoint y: 384, endPoint x: 467, endPoint y: 215, distance: 169.6
click at [467, 215] on div "Janela de atendimento Grade de atendimento Capacidade Transportadoras Veículos …" at bounding box center [609, 266] width 1219 height 533
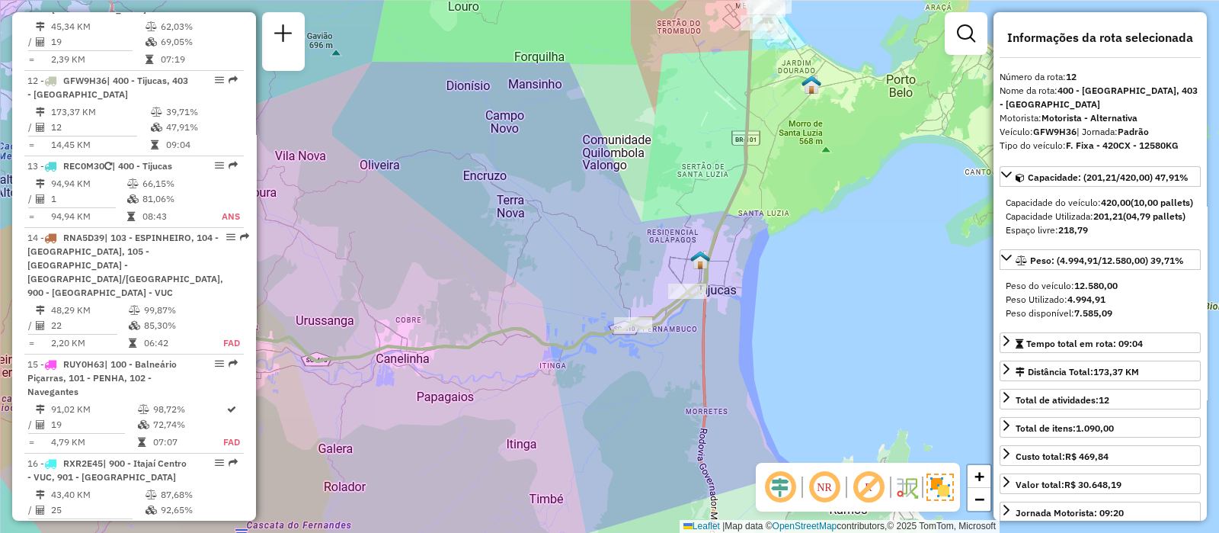
drag, startPoint x: 498, startPoint y: 256, endPoint x: 584, endPoint y: 217, distance: 94.5
click at [584, 217] on div "Janela de atendimento Grade de atendimento Capacidade Transportadoras Veículos …" at bounding box center [609, 266] width 1219 height 533
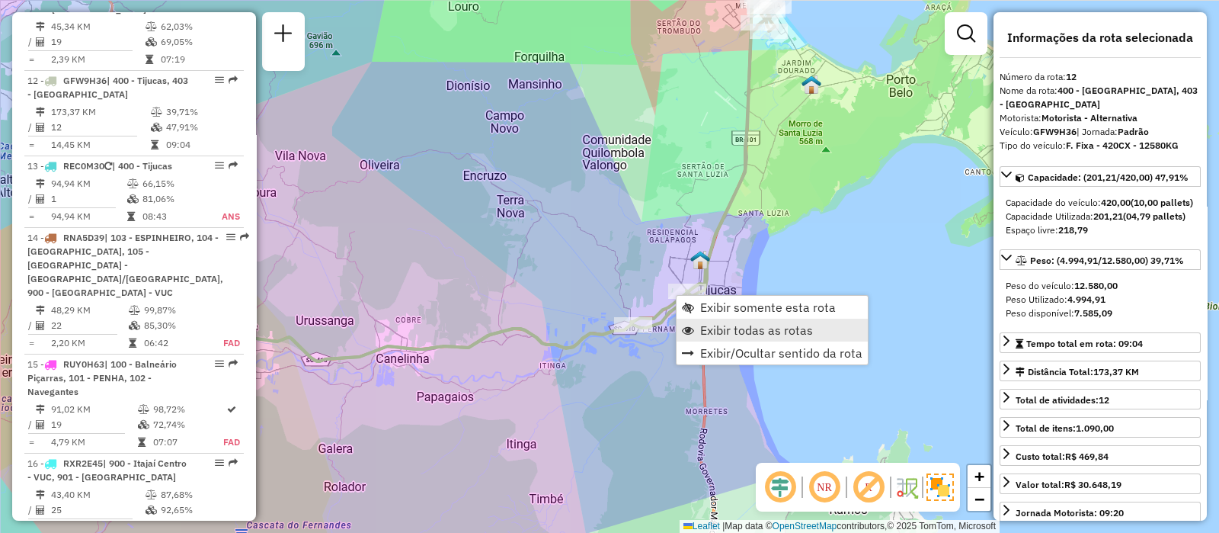
click at [698, 325] on link "Exibir todas as rotas" at bounding box center [772, 329] width 191 height 23
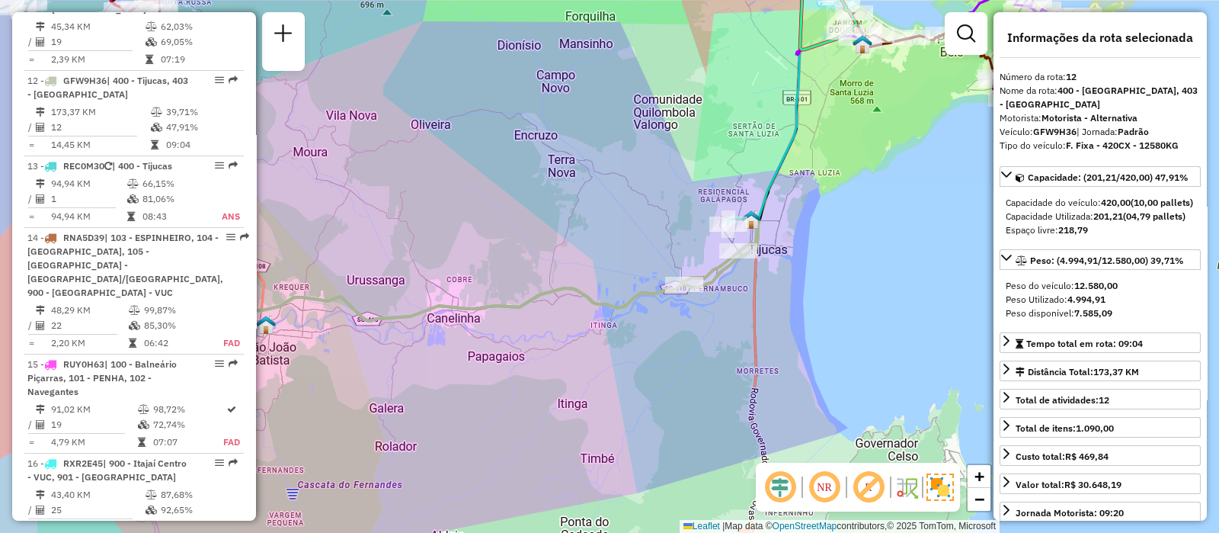
drag, startPoint x: 606, startPoint y: 268, endPoint x: 714, endPoint y: 185, distance: 136.4
click at [714, 185] on div "Janela de atendimento Grade de atendimento Capacidade Transportadoras Veículos …" at bounding box center [609, 266] width 1219 height 533
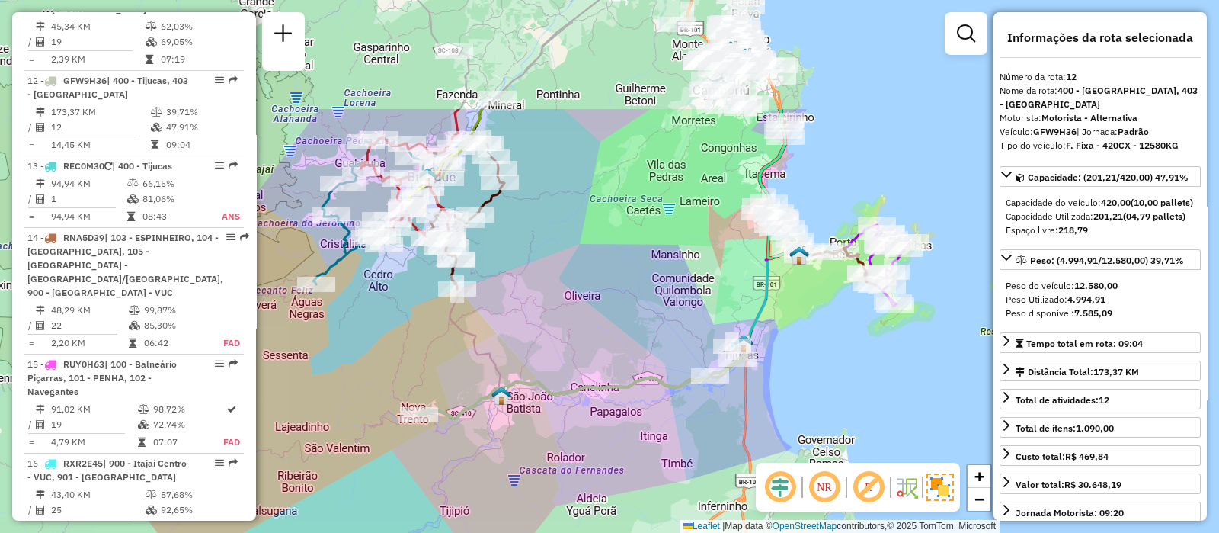
drag, startPoint x: 744, startPoint y: 123, endPoint x: 744, endPoint y: 266, distance: 142.5
click at [743, 265] on div "Janela de atendimento Grade de atendimento Capacidade Transportadoras Veículos …" at bounding box center [609, 266] width 1219 height 533
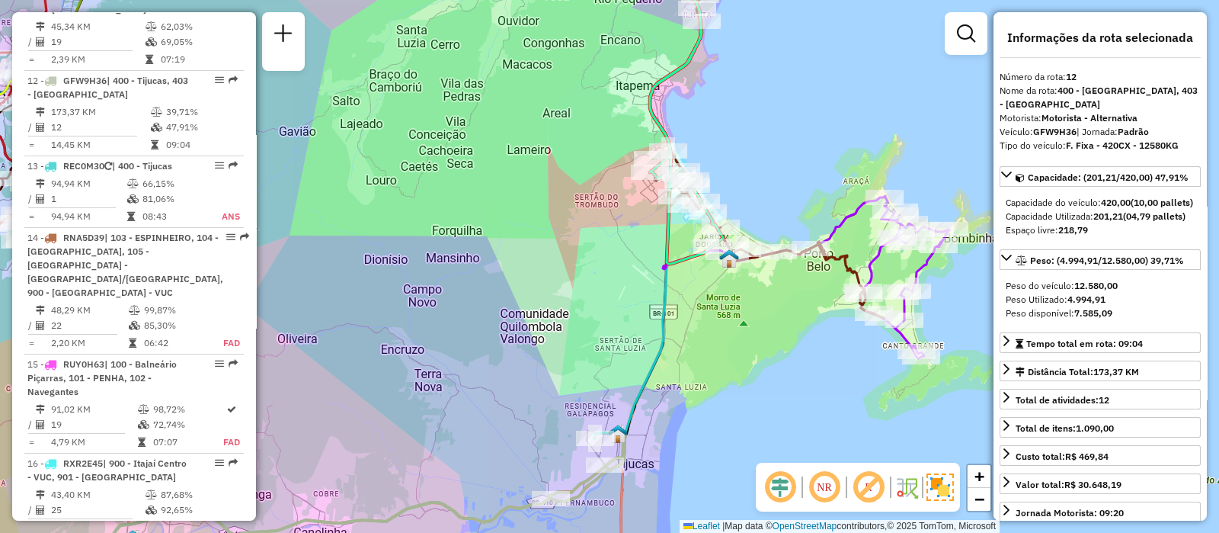
drag, startPoint x: 730, startPoint y: 264, endPoint x: 631, endPoint y: 270, distance: 99.2
click at [631, 270] on div "Janela de atendimento Grade de atendimento Capacidade Transportadoras Veículos …" at bounding box center [609, 266] width 1219 height 533
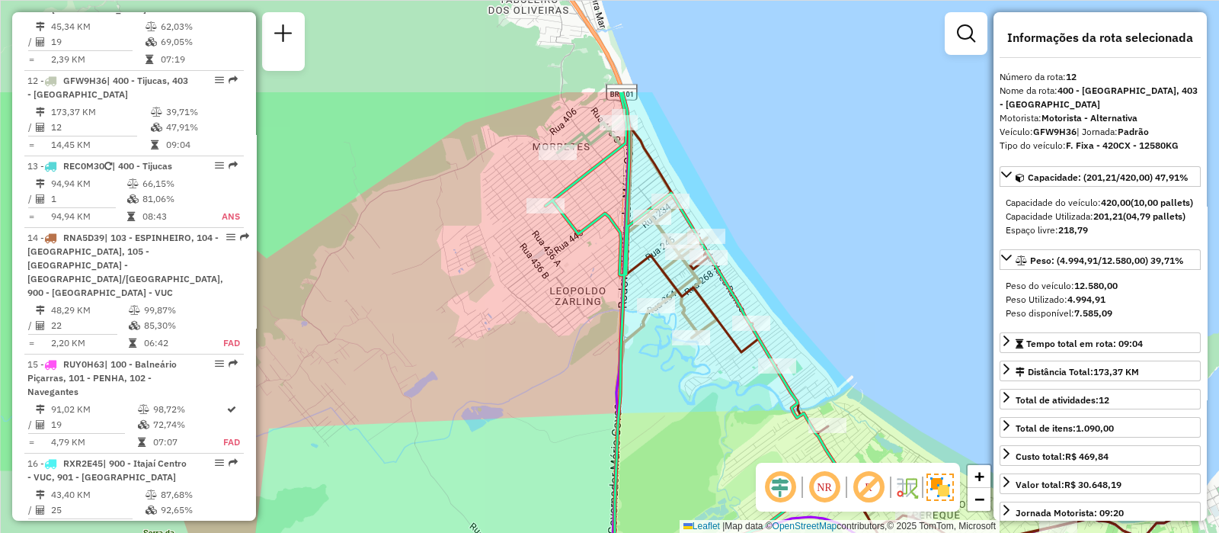
drag, startPoint x: 636, startPoint y: 211, endPoint x: 494, endPoint y: 356, distance: 203.1
click at [494, 356] on div "Janela de atendimento Grade de atendimento Capacidade Transportadoras Veículos …" at bounding box center [609, 266] width 1219 height 533
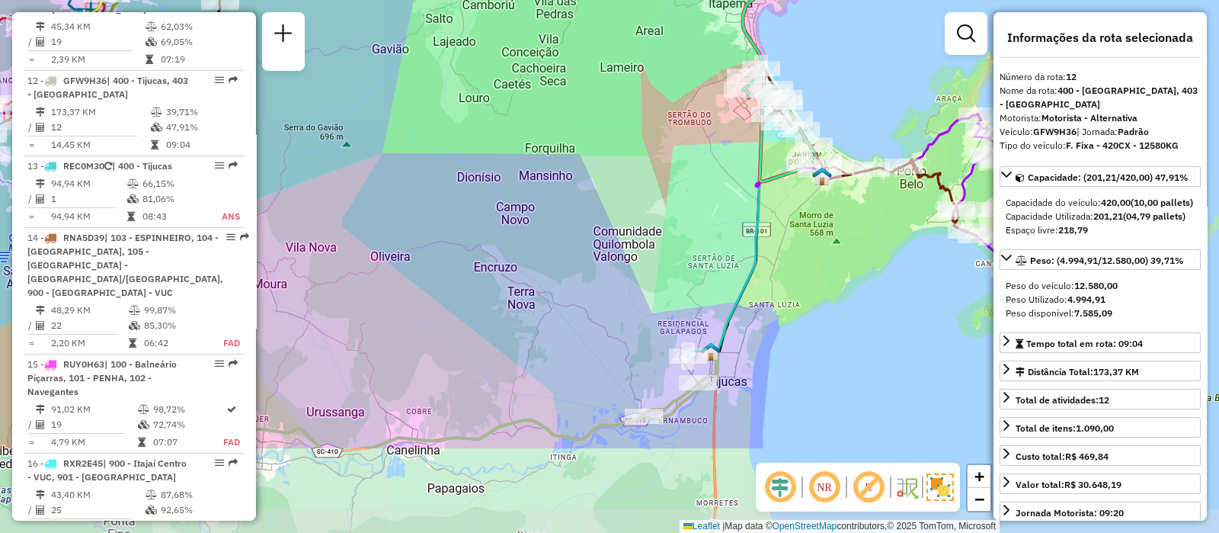
drag, startPoint x: 824, startPoint y: 244, endPoint x: 830, endPoint y: 126, distance: 118.3
click at [830, 126] on div "Janela de atendimento Grade de atendimento Capacidade Transportadoras Veículos …" at bounding box center [609, 266] width 1219 height 533
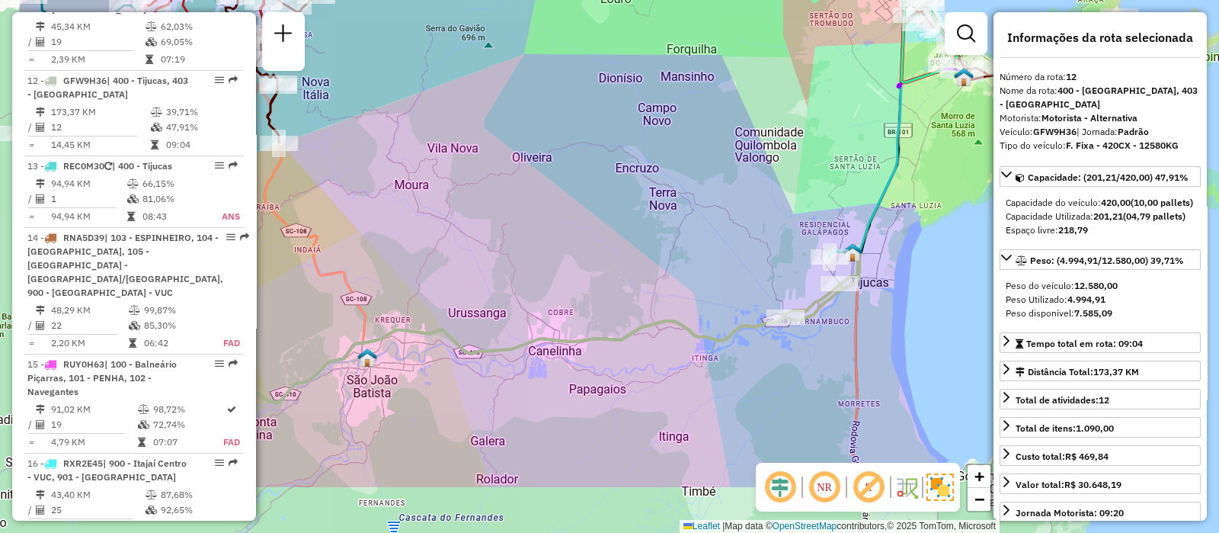
drag, startPoint x: 648, startPoint y: 261, endPoint x: 789, endPoint y: 162, distance: 172.3
click at [790, 161] on div "Janela de atendimento Grade de atendimento Capacidade Transportadoras Veículos …" at bounding box center [609, 266] width 1219 height 533
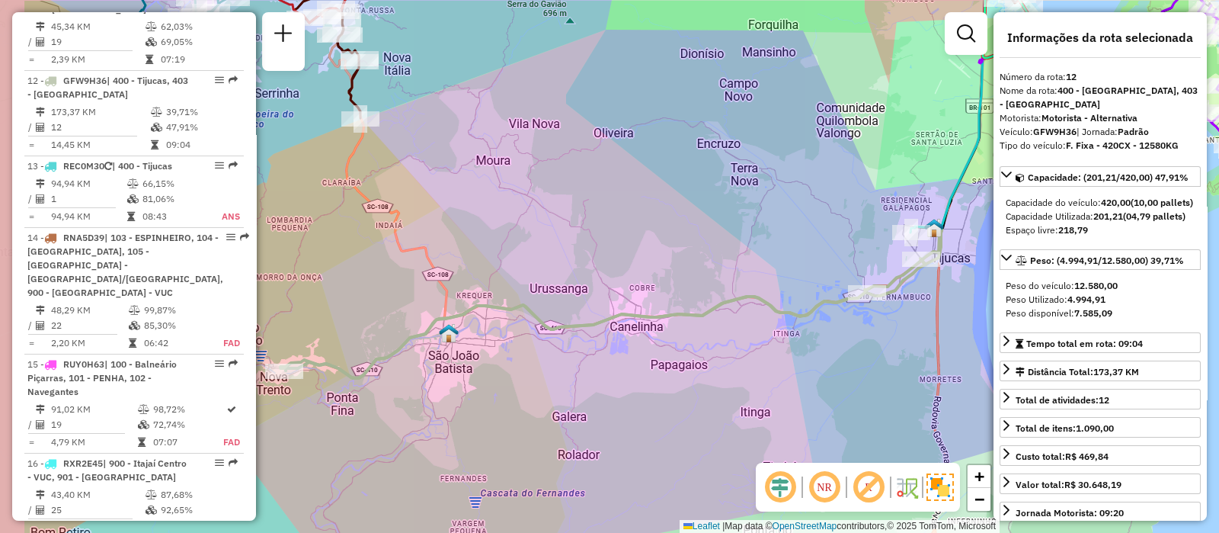
drag, startPoint x: 427, startPoint y: 354, endPoint x: 507, endPoint y: 331, distance: 83.4
click at [507, 331] on div "Janela de atendimento Grade de atendimento Capacidade Transportadoras Veículos …" at bounding box center [609, 266] width 1219 height 533
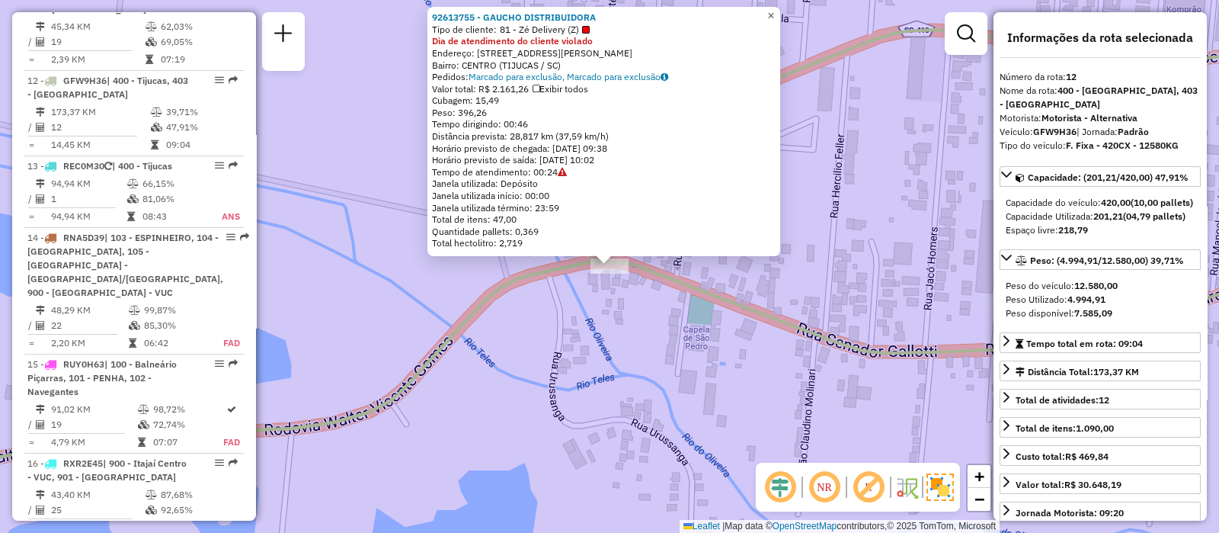
click at [774, 16] on span "×" at bounding box center [770, 15] width 7 height 13
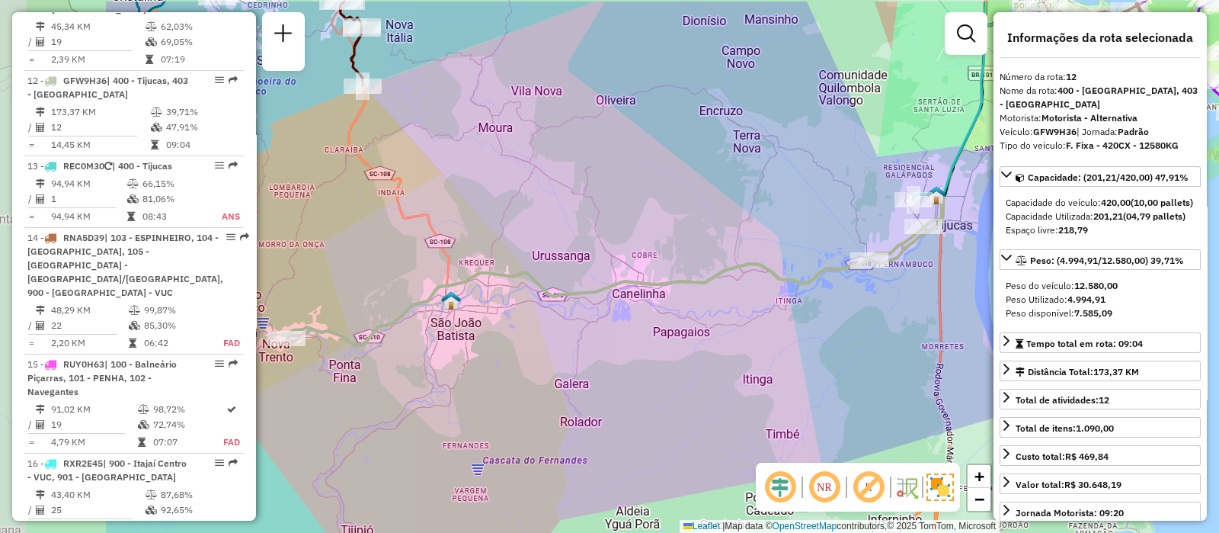
drag, startPoint x: 436, startPoint y: 218, endPoint x: 664, endPoint y: 273, distance: 234.3
click at [664, 273] on div "Janela de atendimento Grade de atendimento Capacidade Transportadoras Veículos …" at bounding box center [609, 266] width 1219 height 533
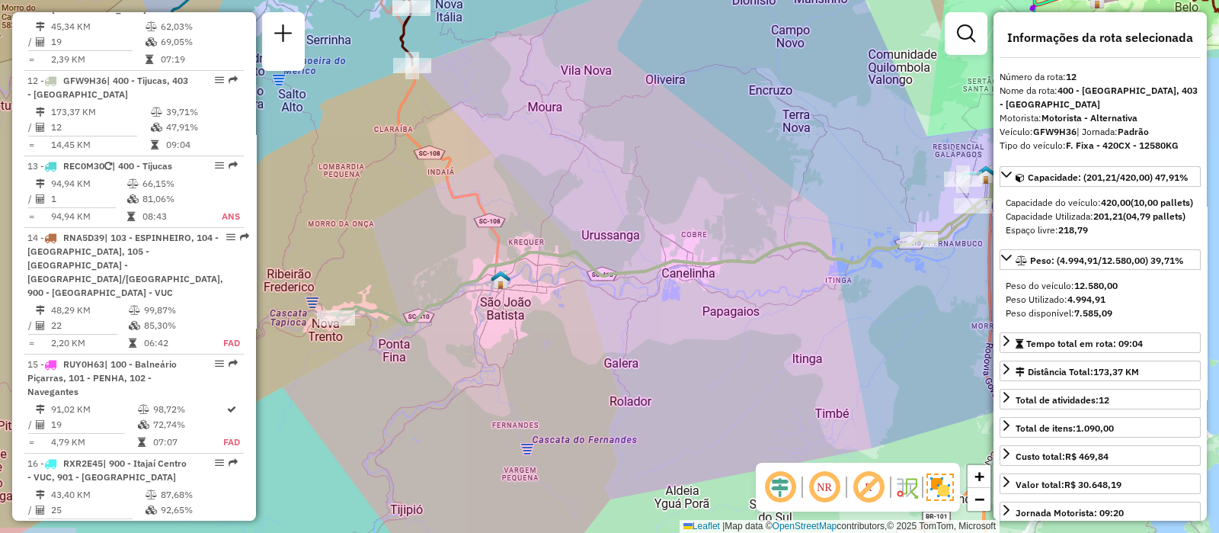
drag, startPoint x: 375, startPoint y: 308, endPoint x: 418, endPoint y: 290, distance: 47.1
click at [422, 288] on div "Janela de atendimento Grade de atendimento Capacidade Transportadoras Veículos …" at bounding box center [609, 266] width 1219 height 533
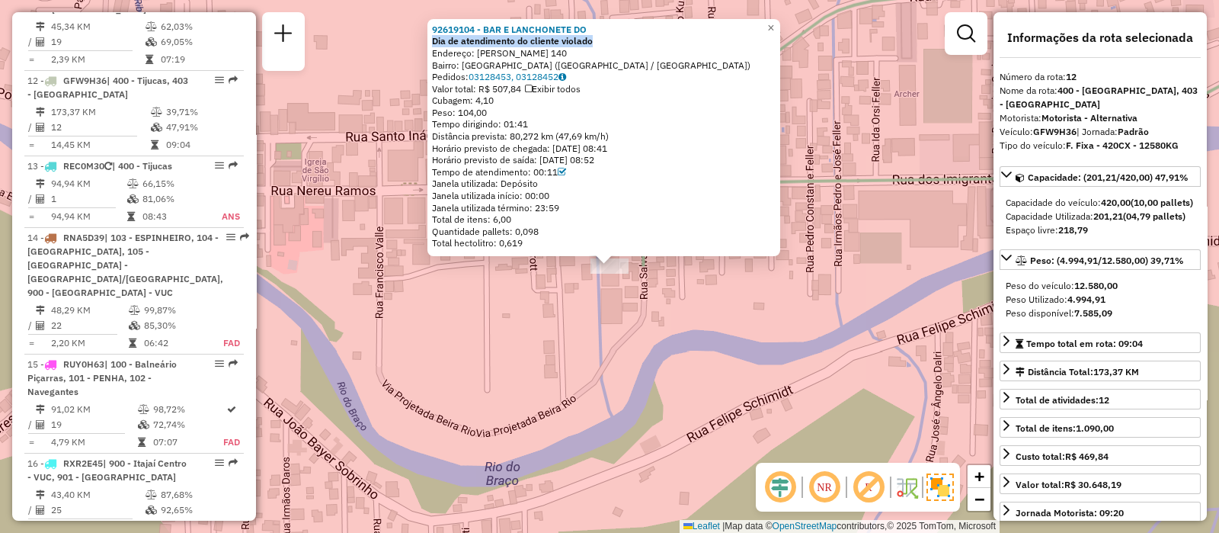
drag, startPoint x: 440, startPoint y: 39, endPoint x: 601, endPoint y: 37, distance: 161.5
click at [601, 37] on div "92619104 - BAR E LANCHONETE DO Dia de atendimento do cliente violado Endereço: …" at bounding box center [603, 137] width 353 height 237
click at [774, 24] on span "×" at bounding box center [770, 27] width 7 height 13
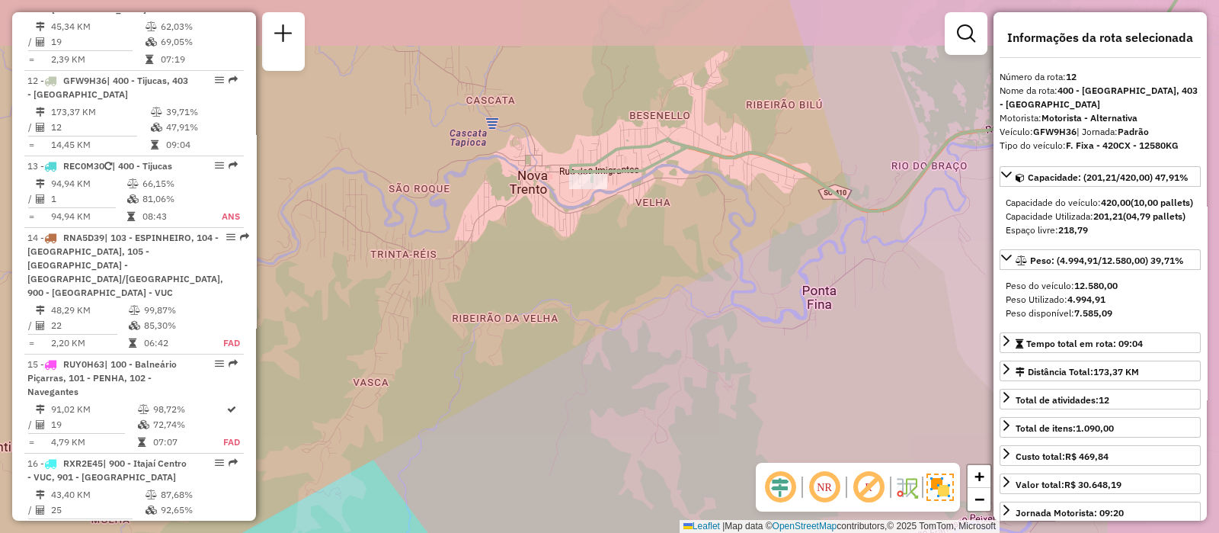
drag, startPoint x: 757, startPoint y: 104, endPoint x: 636, endPoint y: 158, distance: 132.4
click at [636, 158] on div "Janela de atendimento Grade de atendimento Capacidade Transportadoras Veículos …" at bounding box center [609, 266] width 1219 height 533
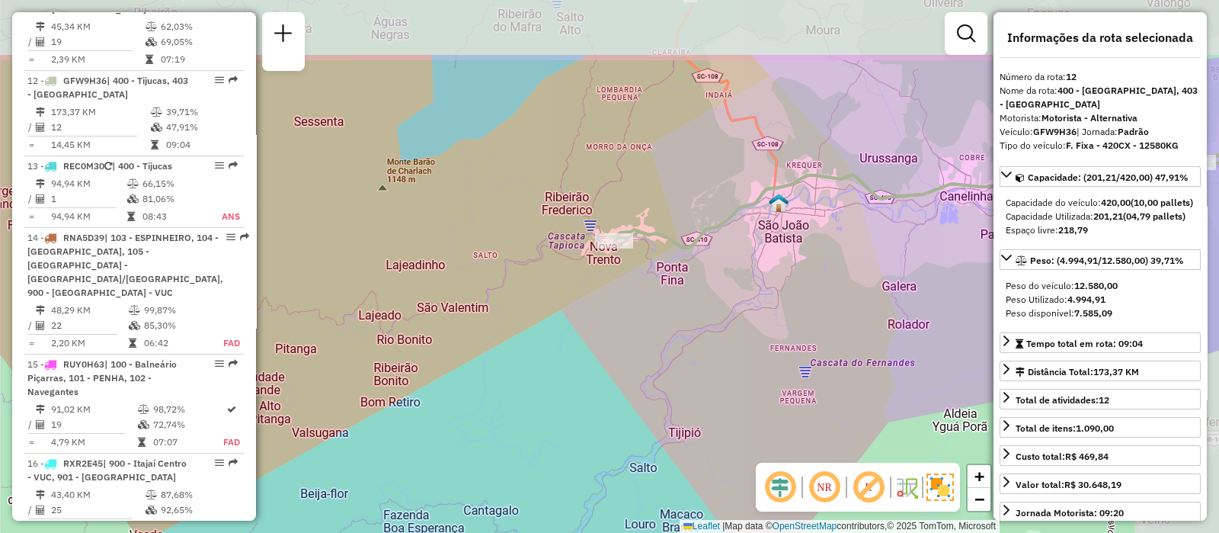
drag, startPoint x: 795, startPoint y: 114, endPoint x: 660, endPoint y: 250, distance: 191.8
click at [657, 257] on div "Janela de atendimento Grade de atendimento Capacidade Transportadoras Veículos …" at bounding box center [609, 266] width 1219 height 533
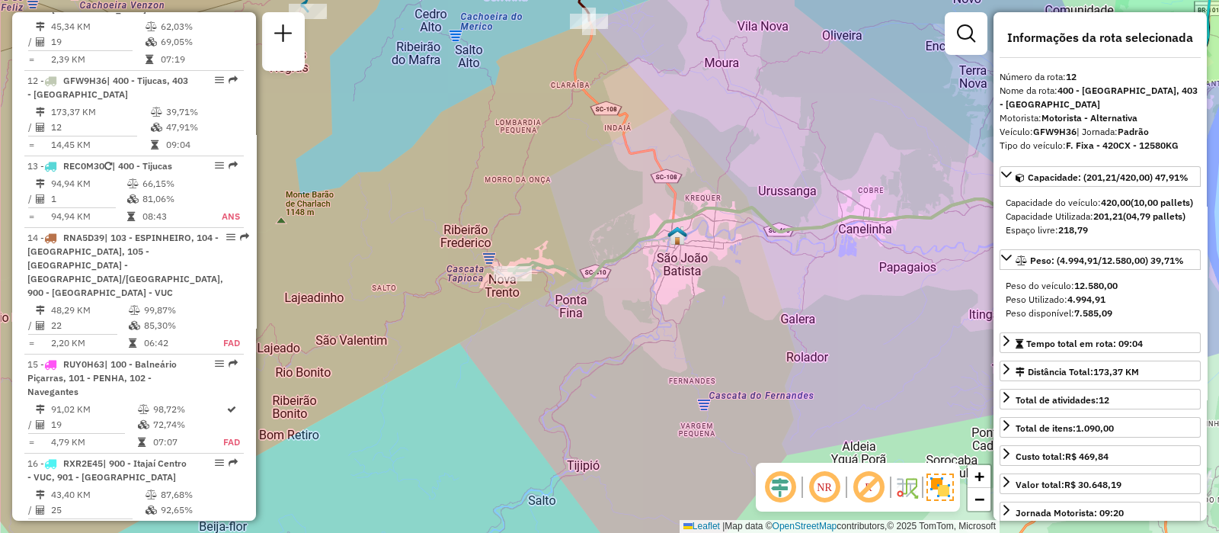
drag, startPoint x: 752, startPoint y: 182, endPoint x: 678, endPoint y: 179, distance: 74.0
click at [678, 179] on div "Janela de atendimento Grade de atendimento Capacidade Transportadoras Veículos …" at bounding box center [609, 266] width 1219 height 533
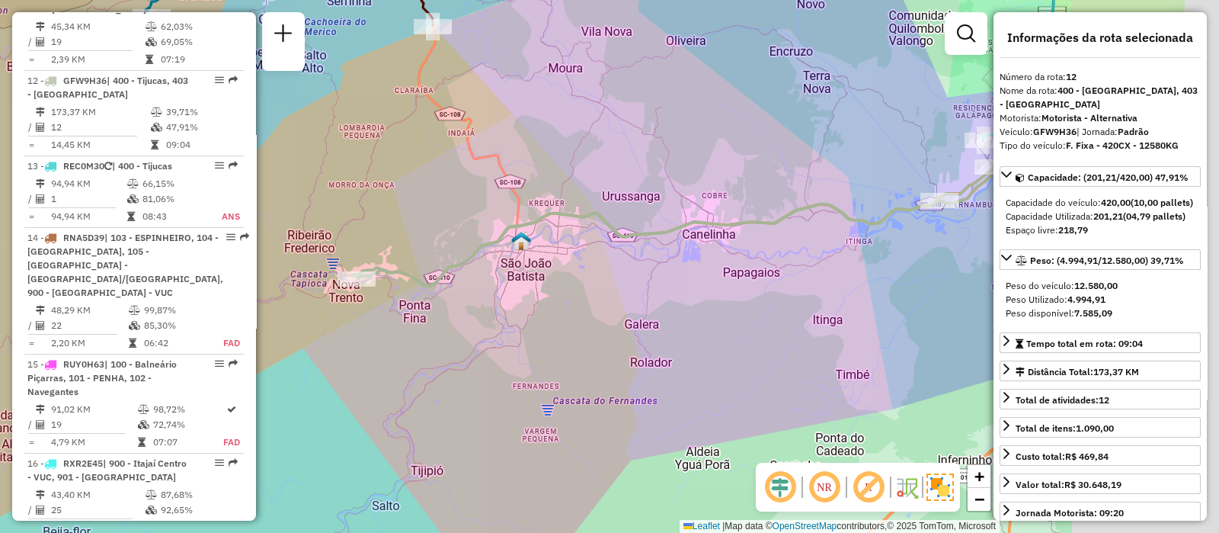
drag, startPoint x: 811, startPoint y: 145, endPoint x: 655, endPoint y: 150, distance: 156.3
click at [655, 150] on div "Janela de atendimento Grade de atendimento Capacidade Transportadoras Veículos …" at bounding box center [609, 266] width 1219 height 533
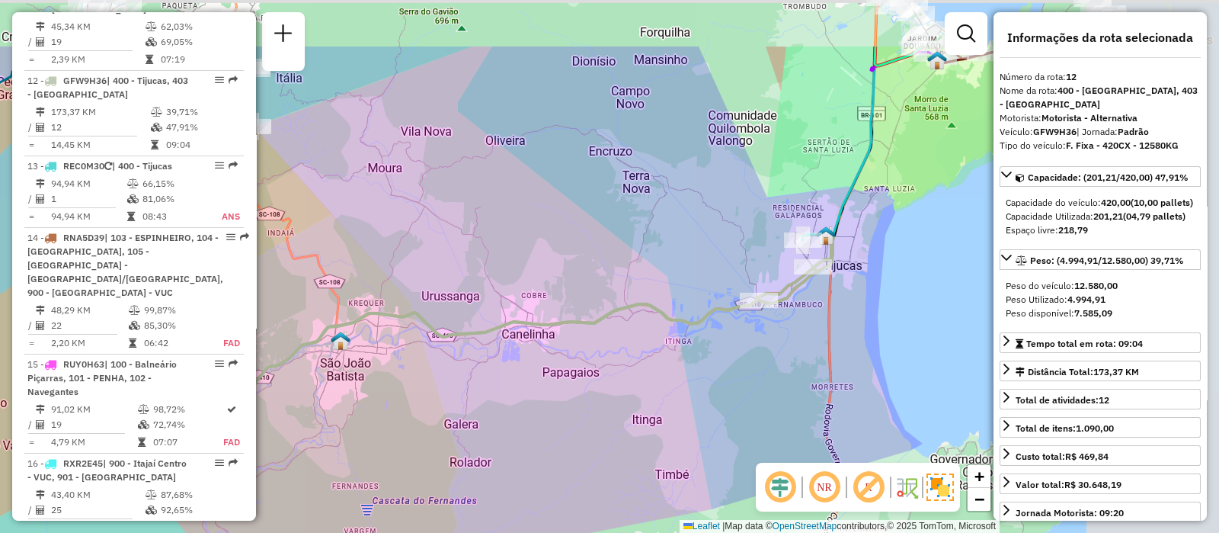
drag, startPoint x: 781, startPoint y: 134, endPoint x: 600, endPoint y: 234, distance: 206.3
click at [600, 234] on div "Janela de atendimento Grade de atendimento Capacidade Transportadoras Veículos …" at bounding box center [609, 266] width 1219 height 533
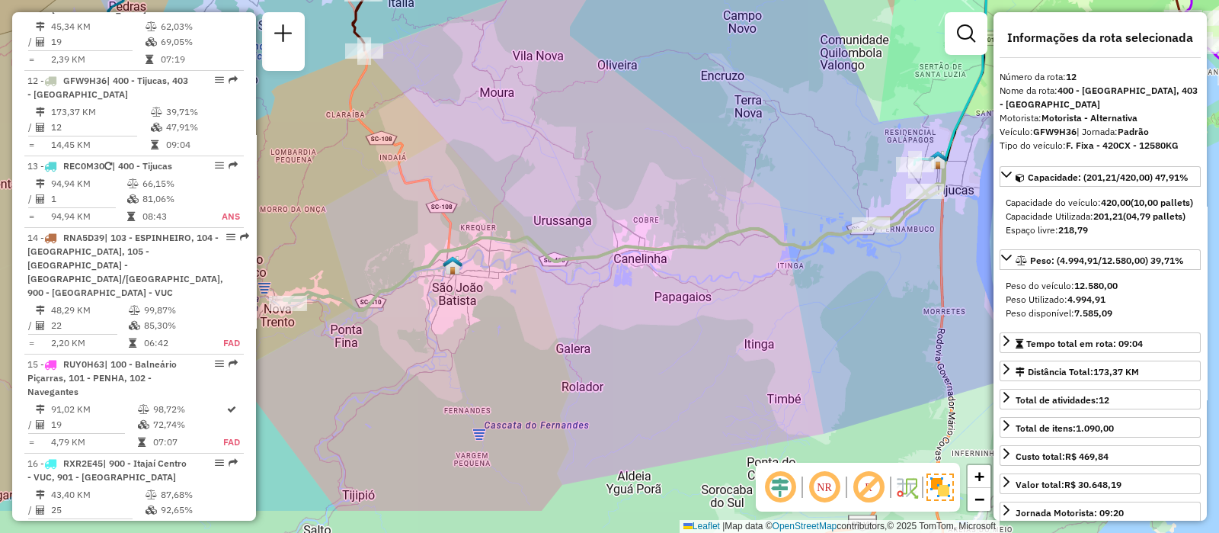
drag, startPoint x: 673, startPoint y: 199, endPoint x: 785, endPoint y: 123, distance: 135.0
click at [785, 123] on div "Janela de atendimento Grade de atendimento Capacidade Transportadoras Veículos …" at bounding box center [609, 266] width 1219 height 533
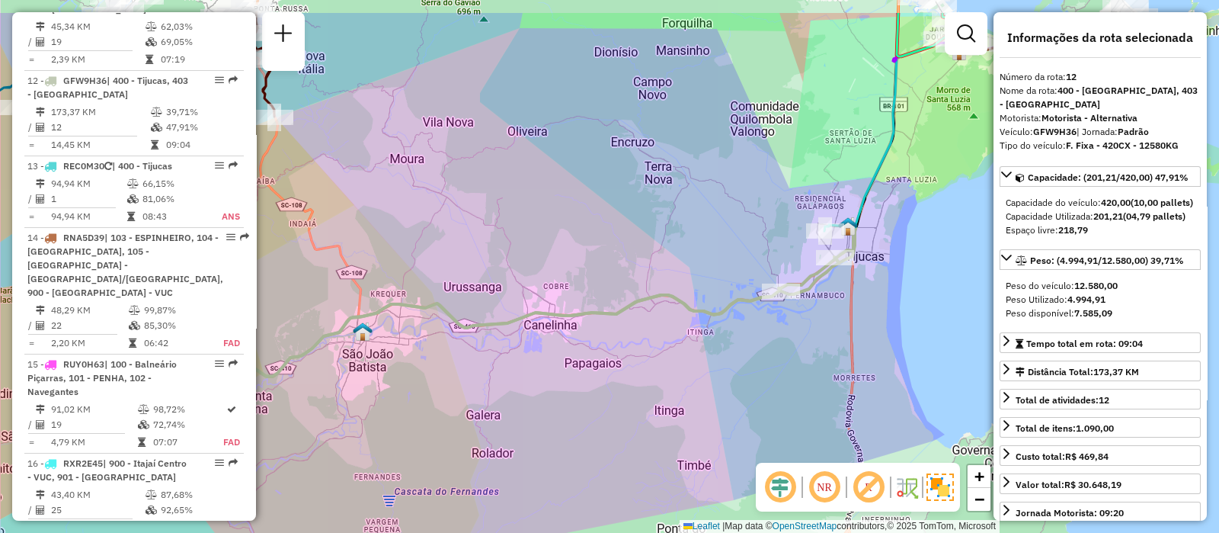
drag, startPoint x: 737, startPoint y: 134, endPoint x: 657, endPoint y: 198, distance: 102.4
click at [656, 201] on div "Janela de atendimento Grade de atendimento Capacidade Transportadoras Veículos …" at bounding box center [609, 266] width 1219 height 533
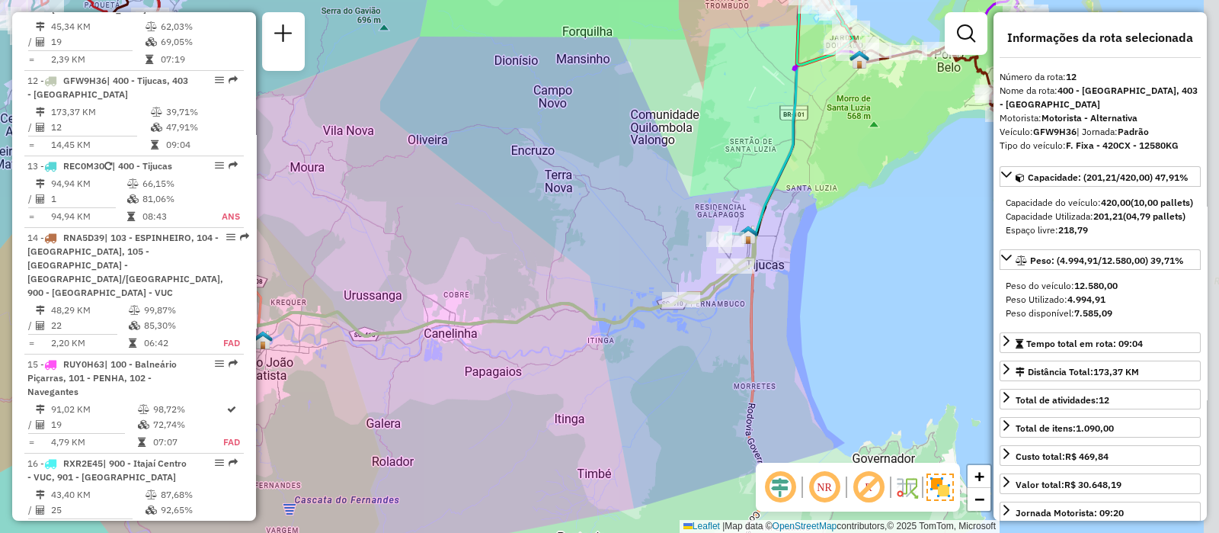
drag, startPoint x: 796, startPoint y: 135, endPoint x: 715, endPoint y: 116, distance: 83.0
click at [716, 116] on div "Janela de atendimento Grade de atendimento Capacidade Transportadoras Veículos …" at bounding box center [609, 266] width 1219 height 533
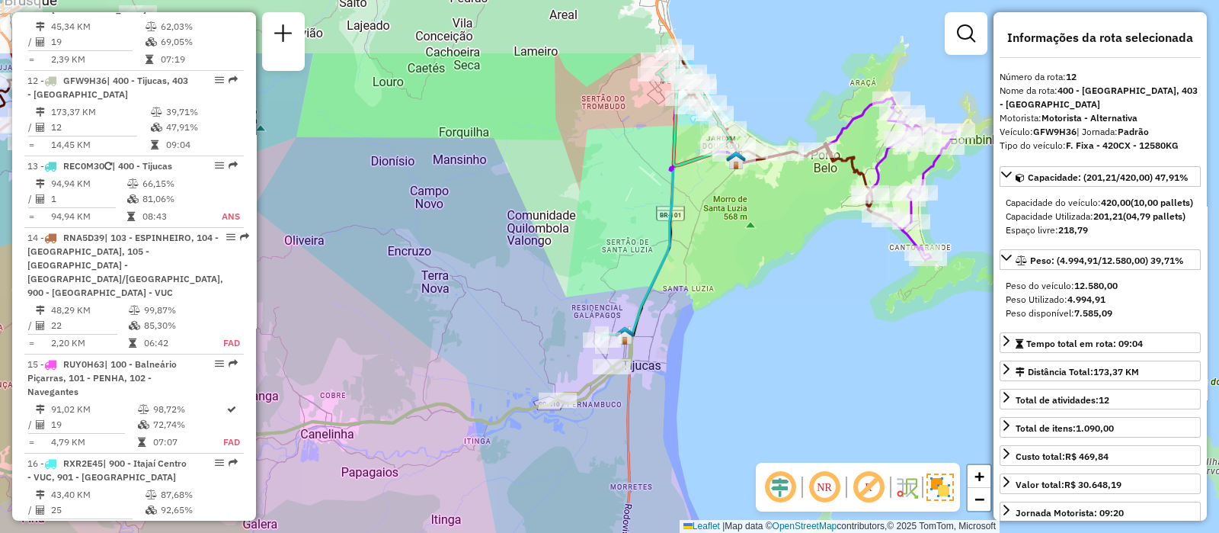
drag, startPoint x: 745, startPoint y: 100, endPoint x: 625, endPoint y: 206, distance: 160.8
click at [625, 206] on div "Janela de atendimento Grade de atendimento Capacidade Transportadoras Veículos …" at bounding box center [609, 266] width 1219 height 533
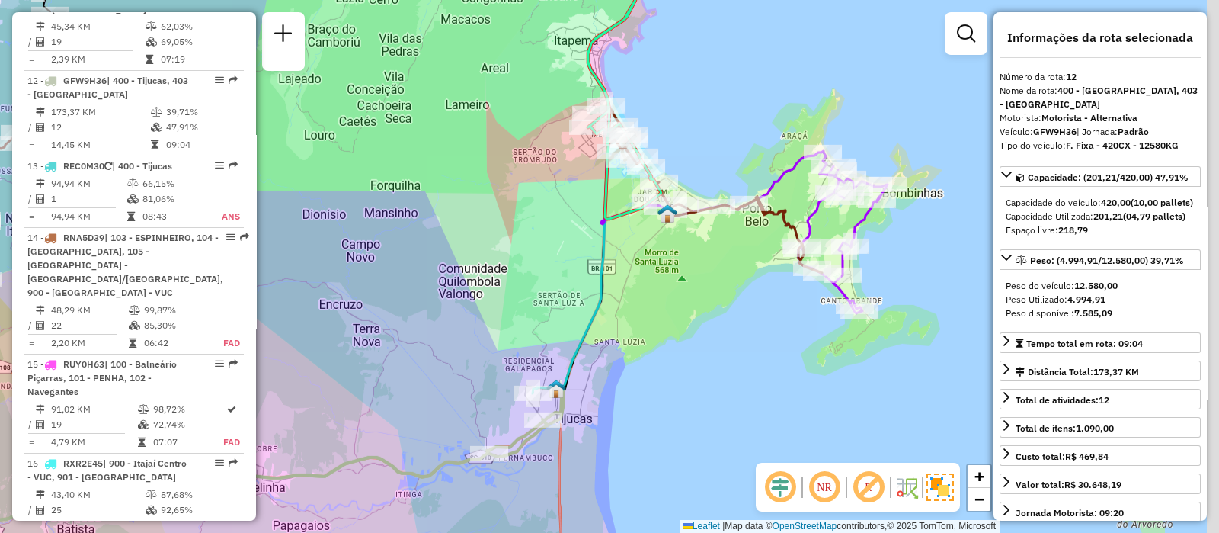
drag, startPoint x: 741, startPoint y: 197, endPoint x: 670, endPoint y: 257, distance: 93.1
click at [670, 257] on div "Janela de atendimento Grade de atendimento Capacidade Transportadoras Veículos …" at bounding box center [609, 266] width 1219 height 533
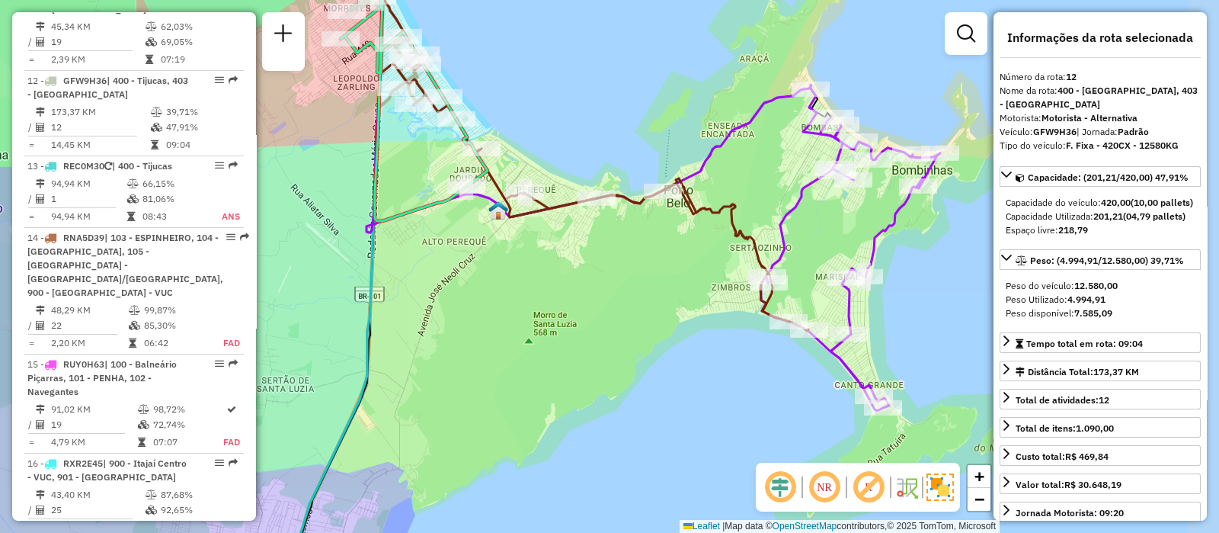
drag, startPoint x: 793, startPoint y: 209, endPoint x: 750, endPoint y: 207, distance: 42.7
click at [750, 207] on div "Janela de atendimento Grade de atendimento Capacidade Transportadoras Veículos …" at bounding box center [609, 266] width 1219 height 533
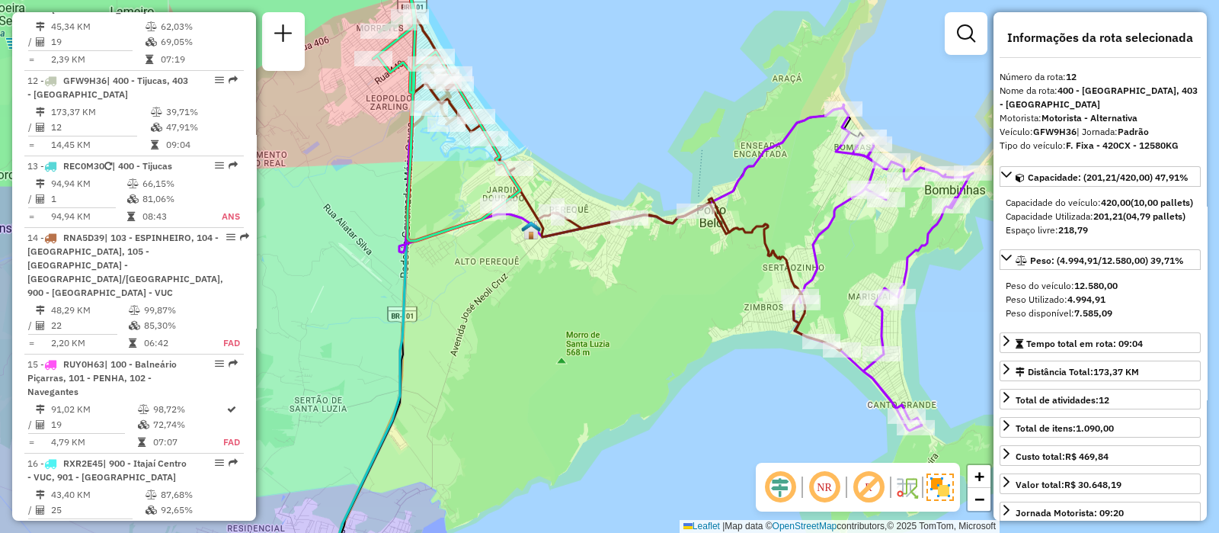
drag, startPoint x: 673, startPoint y: 311, endPoint x: 709, endPoint y: 328, distance: 39.2
click at [709, 328] on div "Janela de atendimento Grade de atendimento Capacidade Transportadoras Veículos …" at bounding box center [609, 266] width 1219 height 533
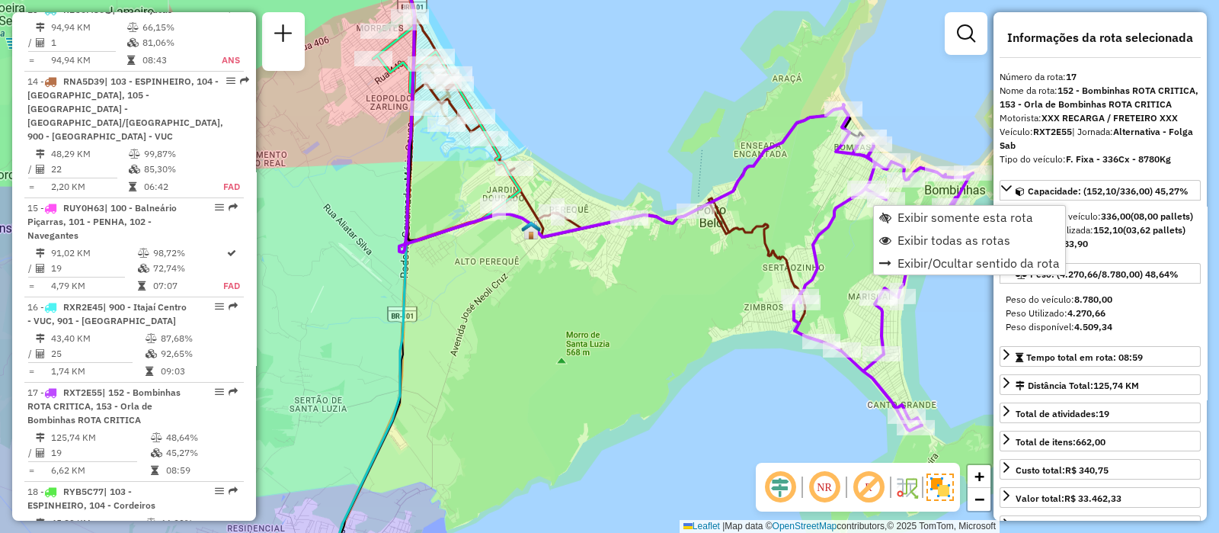
scroll to position [2073, 0]
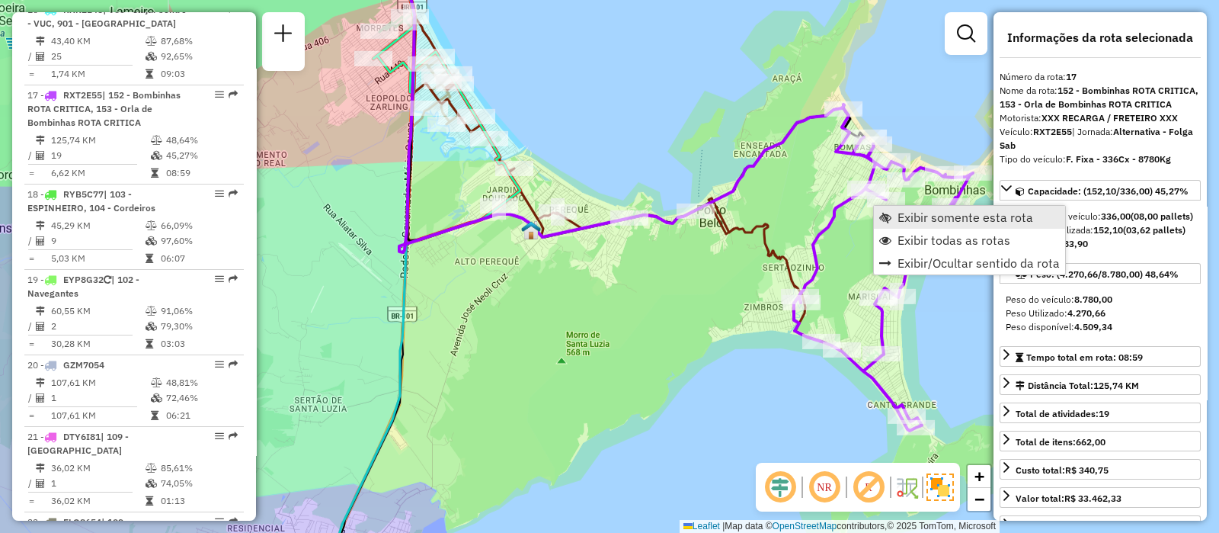
click at [936, 223] on span "Exibir somente esta rota" at bounding box center [965, 217] width 136 height 12
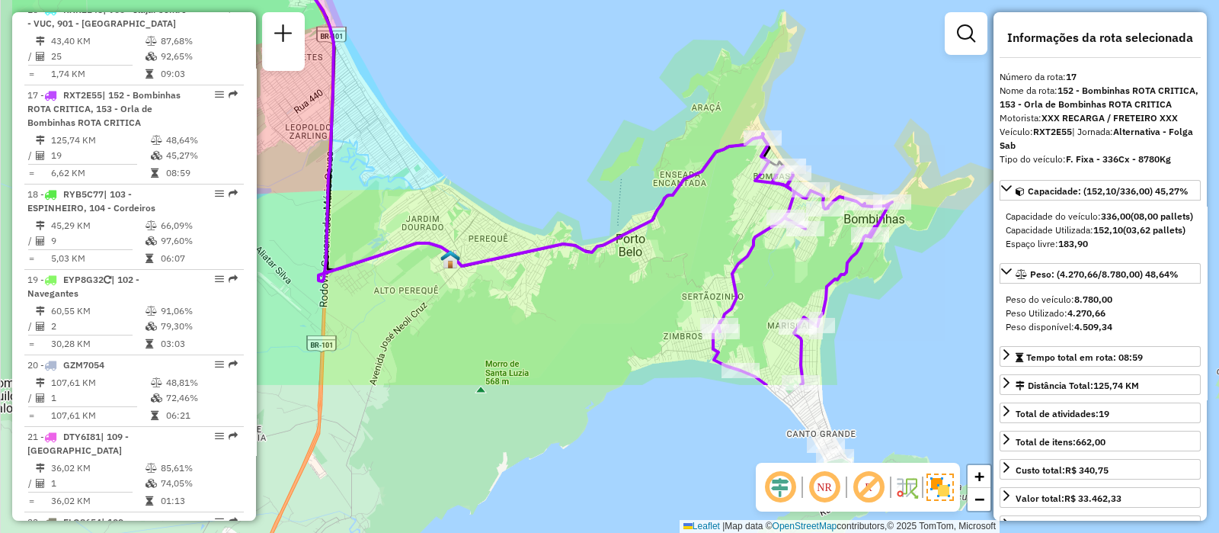
drag, startPoint x: 715, startPoint y: 356, endPoint x: 849, endPoint y: 155, distance: 241.7
click at [849, 154] on div "Janela de atendimento Grade de atendimento Capacidade Transportadoras Veículos …" at bounding box center [609, 266] width 1219 height 533
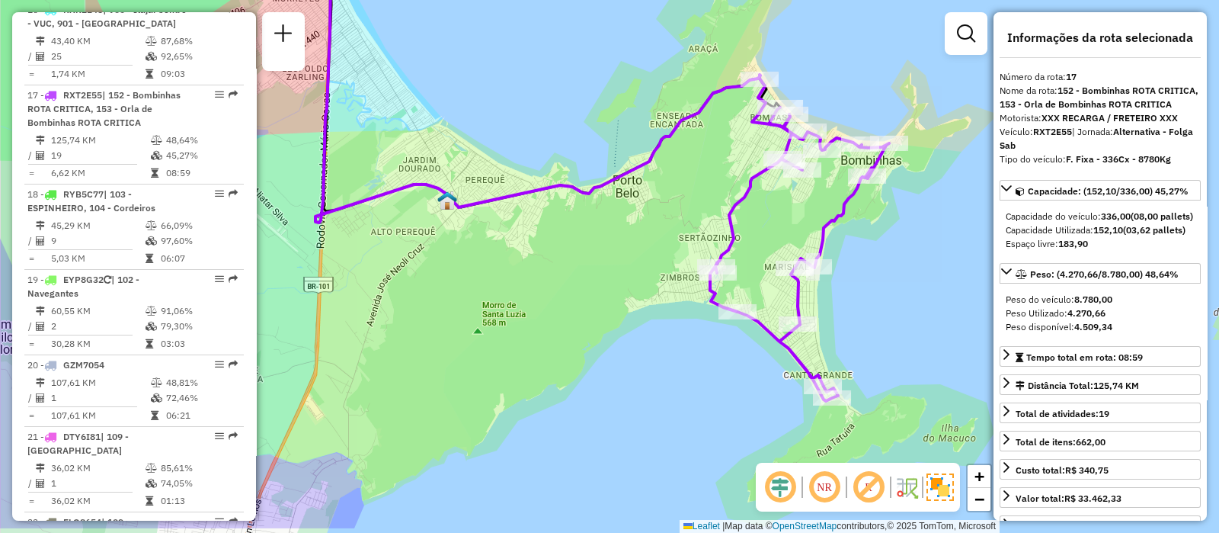
drag, startPoint x: 818, startPoint y: 253, endPoint x: 815, endPoint y: 195, distance: 58.0
click at [815, 195] on div "Janela de atendimento Grade de atendimento Capacidade Transportadoras Veículos …" at bounding box center [609, 266] width 1219 height 533
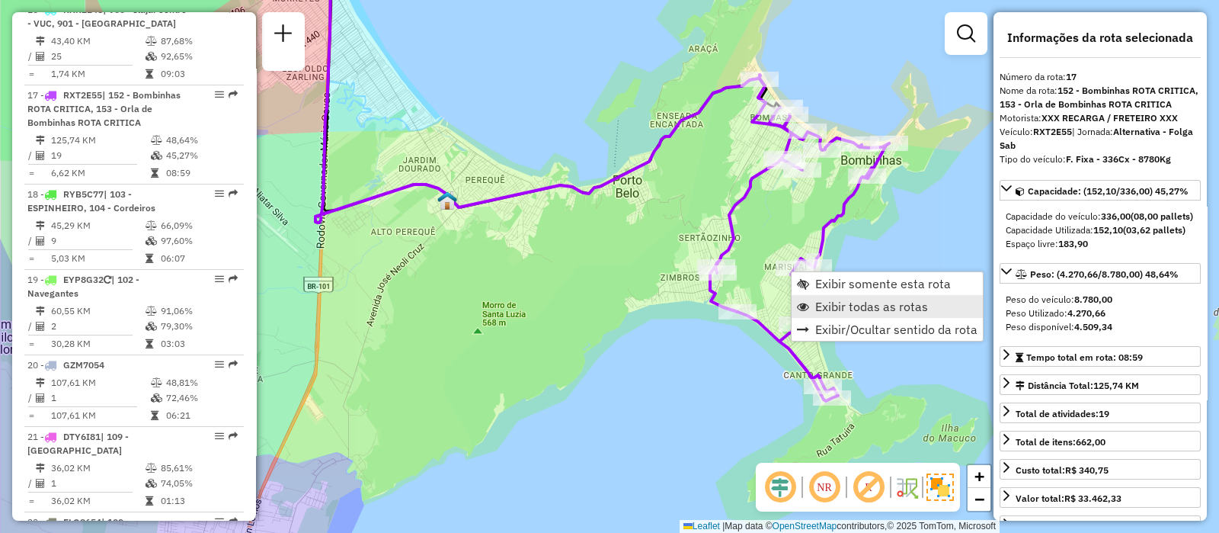
click at [856, 306] on span "Exibir todas as rotas" at bounding box center [871, 306] width 113 height 12
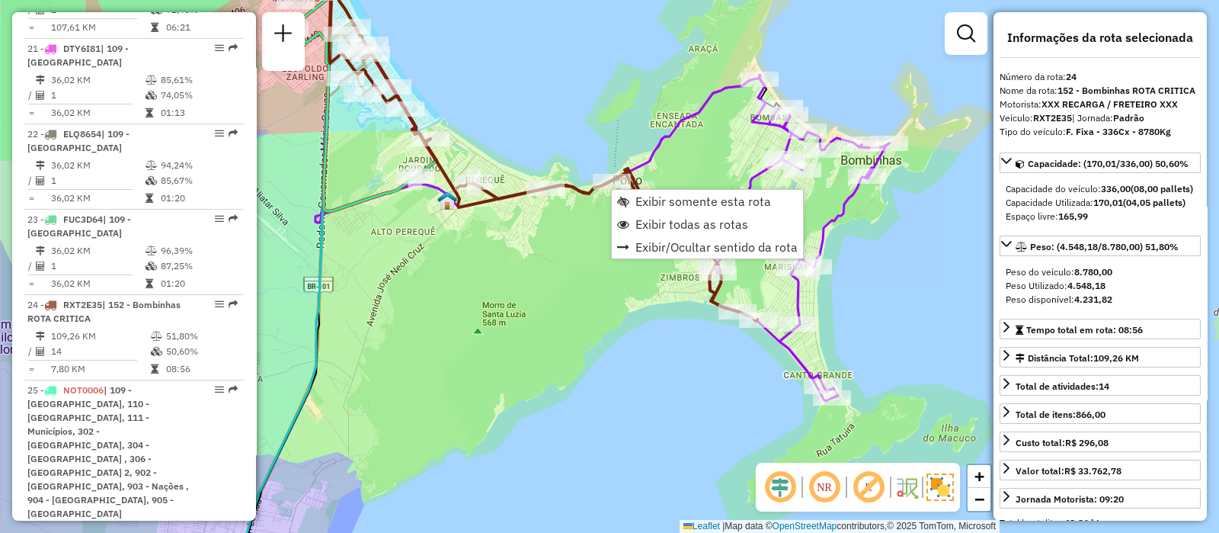
scroll to position [2670, 0]
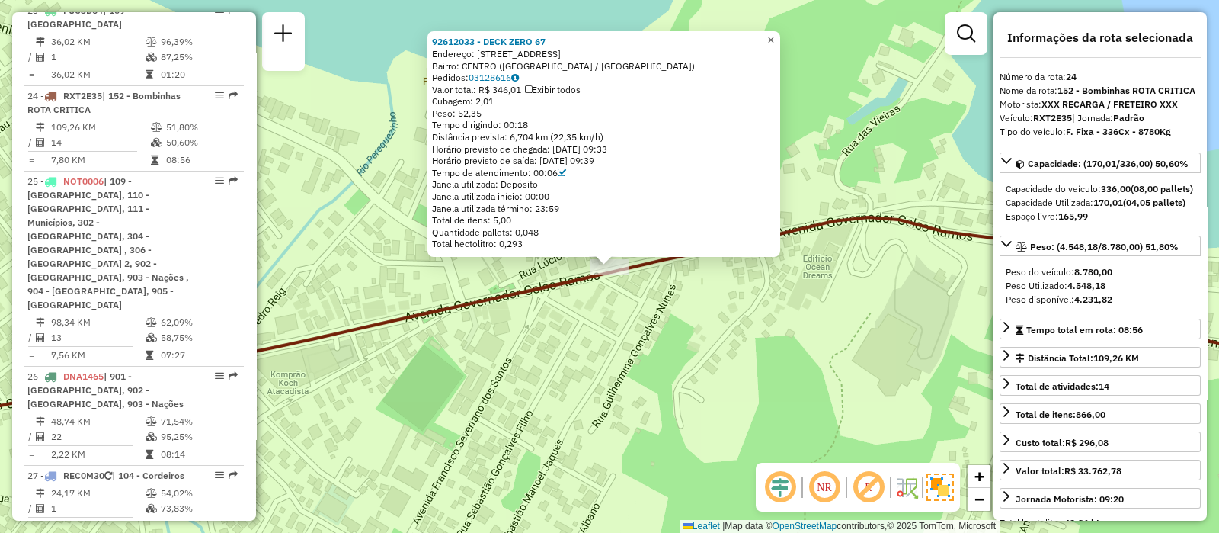
click at [774, 36] on span "×" at bounding box center [770, 40] width 7 height 13
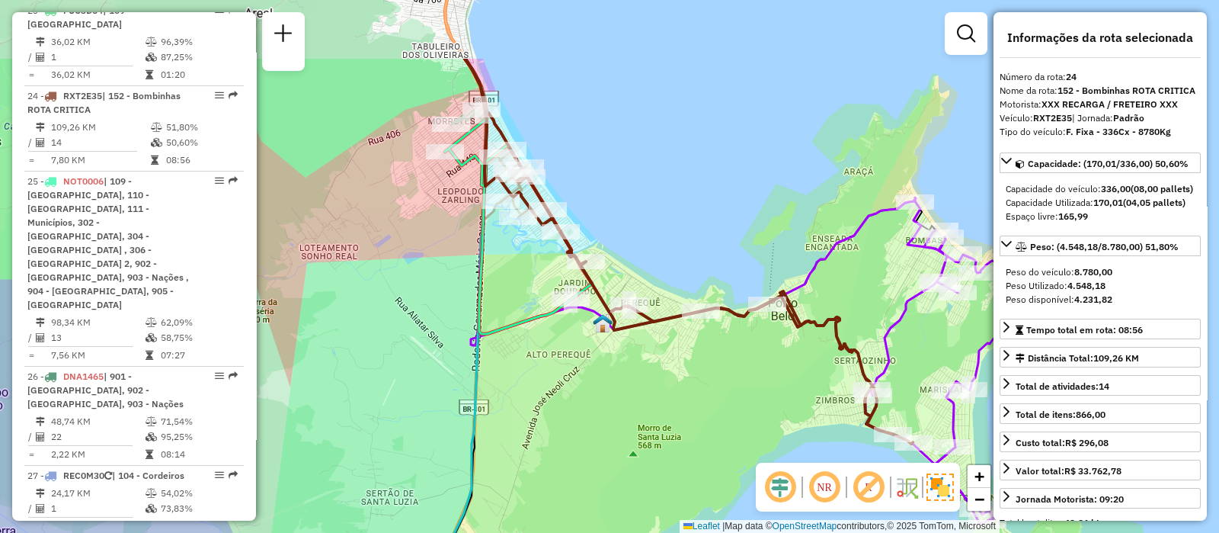
drag, startPoint x: 495, startPoint y: 232, endPoint x: 536, endPoint y: 344, distance: 119.3
click at [536, 344] on div "Janela de atendimento Grade de atendimento Capacidade Transportadoras Veículos …" at bounding box center [609, 266] width 1219 height 533
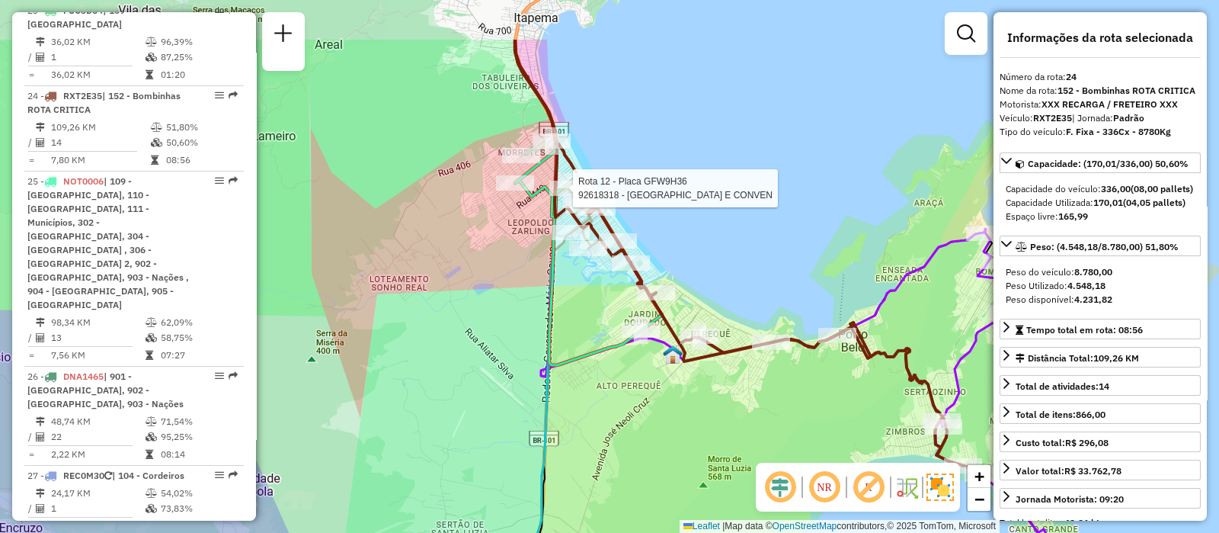
click at [55, 205] on div "Rota 12 - Placa GFW9H36 92618318 - ITAPUA CAFE E CONVEN" at bounding box center [55, 205] width 0 height 0
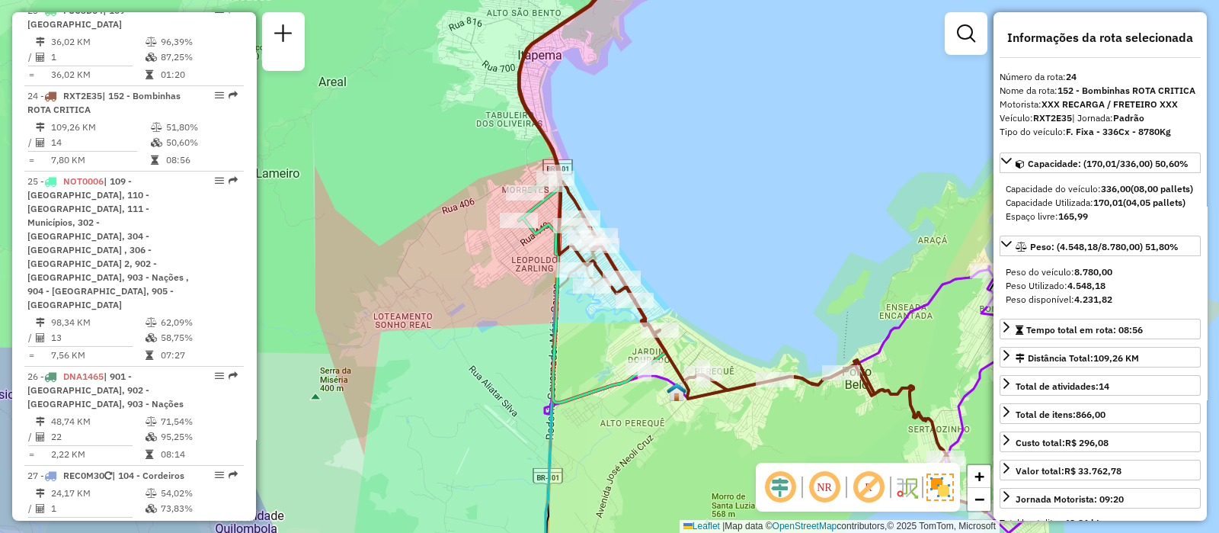
drag, startPoint x: 552, startPoint y: 197, endPoint x: 552, endPoint y: 235, distance: 38.9
click at [552, 235] on icon at bounding box center [753, 245] width 468 height 533
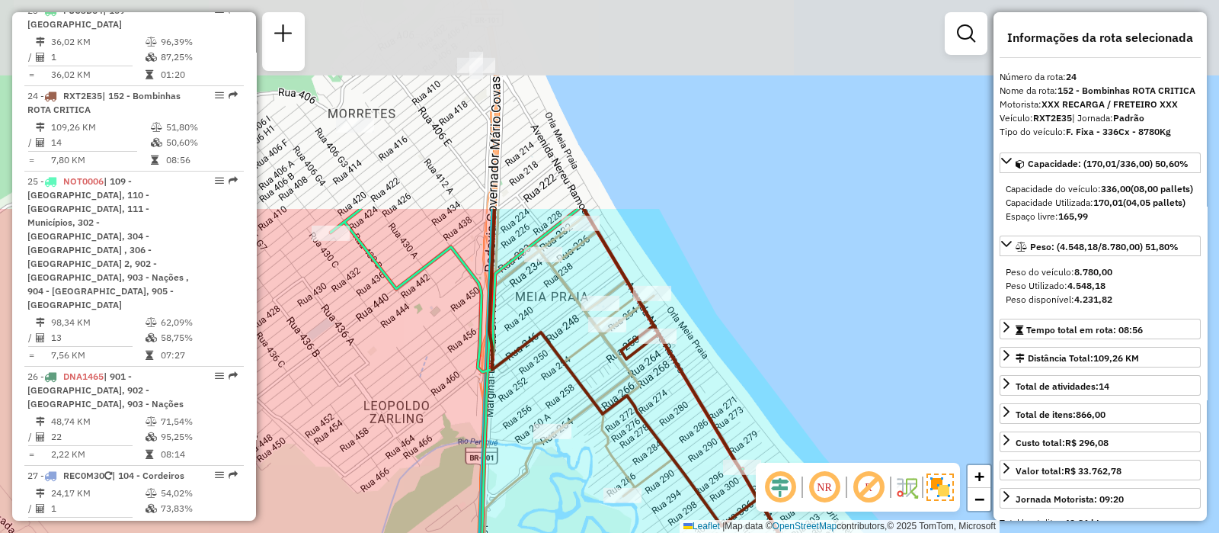
drag, startPoint x: 558, startPoint y: 114, endPoint x: 534, endPoint y: 376, distance: 263.2
click at [534, 376] on div "Janela de atendimento Grade de atendimento Capacidade Transportadoras Veículos …" at bounding box center [609, 266] width 1219 height 533
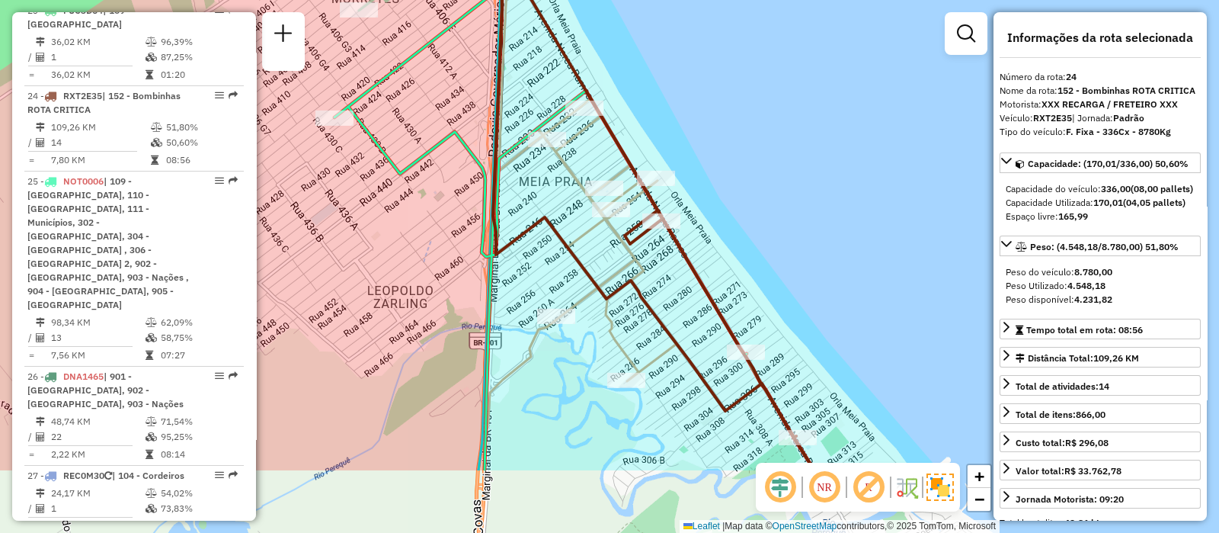
drag, startPoint x: 494, startPoint y: 198, endPoint x: 498, endPoint y: 82, distance: 115.9
click at [498, 82] on icon at bounding box center [639, 150] width 349 height 639
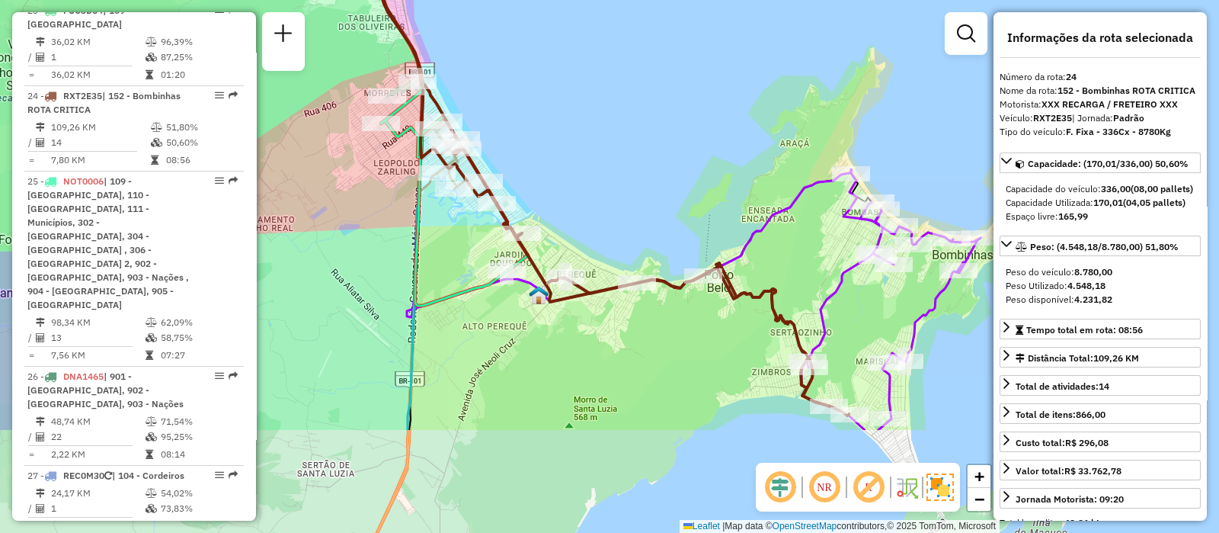
drag, startPoint x: 587, startPoint y: 381, endPoint x: 477, endPoint y: 224, distance: 191.5
click at [477, 224] on div "Janela de atendimento Grade de atendimento Capacidade Transportadoras Veículos …" at bounding box center [609, 266] width 1219 height 533
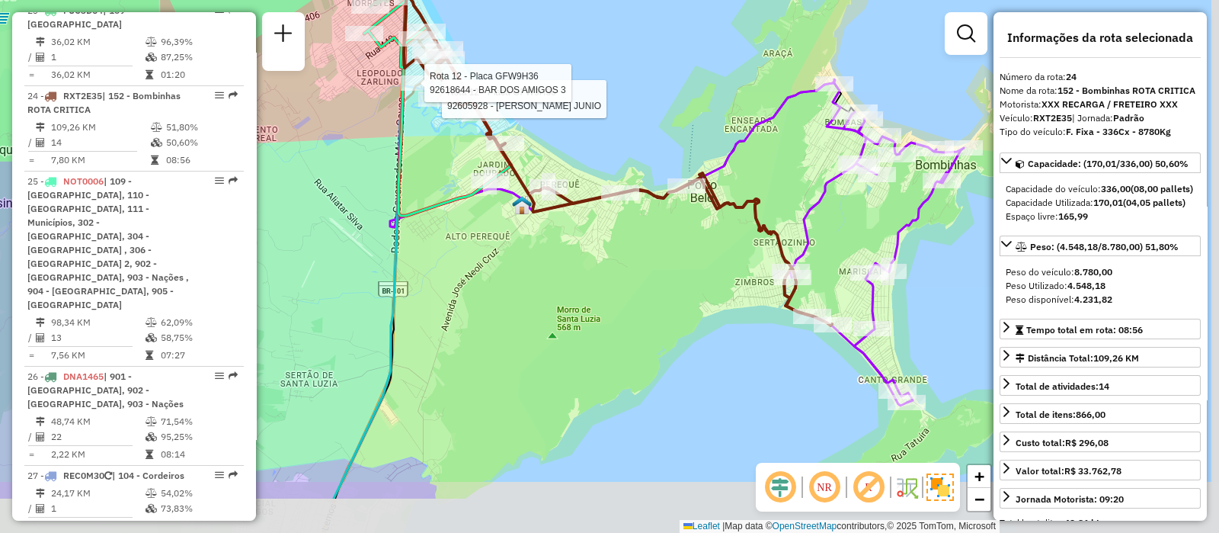
drag, startPoint x: 666, startPoint y: 207, endPoint x: 649, endPoint y: 116, distance: 92.9
click at [649, 116] on div "Rota 12 - Placa GFW9H36 92605928 - VILSON SCHMITZ JUNIO Rota 12 - Placa GFW9H36…" at bounding box center [609, 266] width 1219 height 533
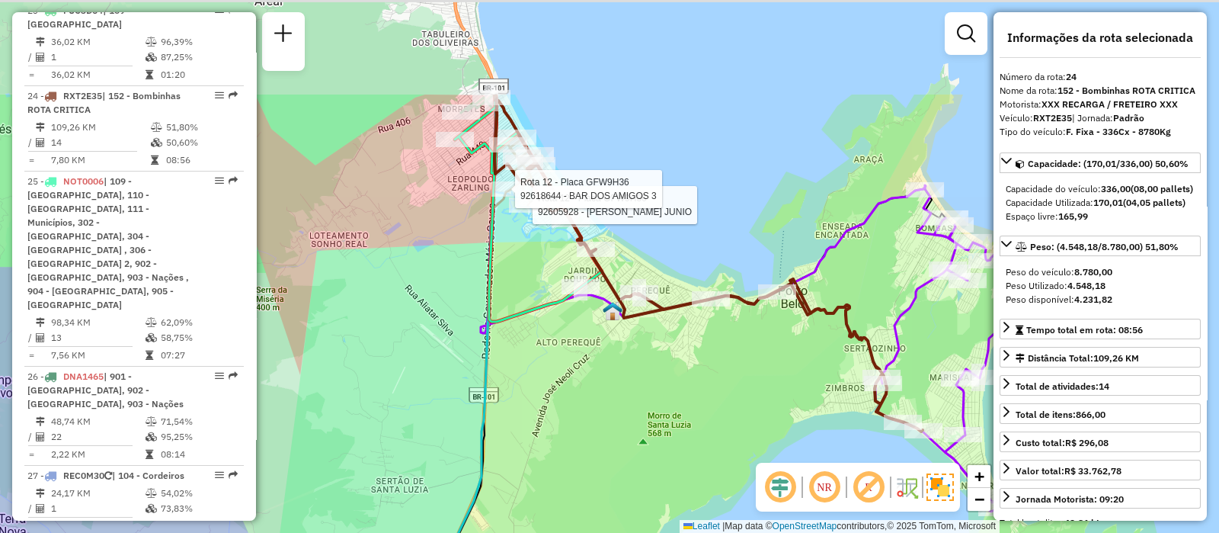
drag, startPoint x: 541, startPoint y: 108, endPoint x: 629, endPoint y: 249, distance: 166.0
click at [633, 252] on div "Rota 12 - Placa GFW9H36 92605928 - VILSON SCHMITZ JUNIO Rota 12 - Placa GFW9H36…" at bounding box center [609, 266] width 1219 height 533
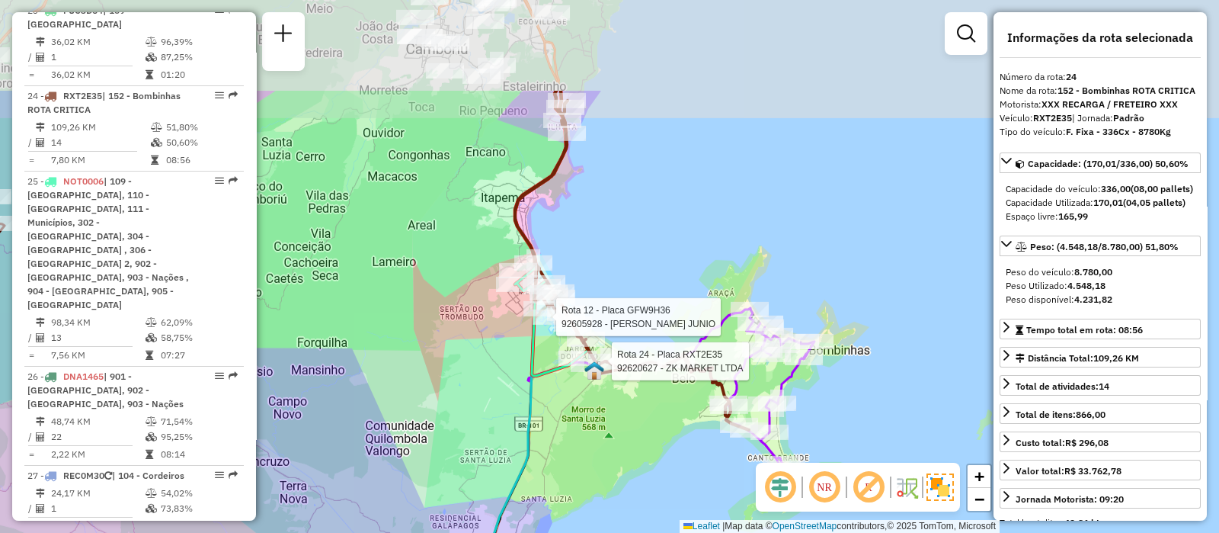
drag, startPoint x: 541, startPoint y: 74, endPoint x: 542, endPoint y: 222, distance: 147.8
click at [542, 222] on div "Rota 12 - Placa GFW9H36 92605928 - VILSON SCHMITZ JUNIO Rota 24 - Placa RXT2E35…" at bounding box center [609, 266] width 1219 height 533
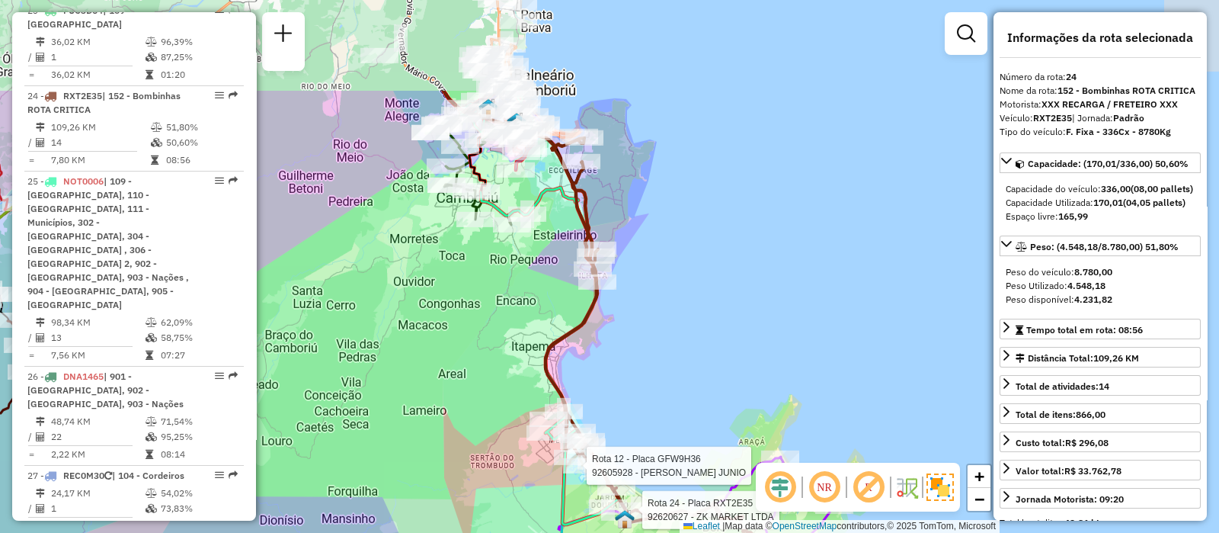
drag, startPoint x: 507, startPoint y: 157, endPoint x: 536, endPoint y: 295, distance: 140.7
click at [537, 303] on div "Rota 12 - Placa GFW9H36 92605928 - VILSON SCHMITZ JUNIO Rota 24 - Placa RXT2E35…" at bounding box center [609, 266] width 1219 height 533
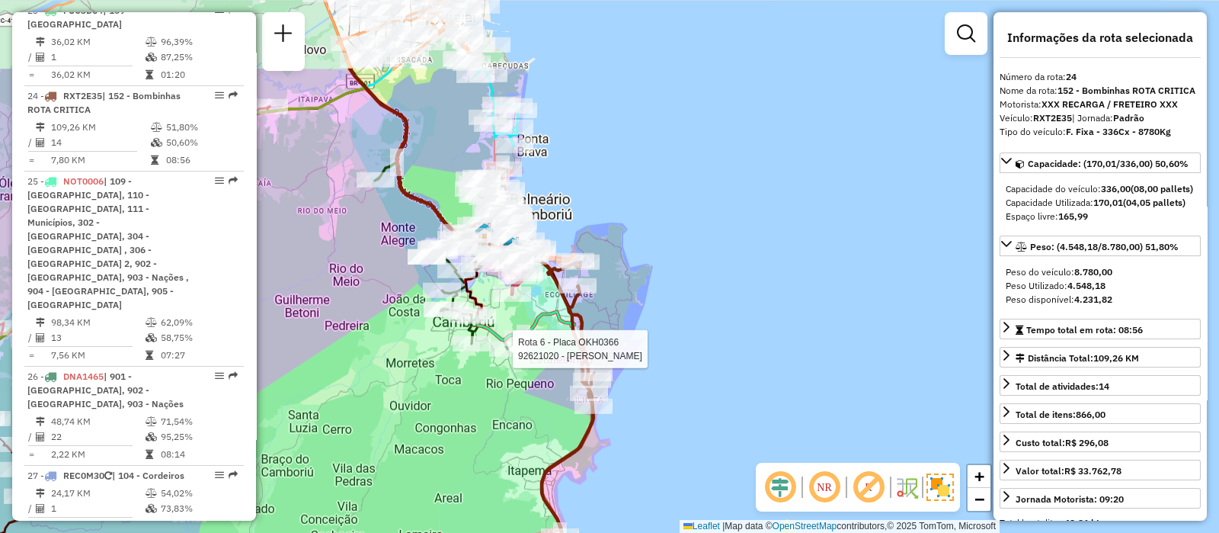
drag, startPoint x: 529, startPoint y: 239, endPoint x: 525, endPoint y: 360, distance: 120.5
click at [525, 357] on div at bounding box center [508, 348] width 38 height 15
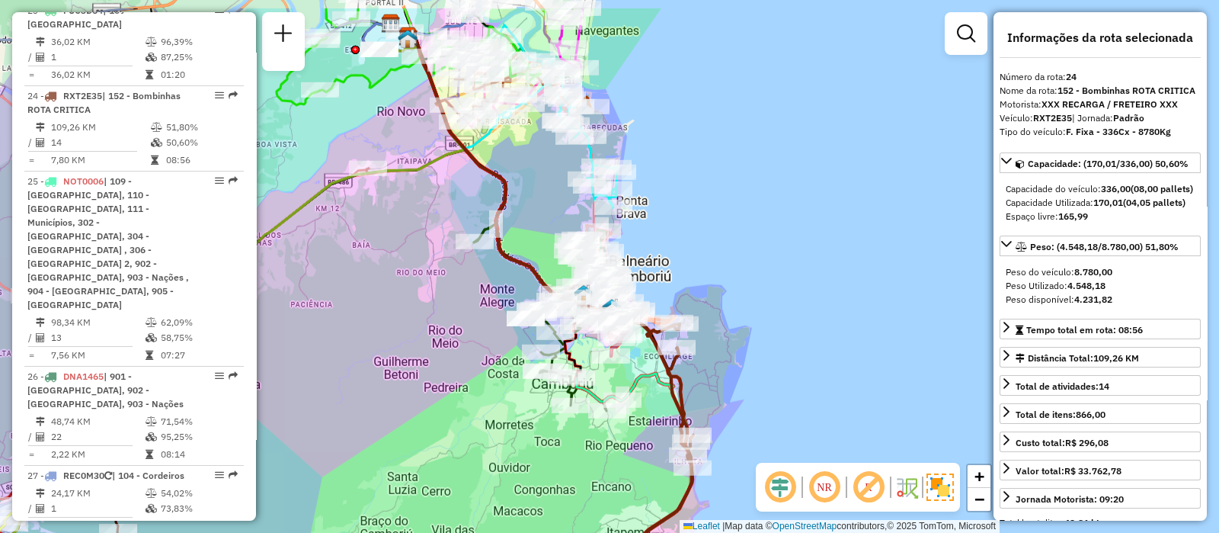
drag, startPoint x: 574, startPoint y: 234, endPoint x: 673, endPoint y: 295, distance: 116.3
click at [673, 295] on div "Rota 12 - Placa GFW9H36 92605928 - VILSON SCHMITZ JUNIO Rota 24 - Placa RXT2E35…" at bounding box center [609, 266] width 1219 height 533
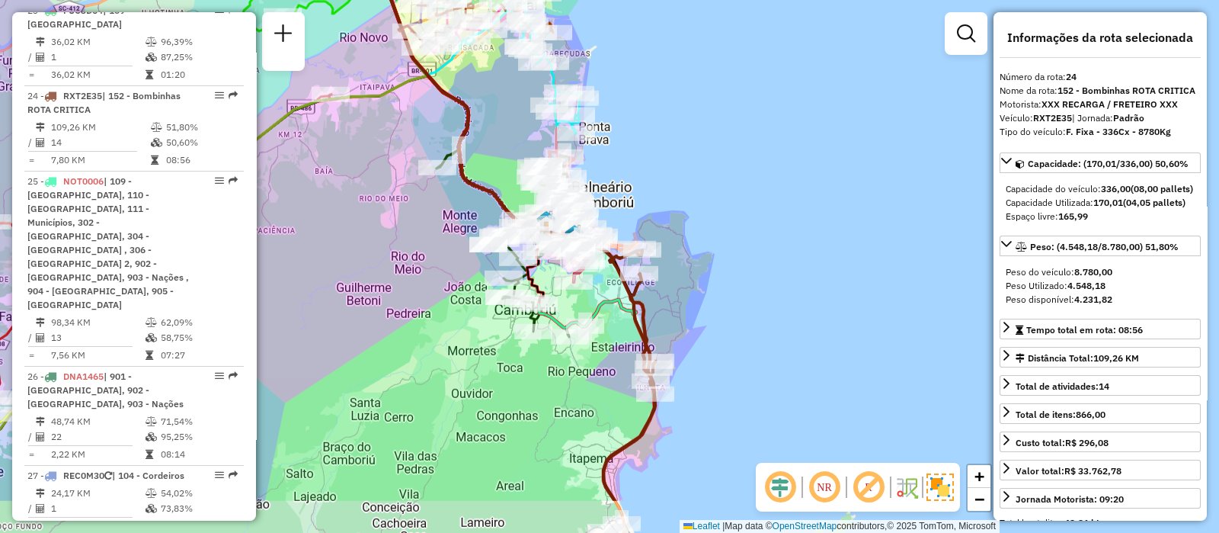
drag, startPoint x: 596, startPoint y: 228, endPoint x: 527, endPoint y: 141, distance: 110.7
click at [527, 141] on div "Rota 12 - Placa GFW9H36 92605928 - VILSON SCHMITZ JUNIO Rota 24 - Placa RXT2E35…" at bounding box center [609, 266] width 1219 height 533
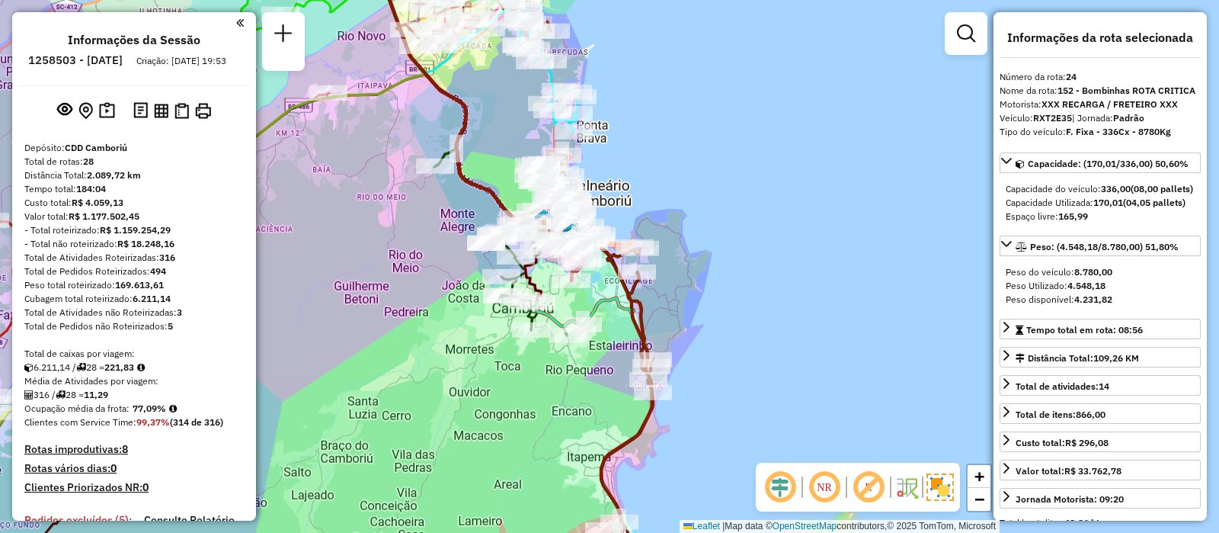
select select "**********"
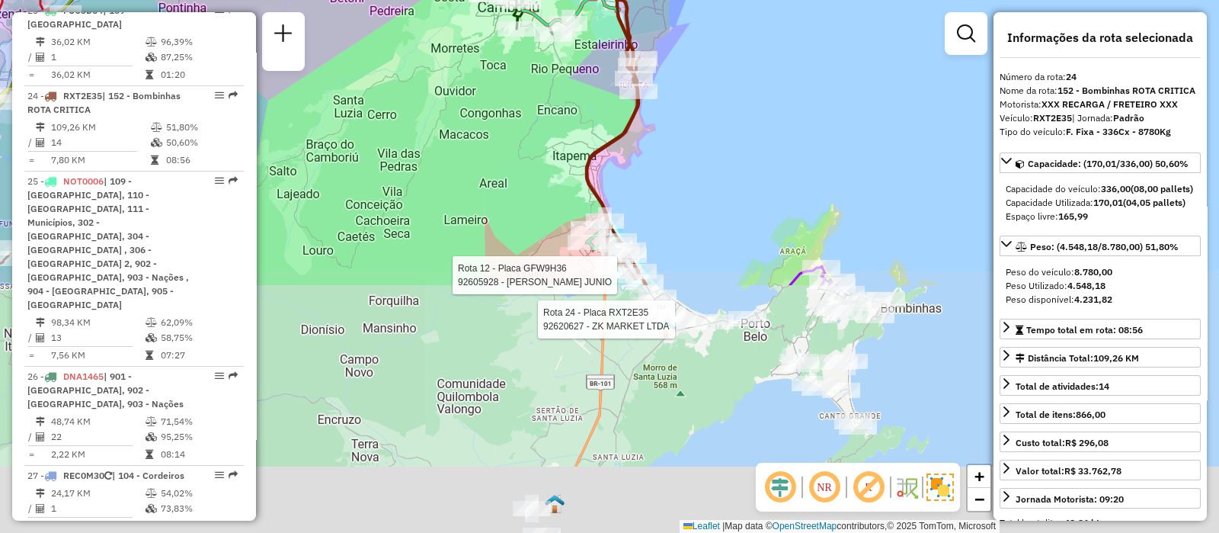
drag, startPoint x: 707, startPoint y: 367, endPoint x: 701, endPoint y: 81, distance: 286.5
click at [694, 66] on div "Rota 12 - Placa GFW9H36 92605928 - VILSON SCHMITZ JUNIO Rota 24 - Placa RXT2E35…" at bounding box center [609, 266] width 1219 height 533
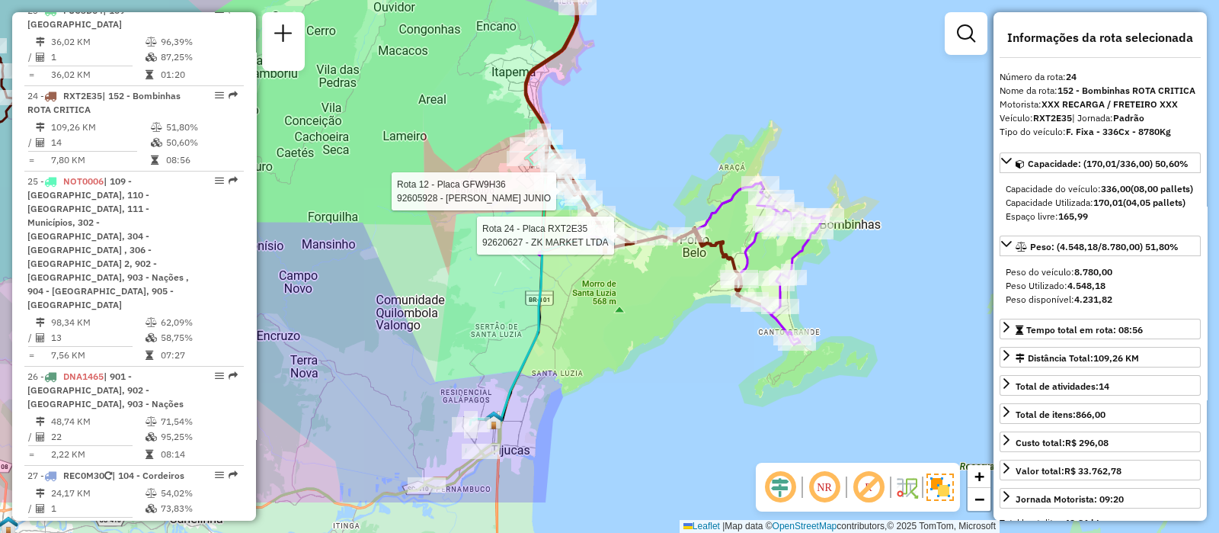
drag, startPoint x: 695, startPoint y: 233, endPoint x: 635, endPoint y: 150, distance: 102.6
click at [635, 150] on div "Rota 12 - Placa GFW9H36 92605928 - VILSON SCHMITZ JUNIO Rota 24 - Placa RXT2E35…" at bounding box center [609, 266] width 1219 height 533
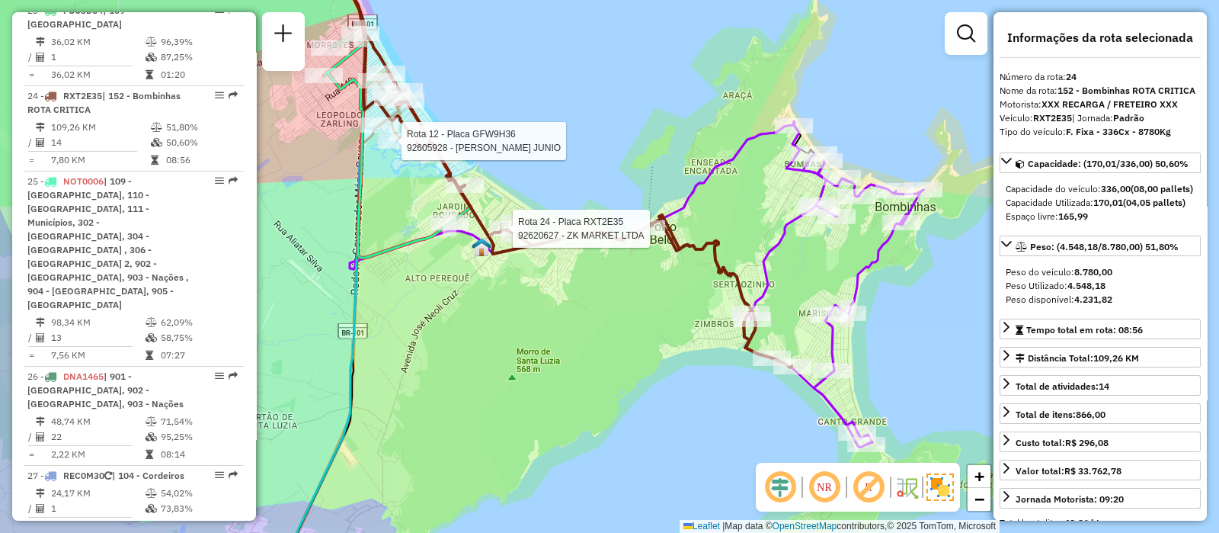
drag, startPoint x: 663, startPoint y: 183, endPoint x: 655, endPoint y: 181, distance: 8.0
click at [655, 181] on div "Rota 12 - Placa GFW9H36 92605928 - VILSON SCHMITZ JUNIO Rota 24 - Placa RXT2E35…" at bounding box center [609, 266] width 1219 height 533
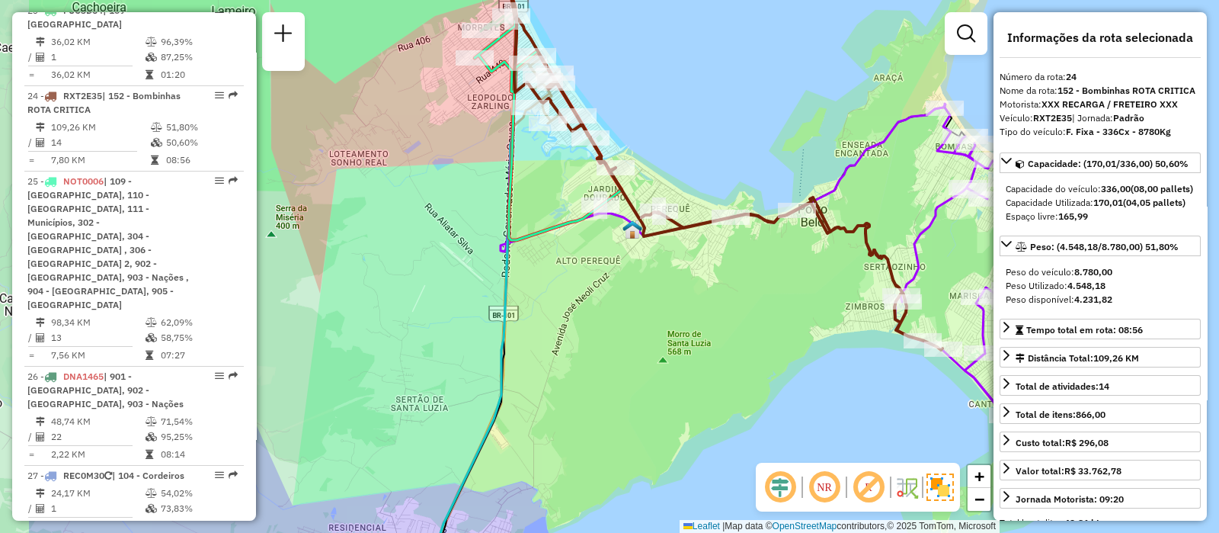
drag, startPoint x: 380, startPoint y: 313, endPoint x: 743, endPoint y: 290, distance: 363.4
click at [769, 290] on div "Janela de atendimento Grade de atendimento Capacidade Transportadoras Veículos …" at bounding box center [609, 266] width 1219 height 533
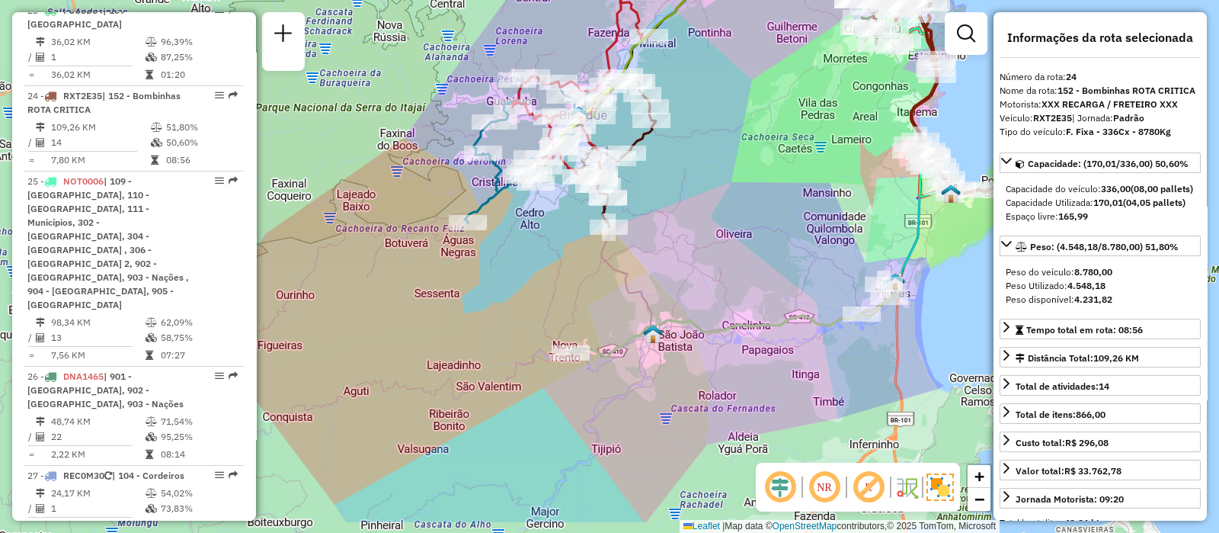
drag, startPoint x: 461, startPoint y: 275, endPoint x: 680, endPoint y: 225, distance: 224.4
click at [762, 211] on div "Janela de atendimento Grade de atendimento Capacidade Transportadoras Veículos …" at bounding box center [609, 266] width 1219 height 533
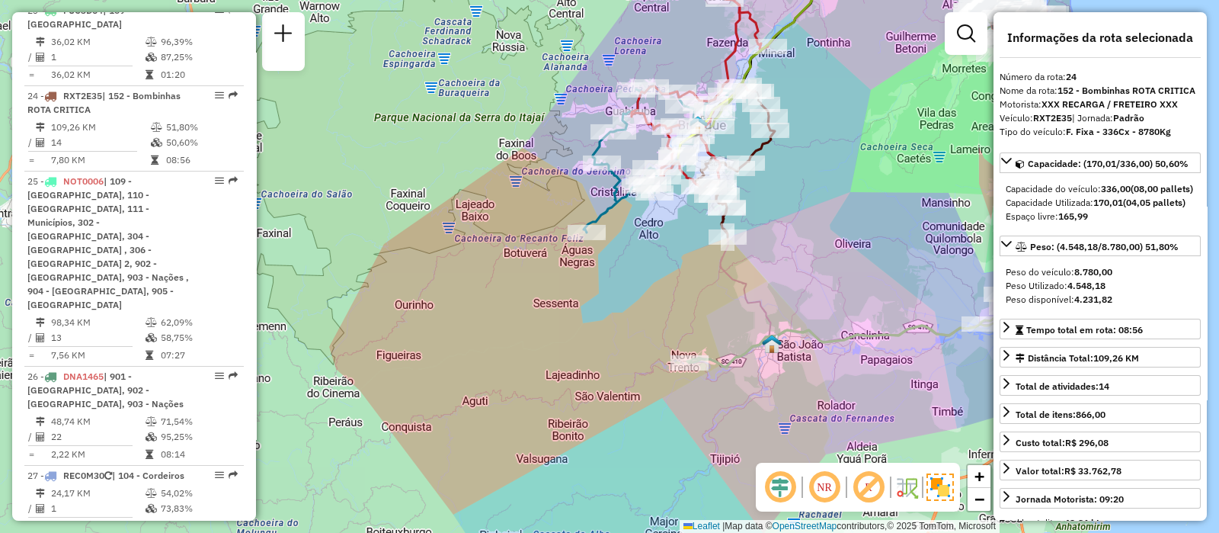
drag, startPoint x: 542, startPoint y: 253, endPoint x: 619, endPoint y: 286, distance: 83.9
click at [620, 286] on div "Janela de atendimento Grade de atendimento Capacidade Transportadoras Veículos …" at bounding box center [609, 266] width 1219 height 533
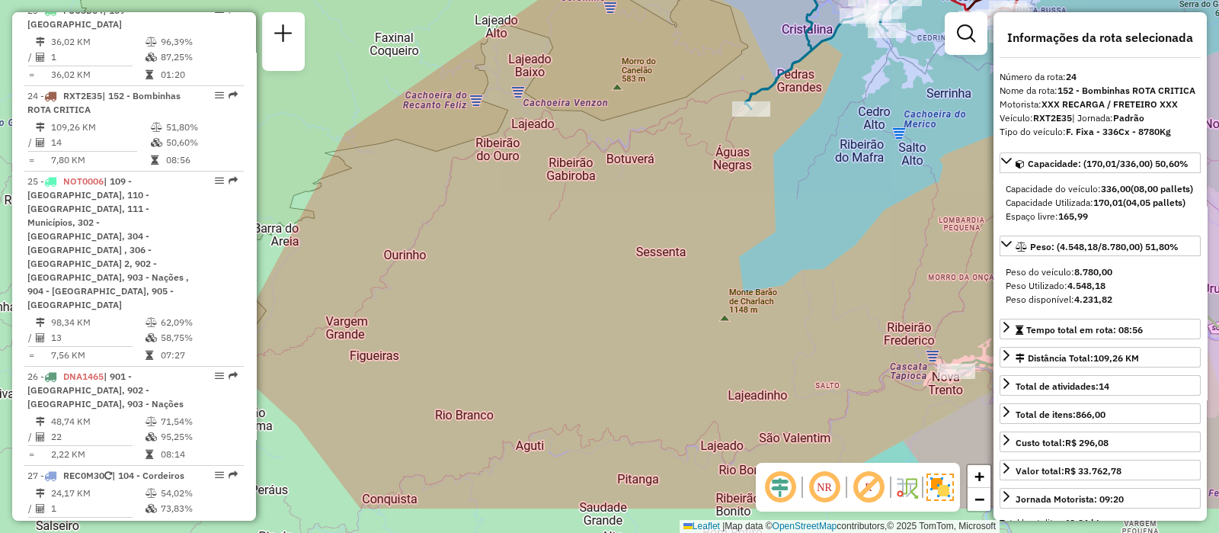
drag, startPoint x: 600, startPoint y: 284, endPoint x: 801, endPoint y: 206, distance: 216.3
click at [801, 206] on div "Janela de atendimento Grade de atendimento Capacidade Transportadoras Veículos …" at bounding box center [609, 266] width 1219 height 533
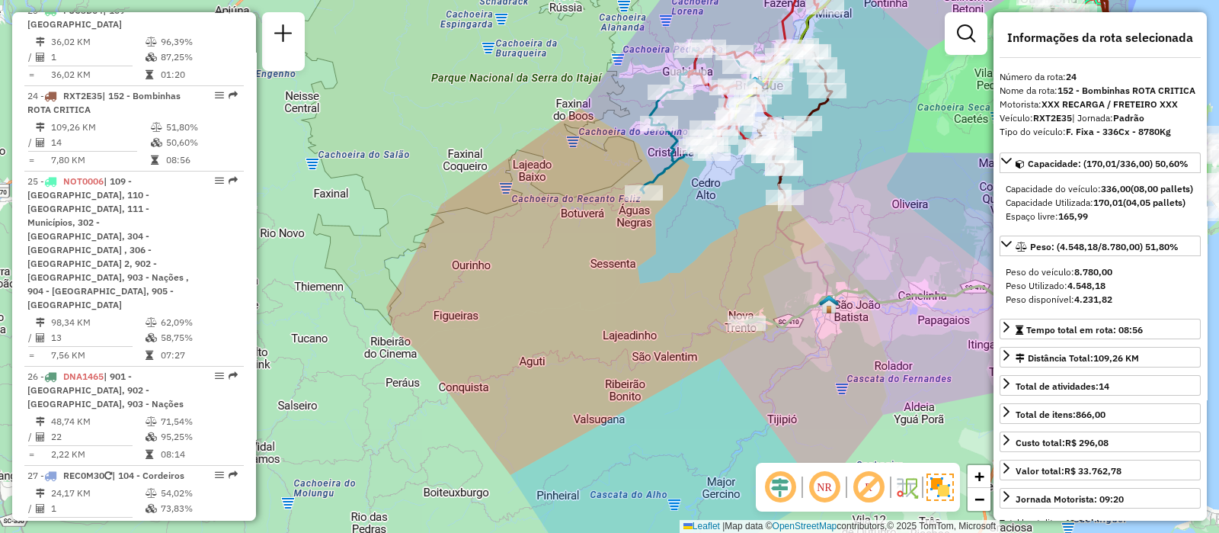
drag, startPoint x: 801, startPoint y: 206, endPoint x: 669, endPoint y: 241, distance: 137.1
click at [669, 241] on div "Janela de atendimento Grade de atendimento Capacidade Transportadoras Veículos …" at bounding box center [609, 266] width 1219 height 533
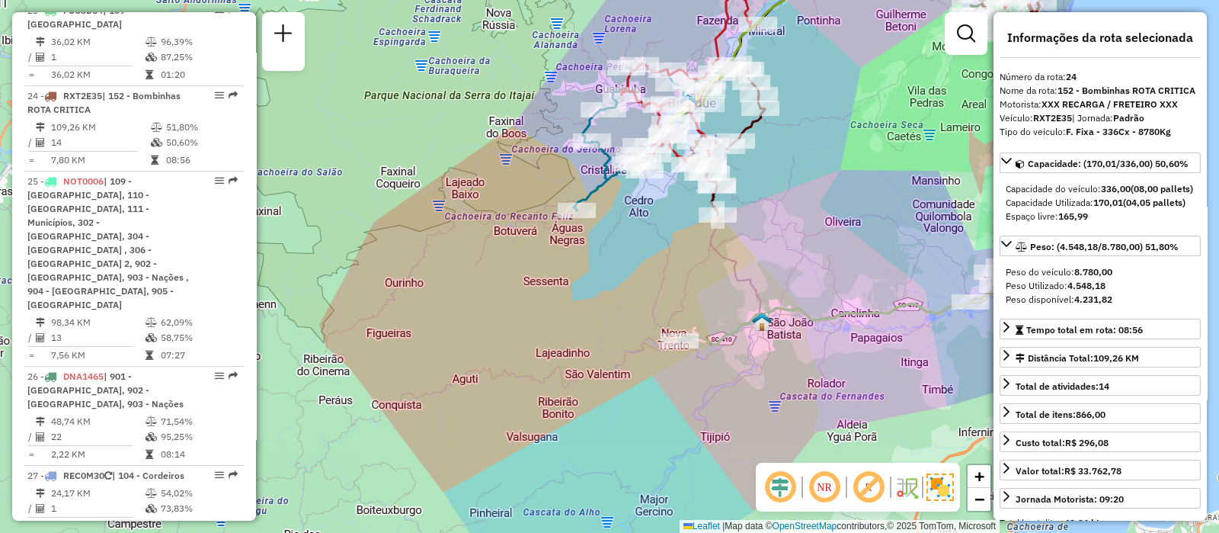
drag, startPoint x: 821, startPoint y: 223, endPoint x: 564, endPoint y: 329, distance: 278.4
click at [538, 354] on div "Janela de atendimento Grade de atendimento Capacidade Transportadoras Veículos …" at bounding box center [609, 266] width 1219 height 533
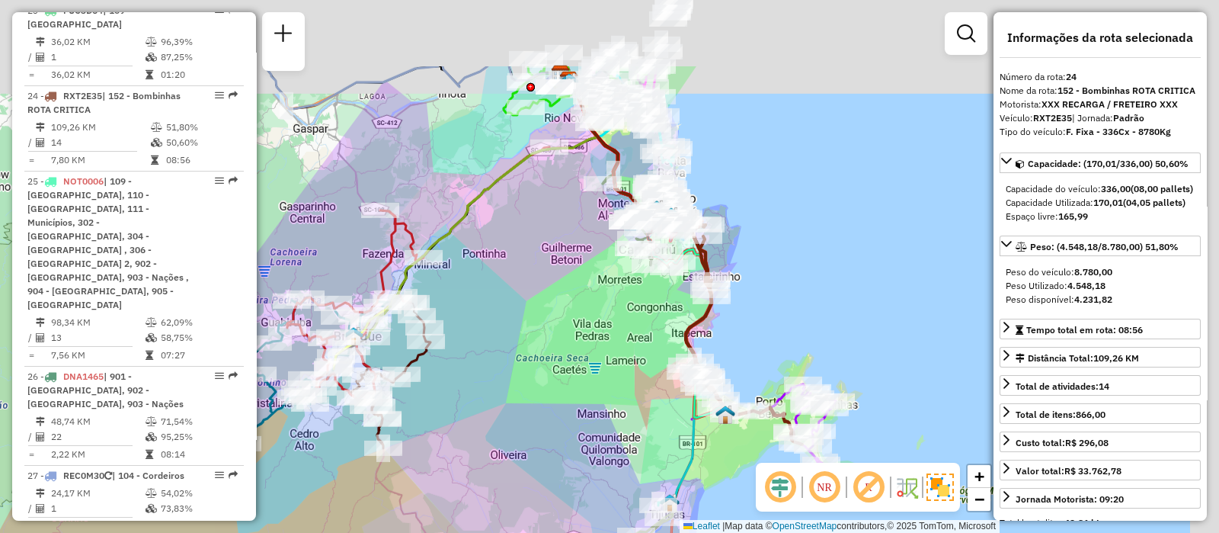
drag, startPoint x: 747, startPoint y: 194, endPoint x: 640, endPoint y: 401, distance: 232.4
click at [640, 401] on div "Janela de atendimento Grade de atendimento Capacidade Transportadoras Veículos …" at bounding box center [609, 266] width 1219 height 533
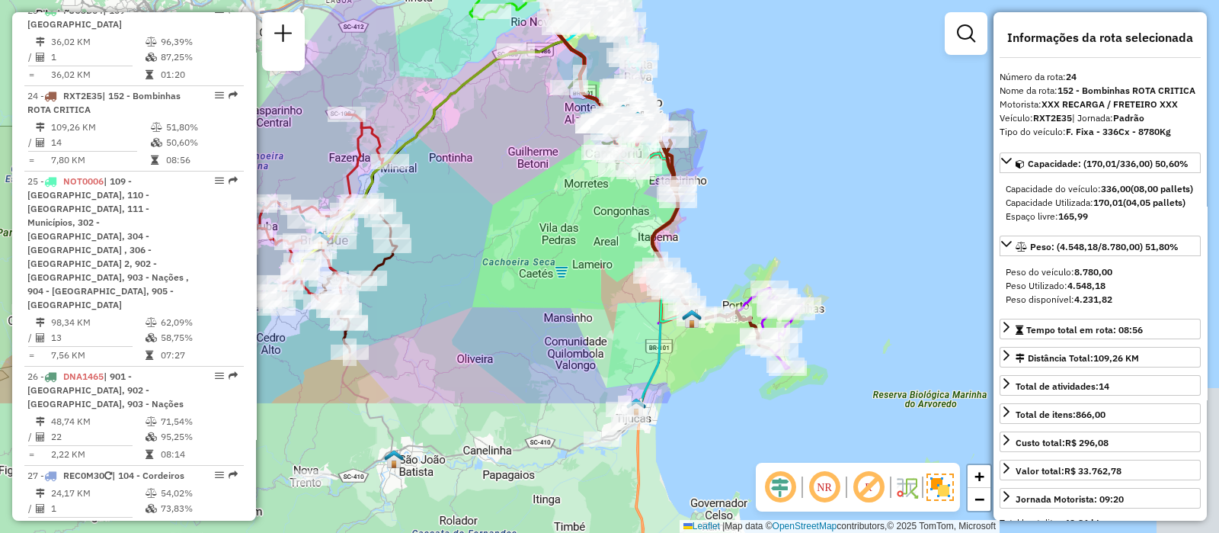
drag, startPoint x: 638, startPoint y: 375, endPoint x: 594, endPoint y: 192, distance: 188.1
click at [594, 192] on div "Janela de atendimento Grade de atendimento Capacidade Transportadoras Veículos …" at bounding box center [609, 266] width 1219 height 533
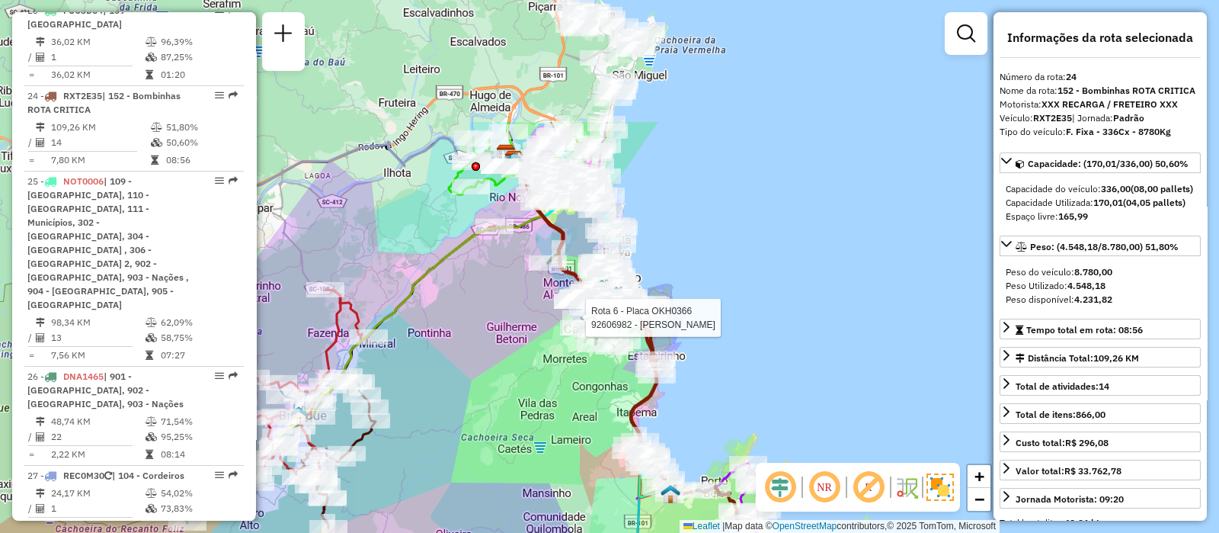
drag, startPoint x: 594, startPoint y: 192, endPoint x: 571, endPoint y: 368, distance: 177.5
click at [572, 376] on div "Rota 6 - Placa OKH0366 92606982 - FABIANA WIETCOWSKI Janela de atendimento Grad…" at bounding box center [609, 266] width 1219 height 533
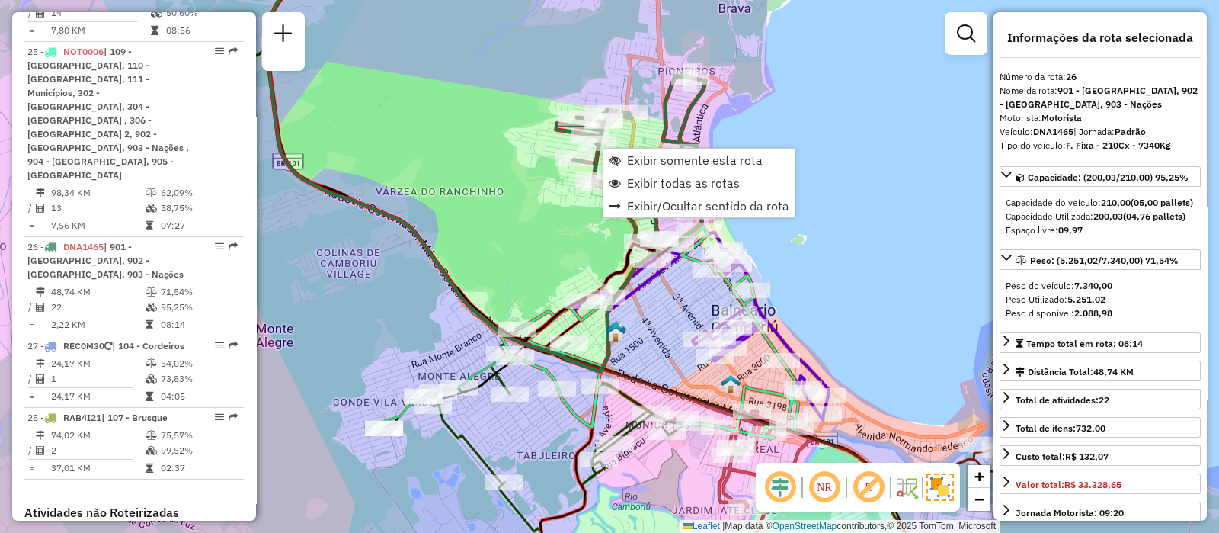
scroll to position [2908, 0]
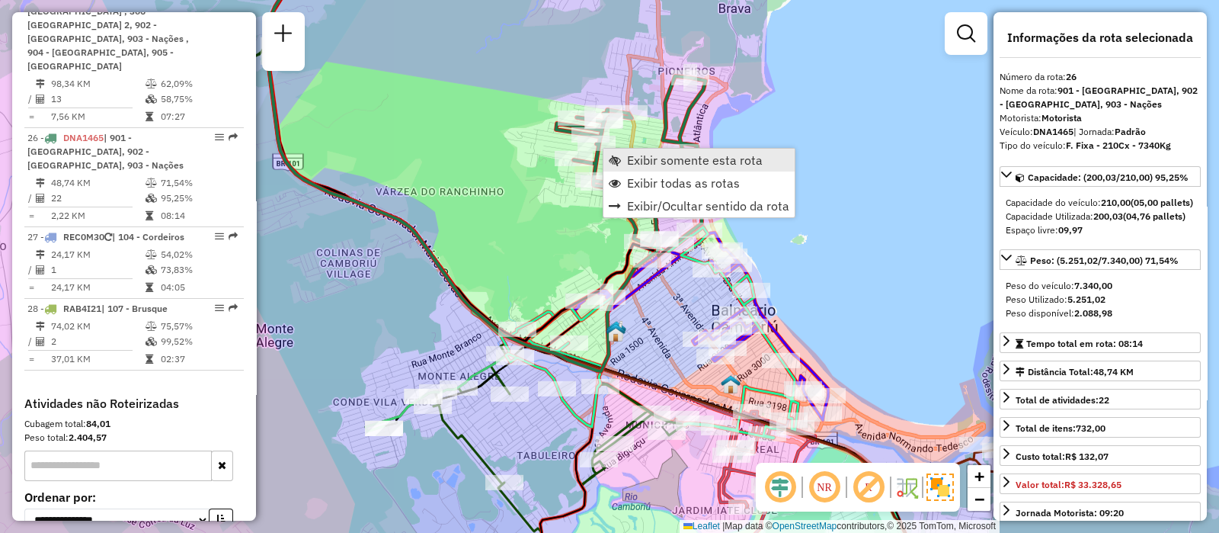
click at [631, 162] on span "Exibir somente esta rota" at bounding box center [695, 160] width 136 height 12
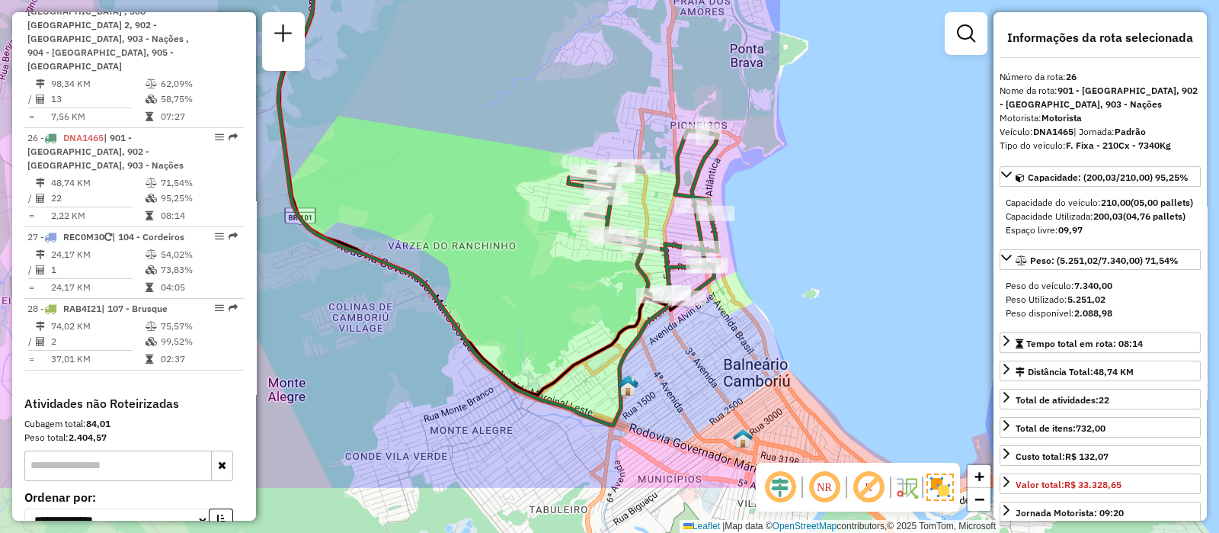
drag, startPoint x: 781, startPoint y: 351, endPoint x: 774, endPoint y: 253, distance: 98.5
click at [774, 253] on div "Janela de atendimento Grade de atendimento Capacidade Transportadoras Veículos …" at bounding box center [609, 266] width 1219 height 533
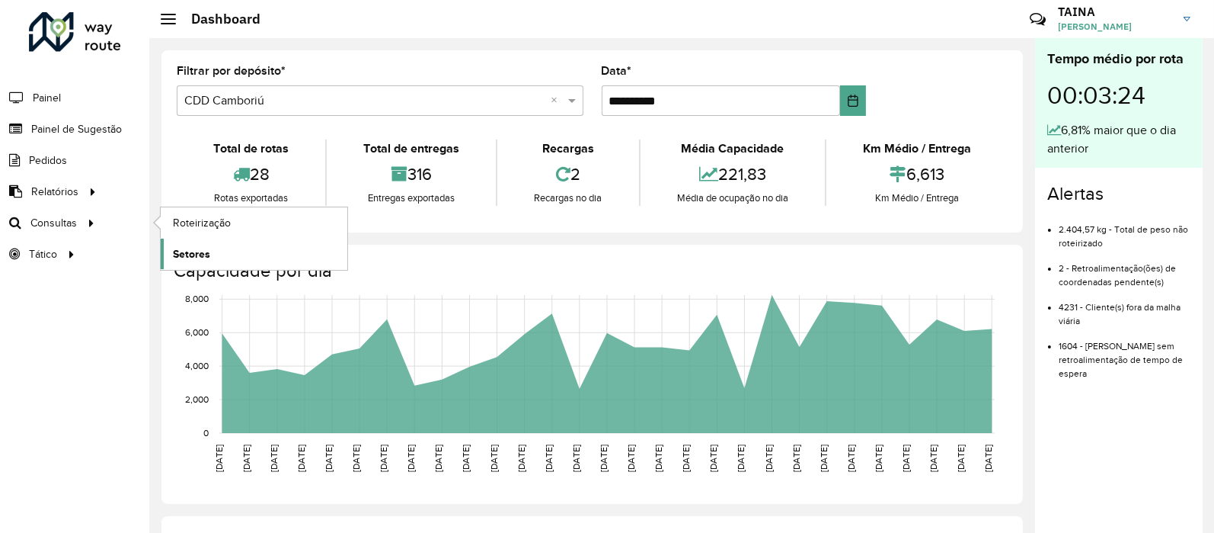
click at [197, 246] on span "Setores" at bounding box center [191, 254] width 37 height 16
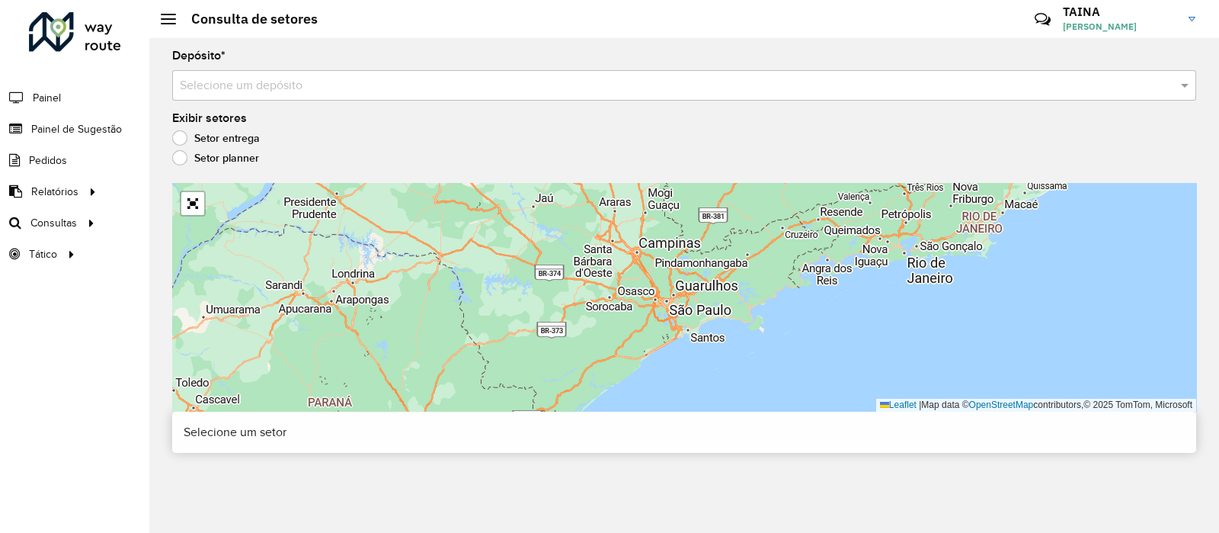
click at [243, 89] on input "text" at bounding box center [669, 86] width 978 height 18
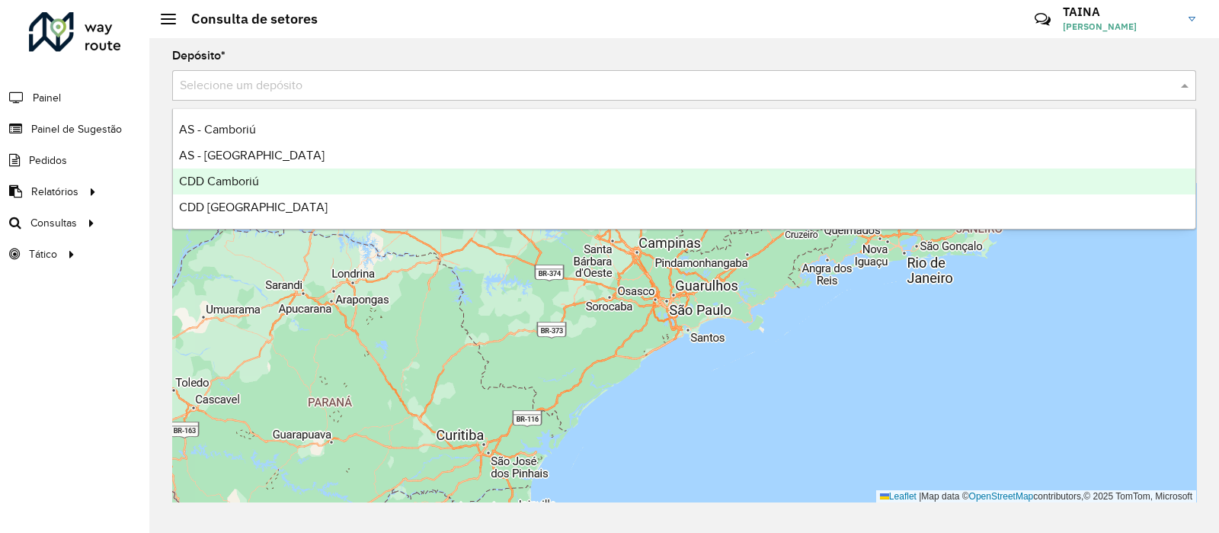
click at [247, 185] on span "CDD Camboriú" at bounding box center [219, 180] width 80 height 13
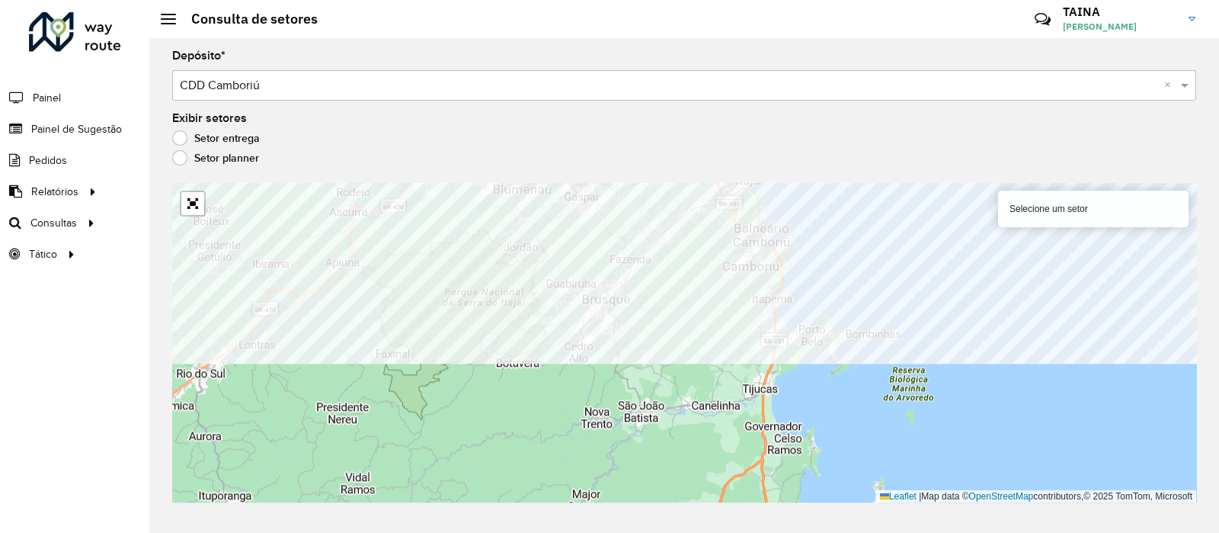
click at [539, 160] on formly-group "Depósito * Selecione um depósito × CDD Camboriú × Exibir setores Setor entrega …" at bounding box center [684, 276] width 1024 height 452
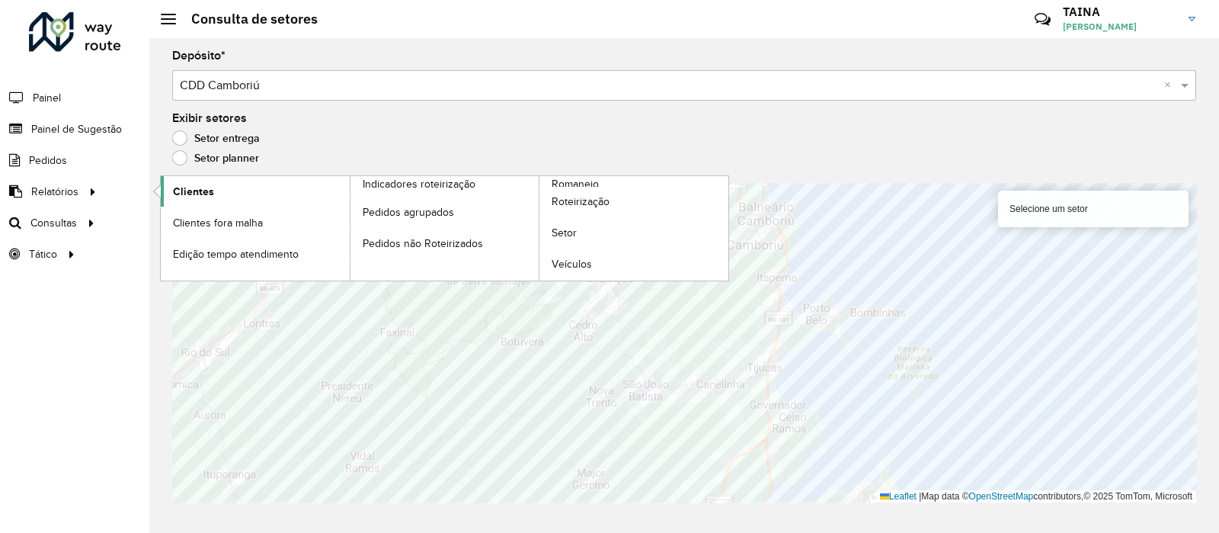
click at [197, 184] on span "Clientes" at bounding box center [193, 192] width 41 height 16
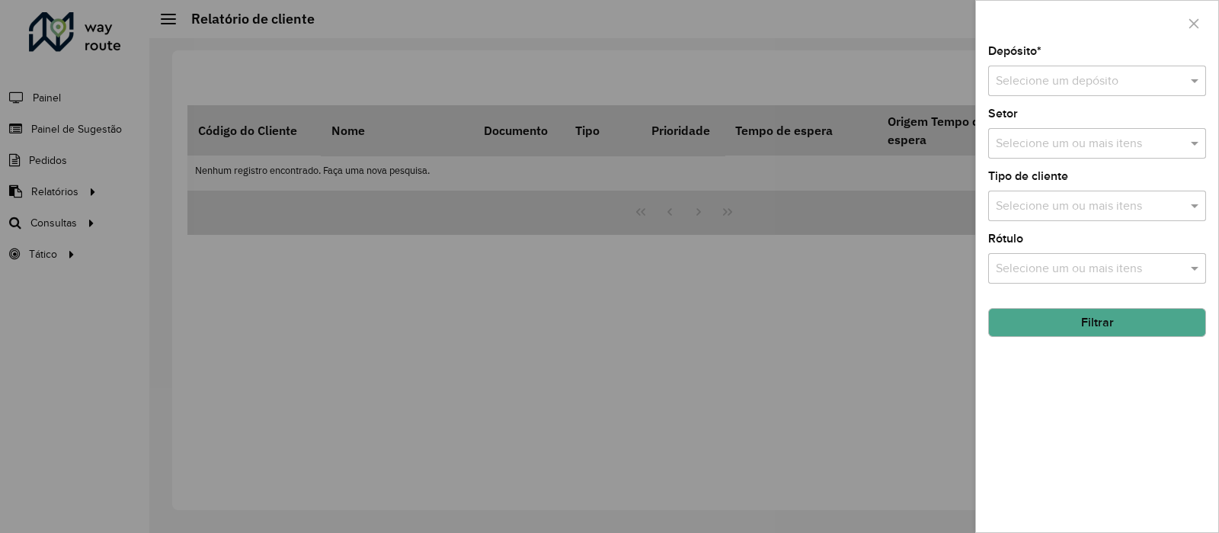
click at [1102, 72] on input "text" at bounding box center [1082, 81] width 172 height 18
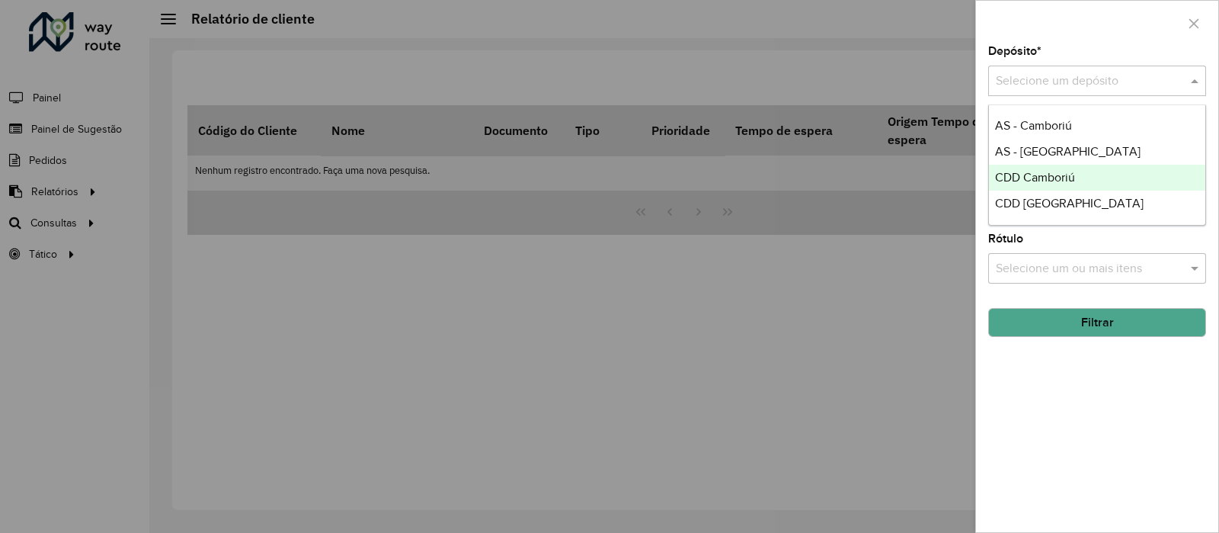
click at [1083, 169] on div "CDD Camboriú" at bounding box center [1097, 178] width 216 height 26
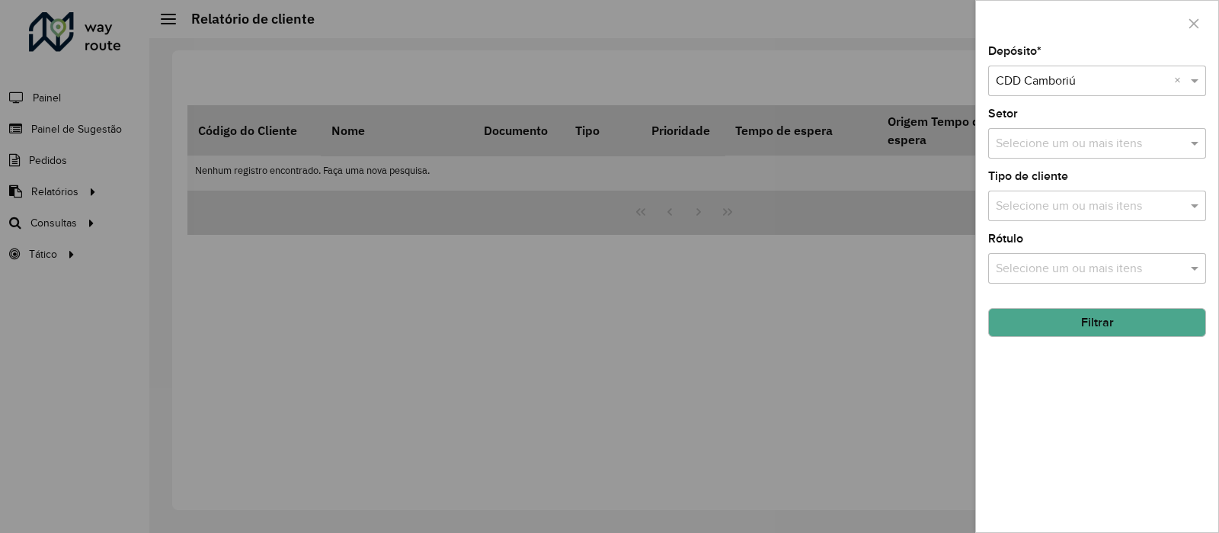
click at [1083, 154] on div "Selecione um ou mais itens" at bounding box center [1097, 143] width 218 height 30
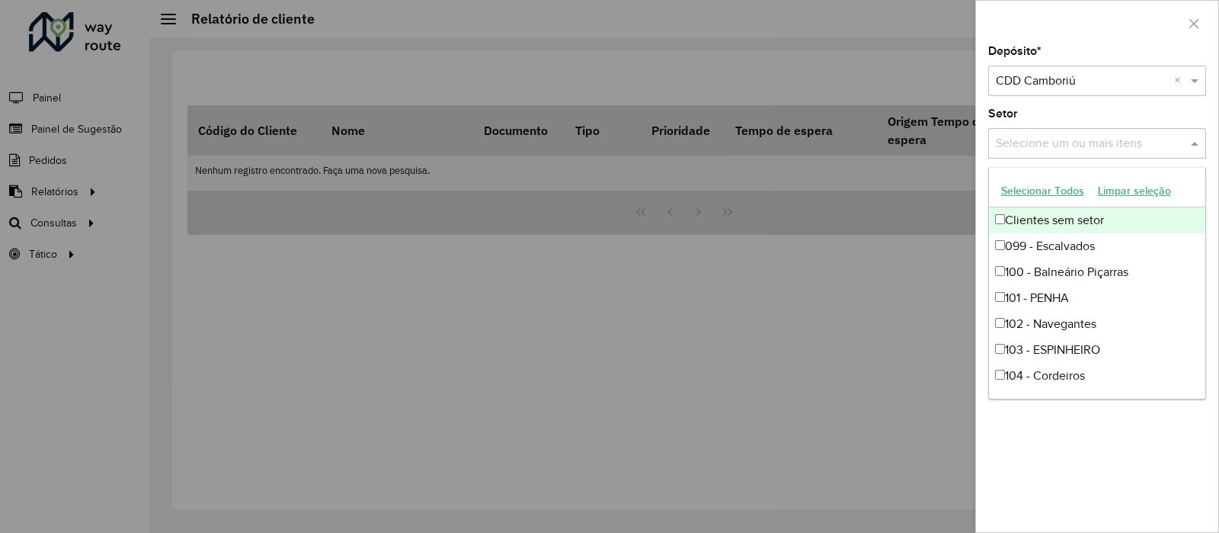
click at [1080, 141] on input "text" at bounding box center [1089, 144] width 195 height 18
click at [1122, 108] on div "Setor Selecione um ou mais itens" at bounding box center [1097, 133] width 218 height 50
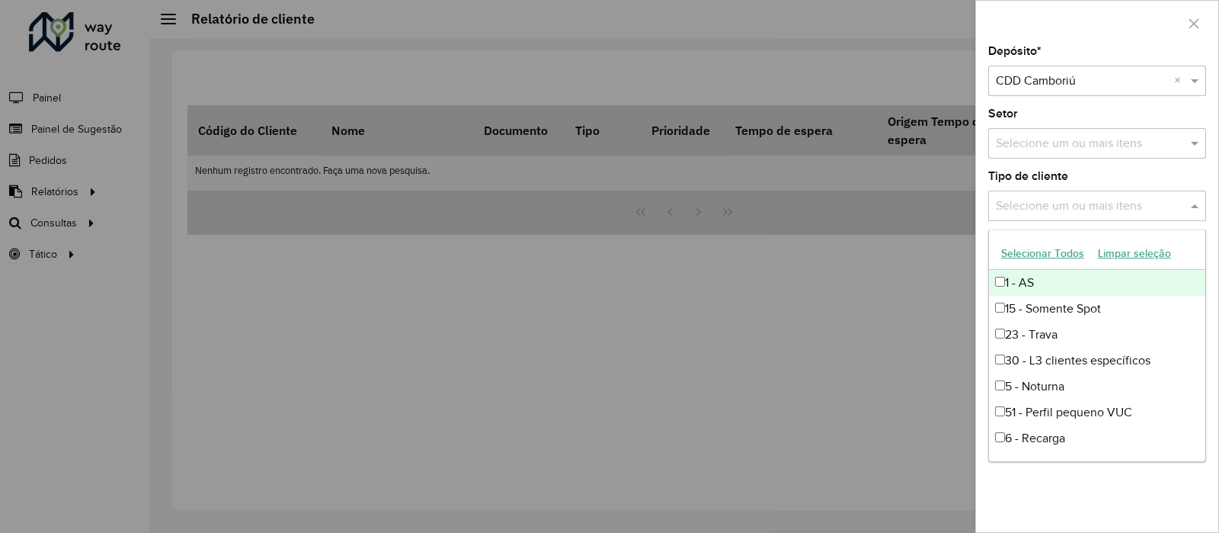
click at [1166, 200] on input "text" at bounding box center [1089, 206] width 195 height 18
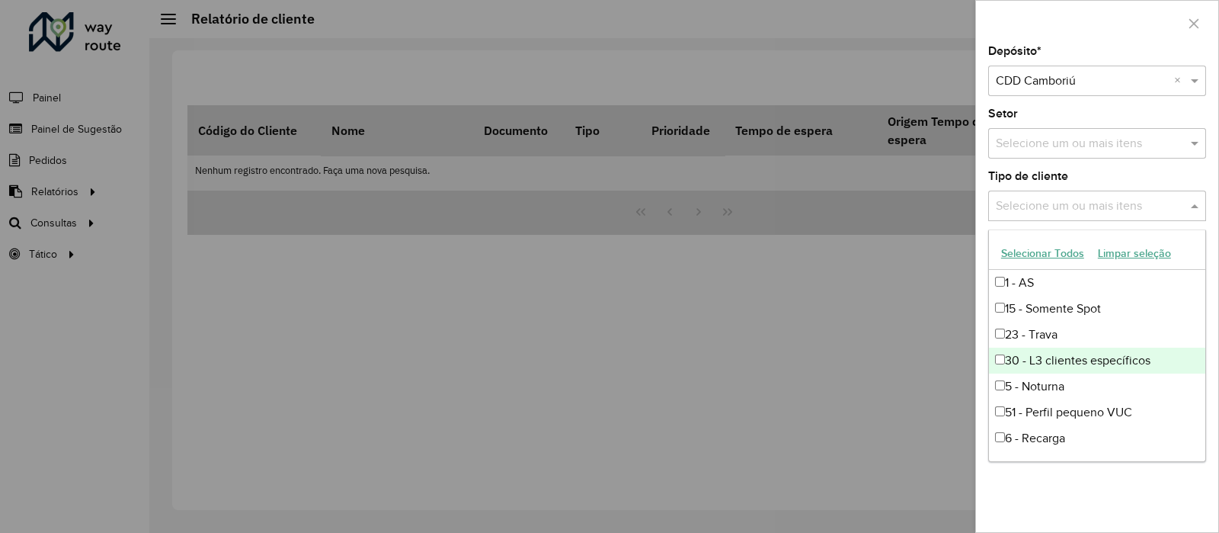
scroll to position [102, 0]
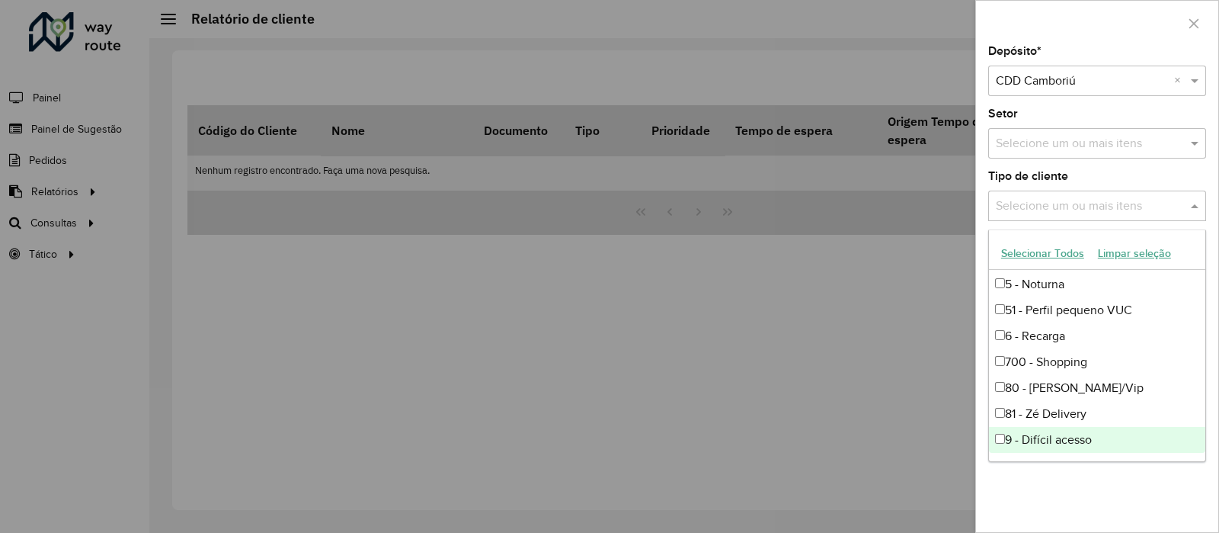
click at [1013, 467] on div "Depósito * Selecione um depósito × CDD Camboriú × Setor Selecione um ou mais it…" at bounding box center [1097, 289] width 242 height 486
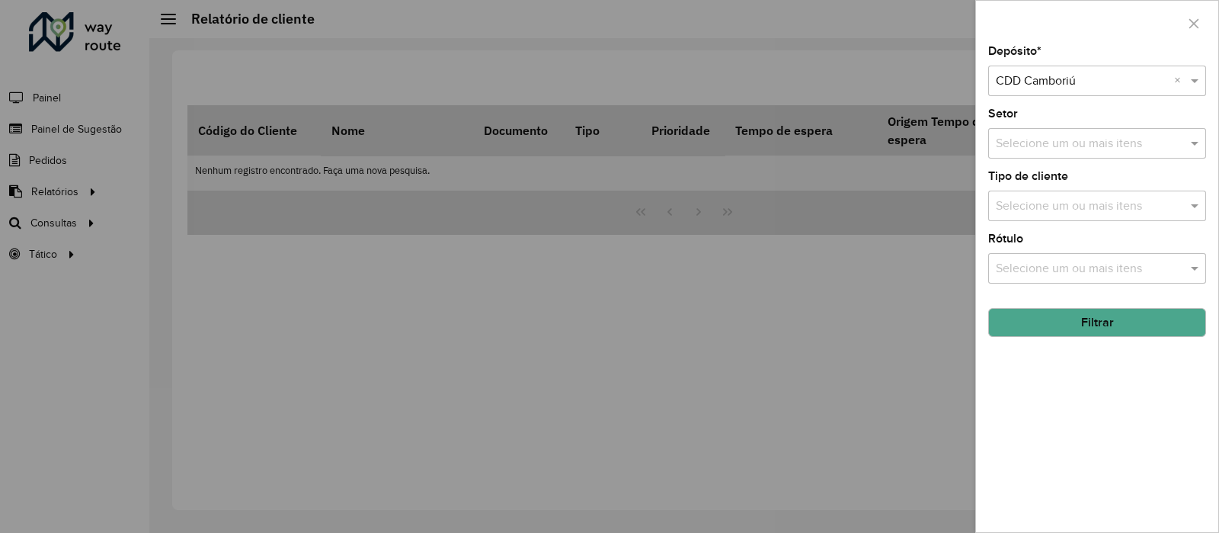
click at [1044, 321] on button "Filtrar" at bounding box center [1097, 322] width 218 height 29
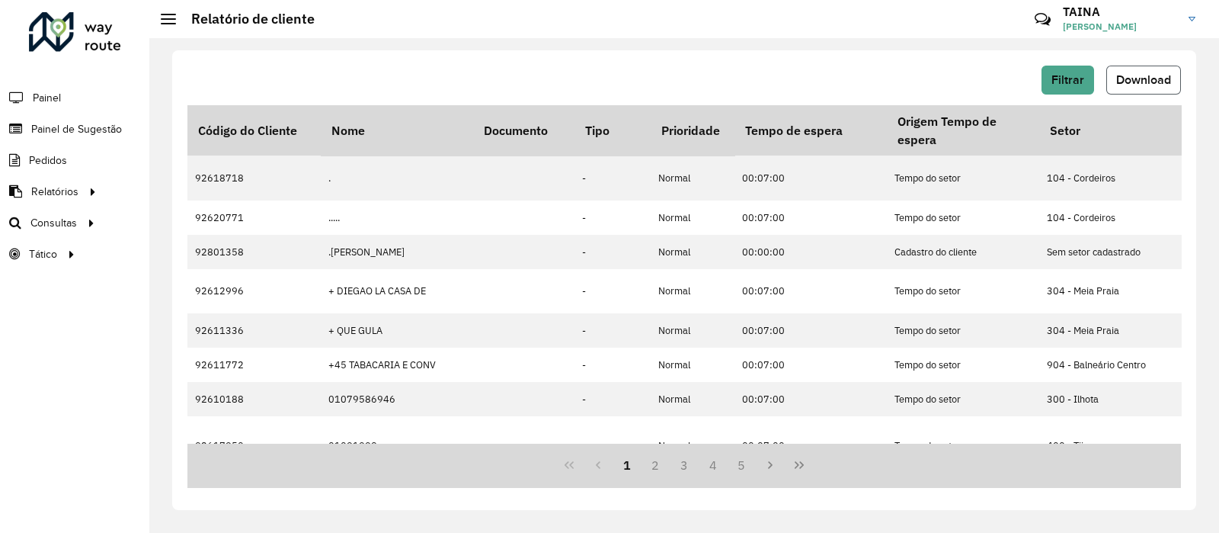
click at [1152, 82] on span "Download" at bounding box center [1143, 79] width 55 height 13
click at [1131, 79] on span "Download" at bounding box center [1143, 79] width 55 height 13
